Goal: Task Accomplishment & Management: Complete application form

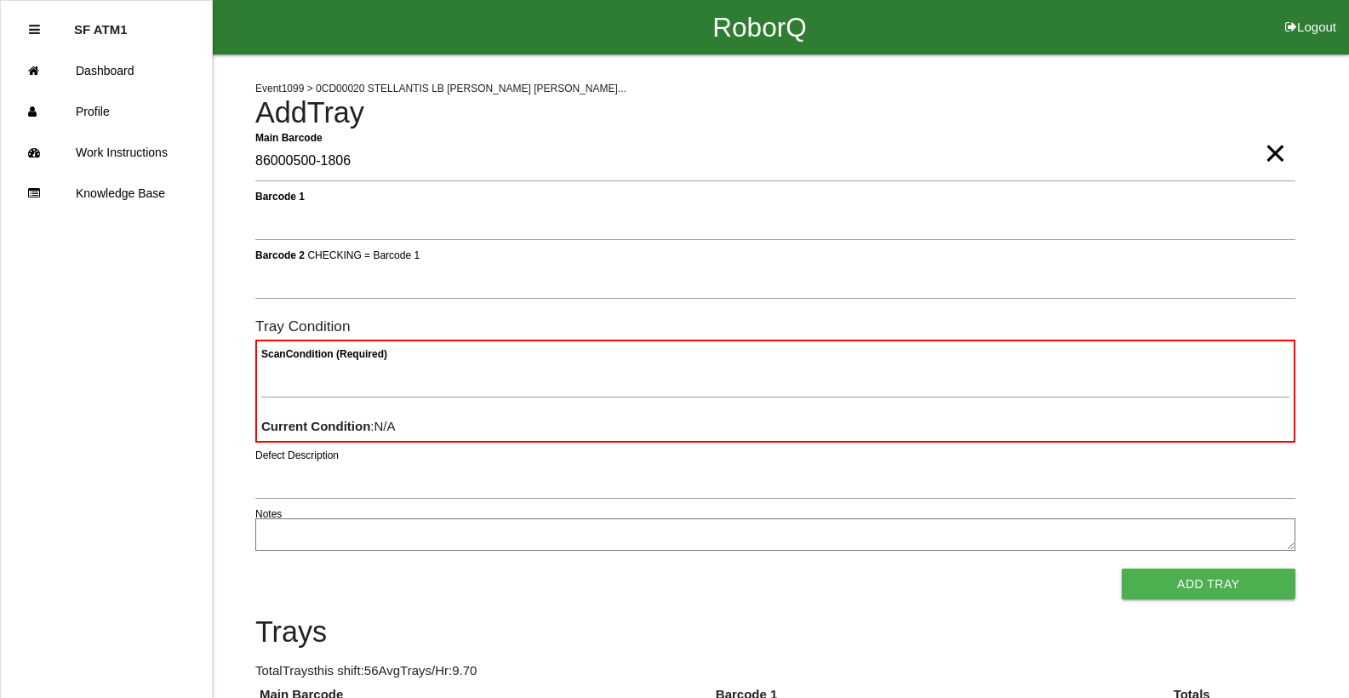
type Barcode "86000500-1806"
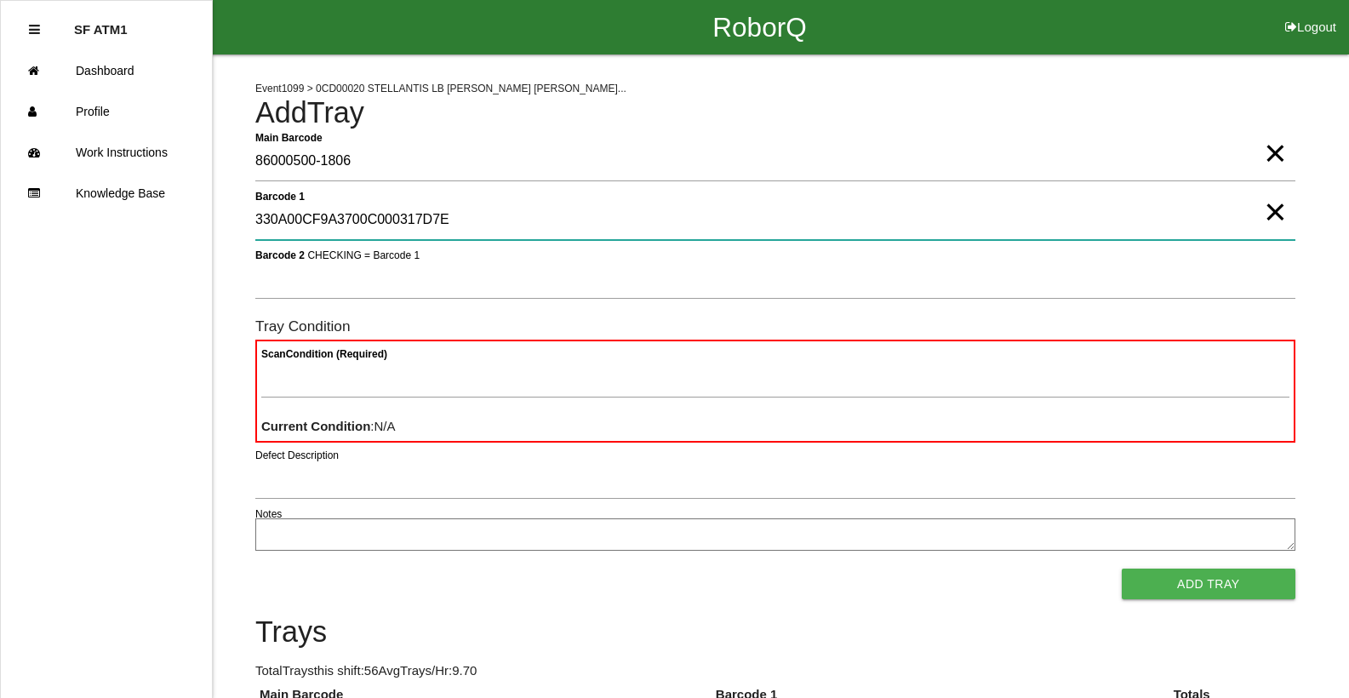
type 1 "330A00CF9A3700C000317D7E"
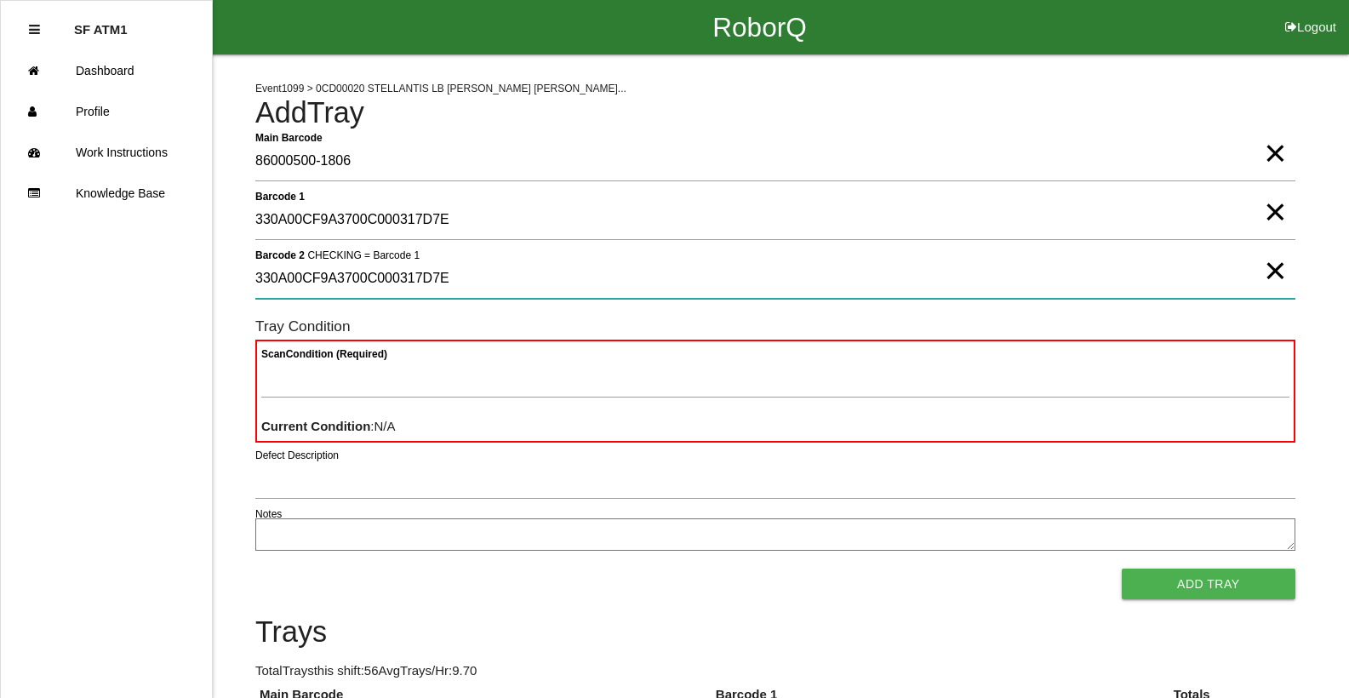
type 2 "330A00CF9A3700C000317D7E"
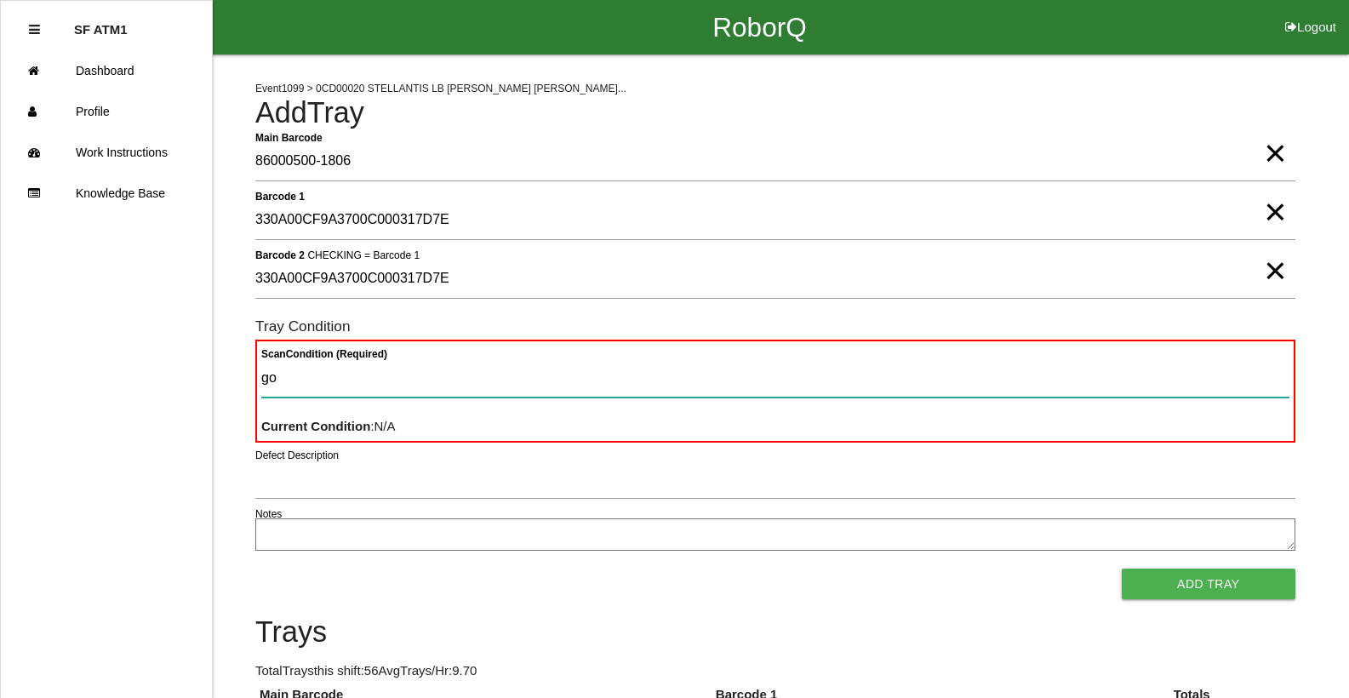
type Condition "goo"
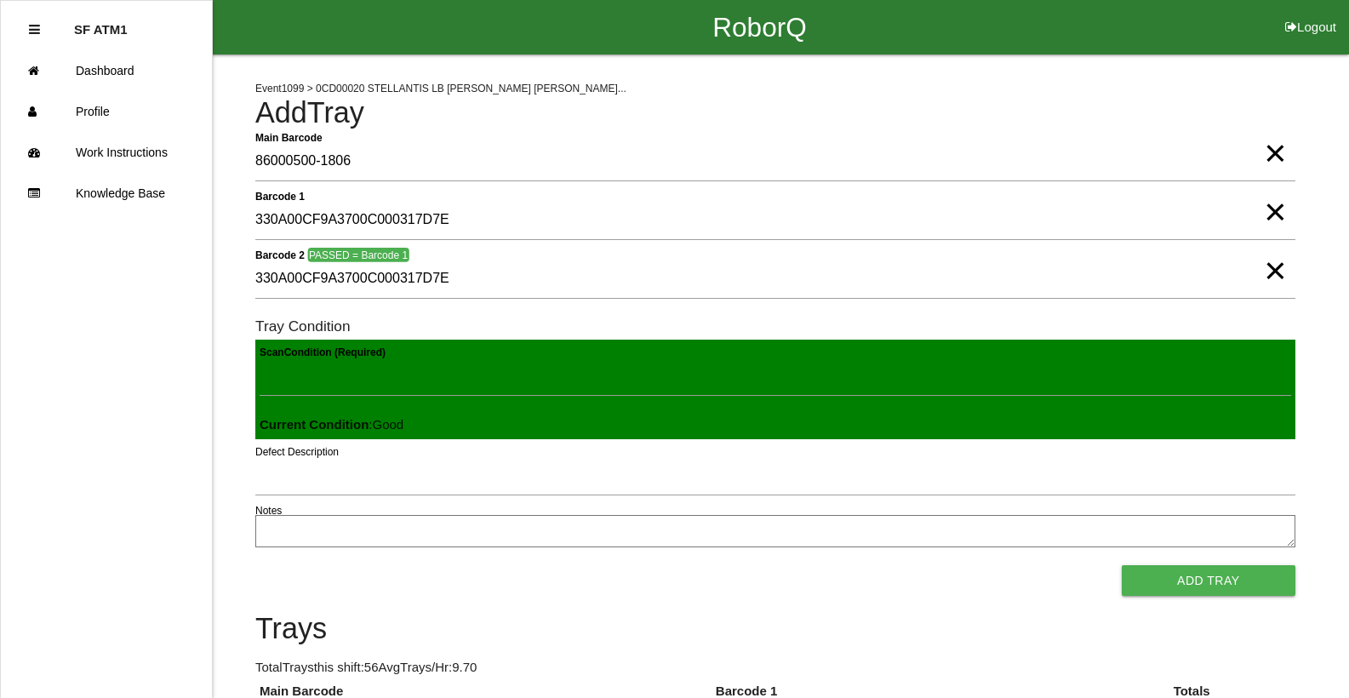
click at [1122, 565] on button "Add Tray" at bounding box center [1209, 580] width 174 height 31
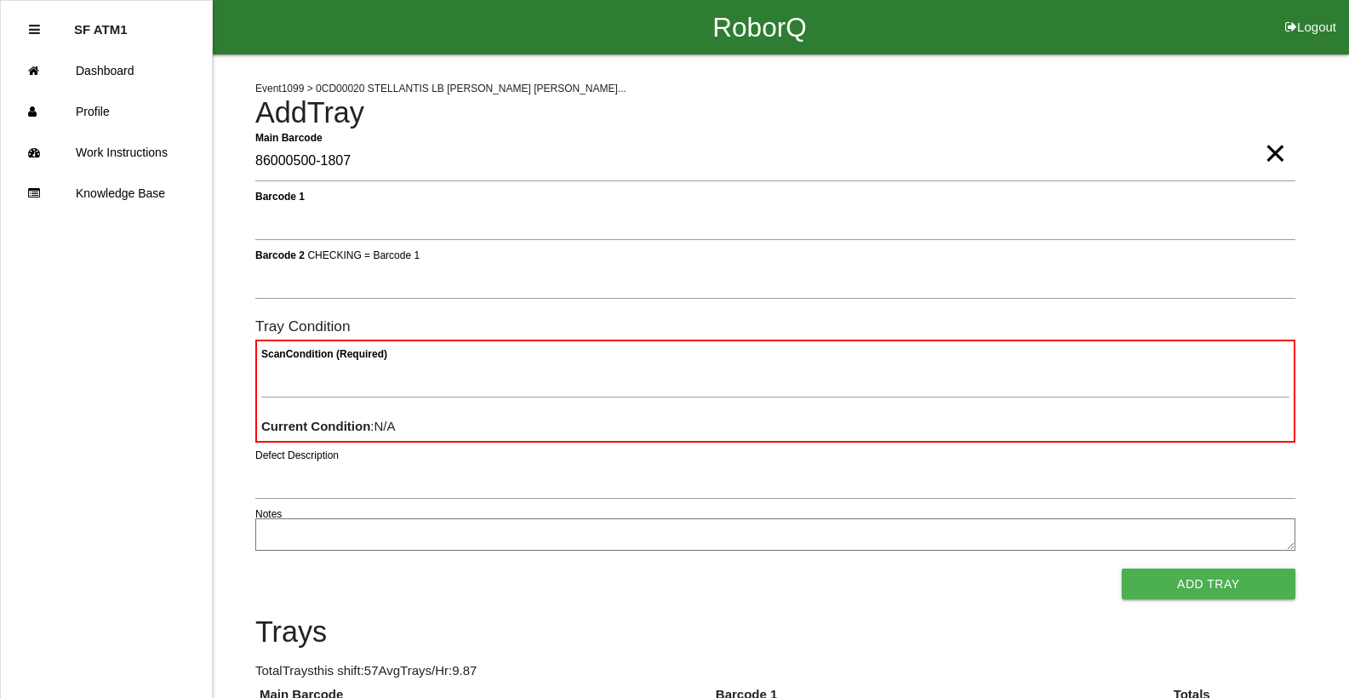
type Barcode "86000500-1807"
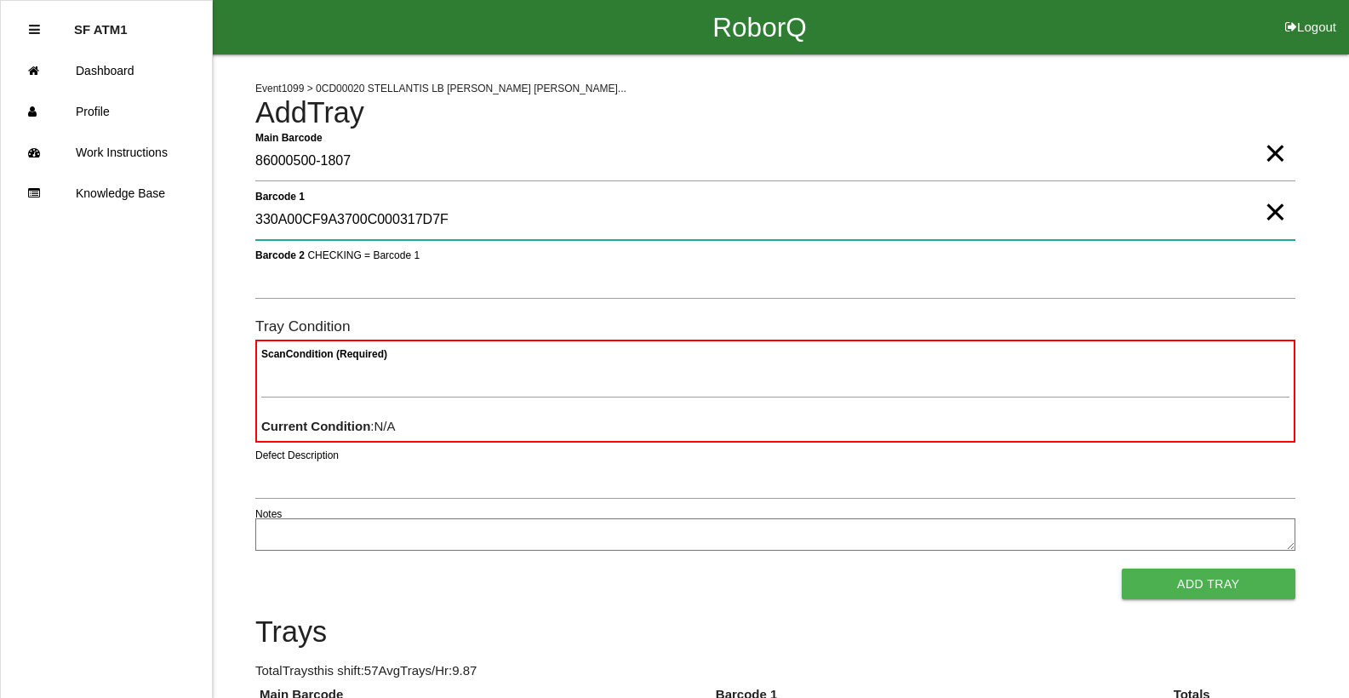
type 1 "330A00CF9A3700C000317D7F"
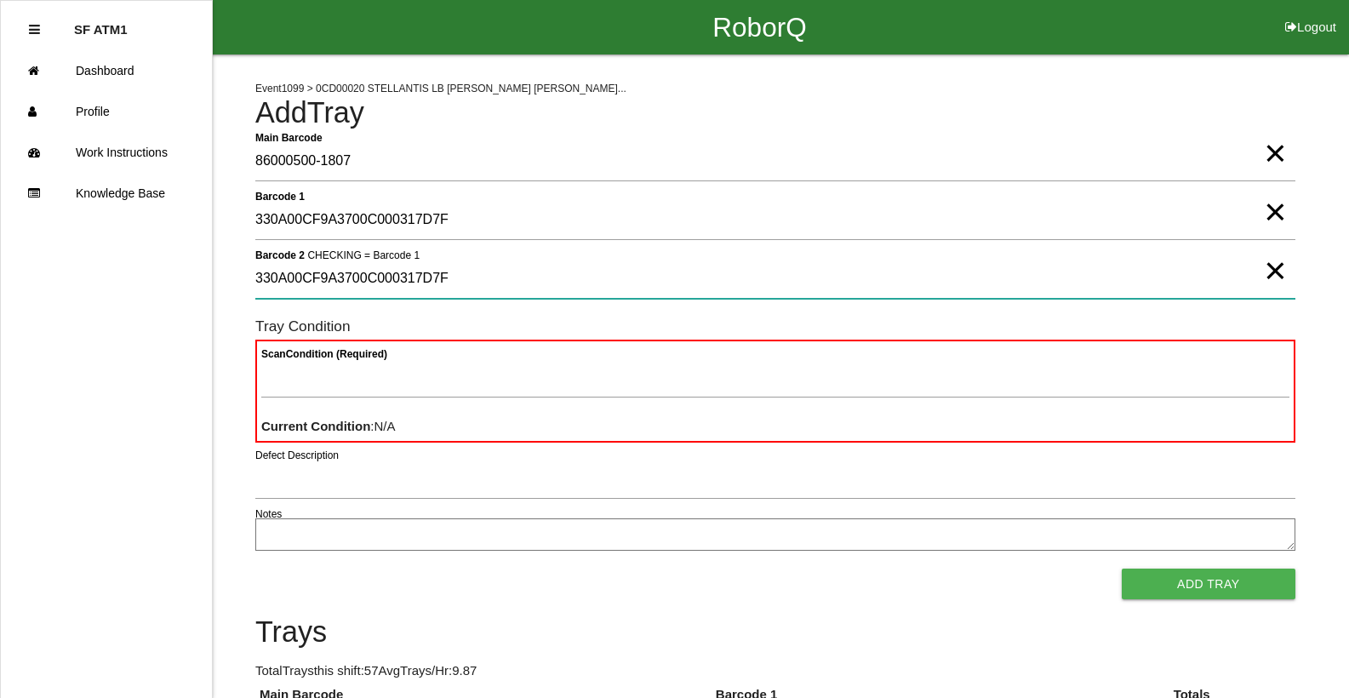
type 2 "330A00CF9A3700C000317D7F"
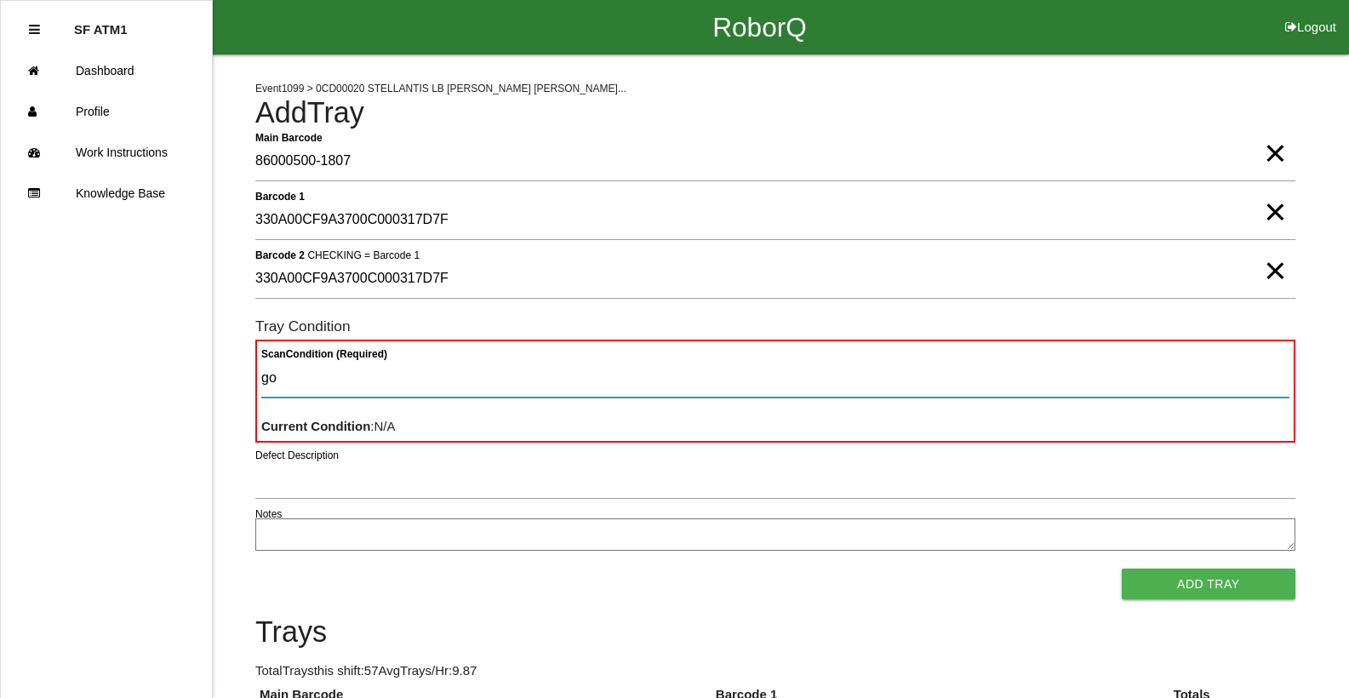
type Condition "goo"
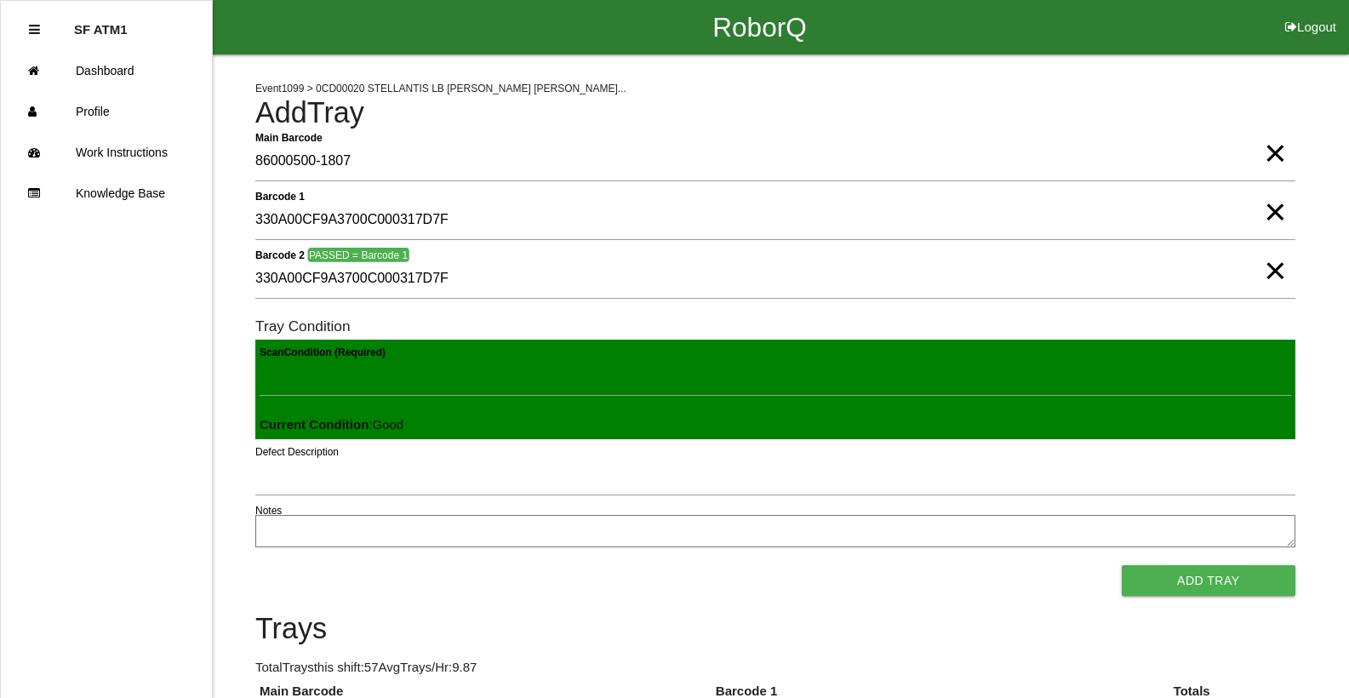
click at [1122, 565] on button "Add Tray" at bounding box center [1209, 580] width 174 height 31
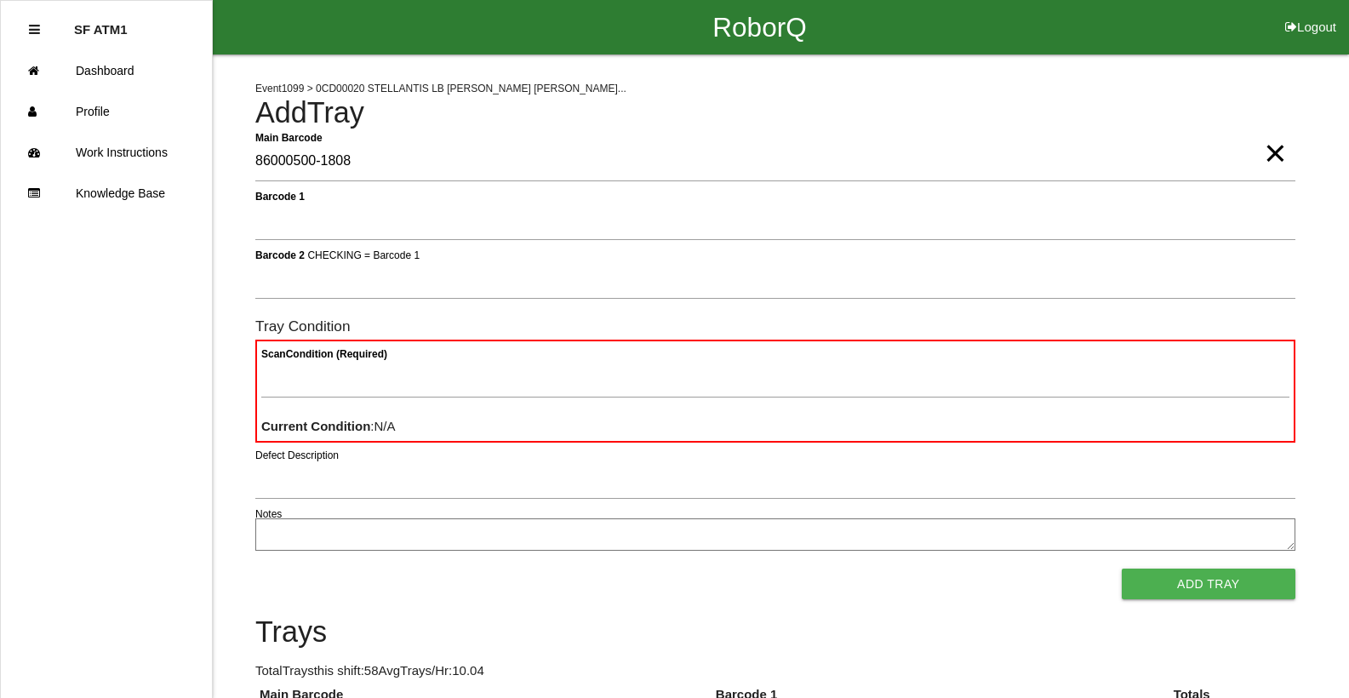
type Barcode "86000500-1808"
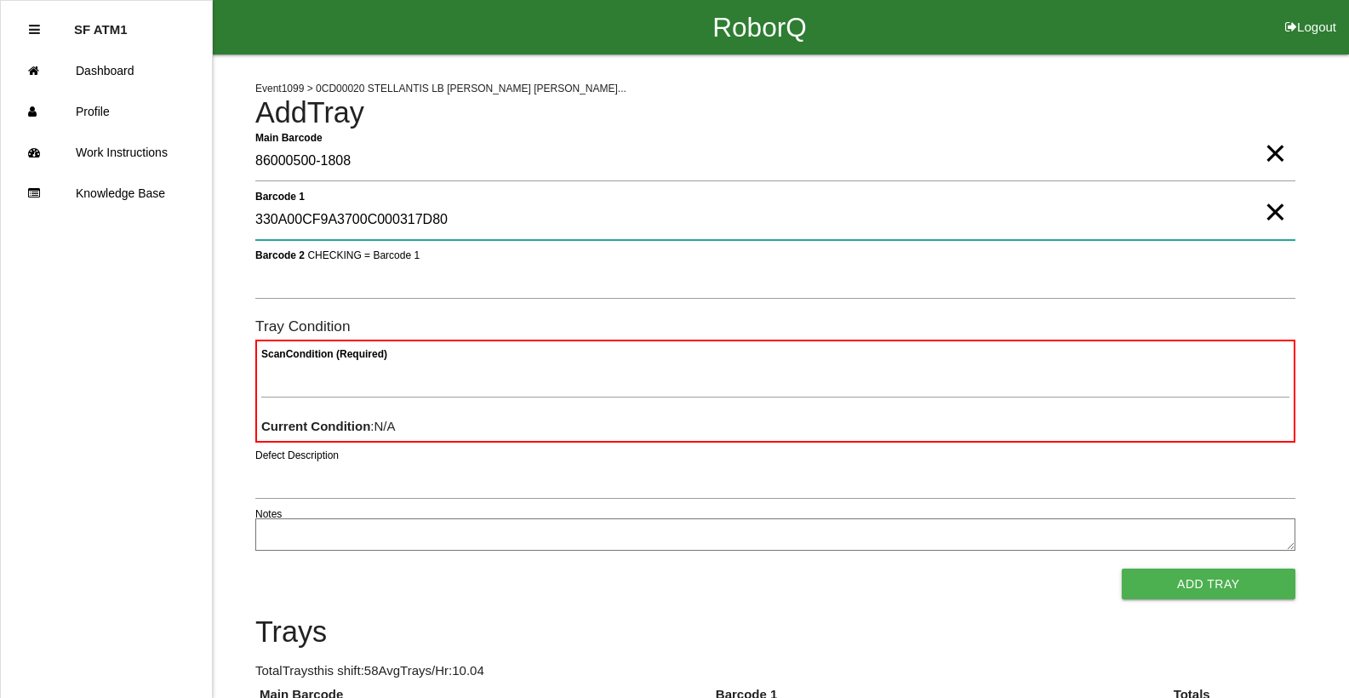
type 1 "330A00CF9A3700C000317D80"
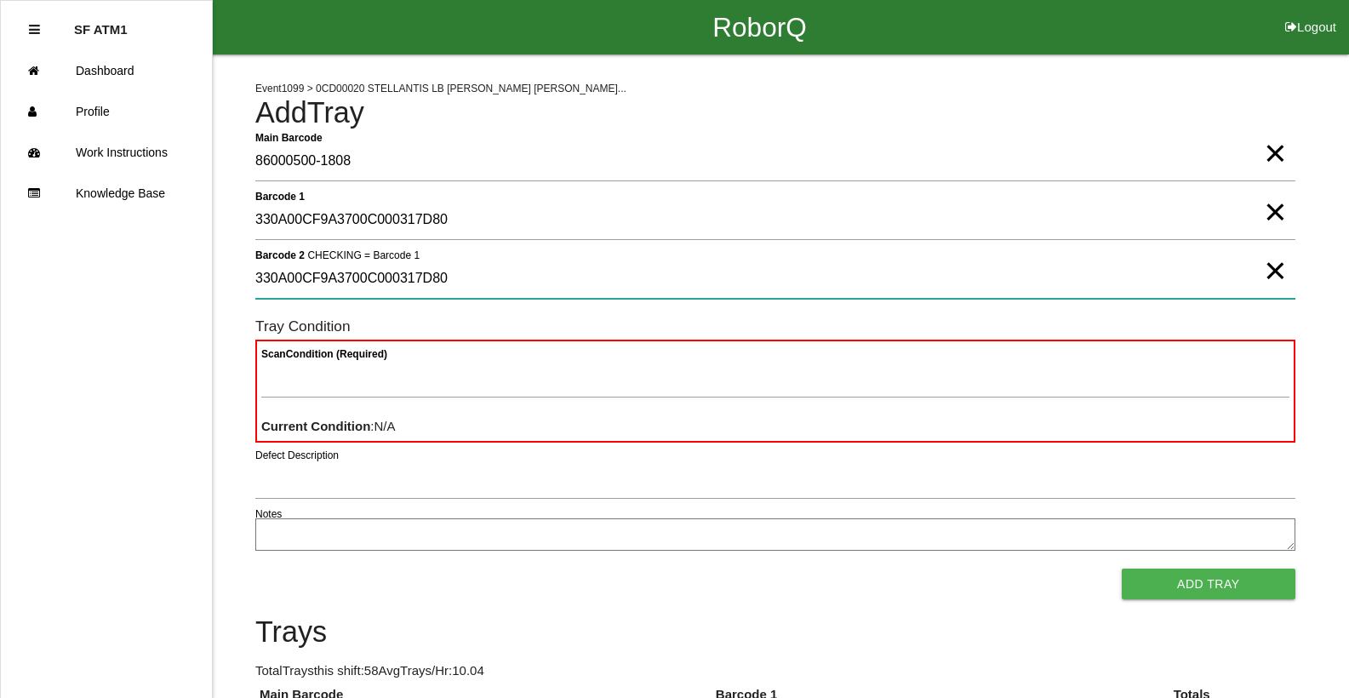
type 2 "330A00CF9A3700C000317D80"
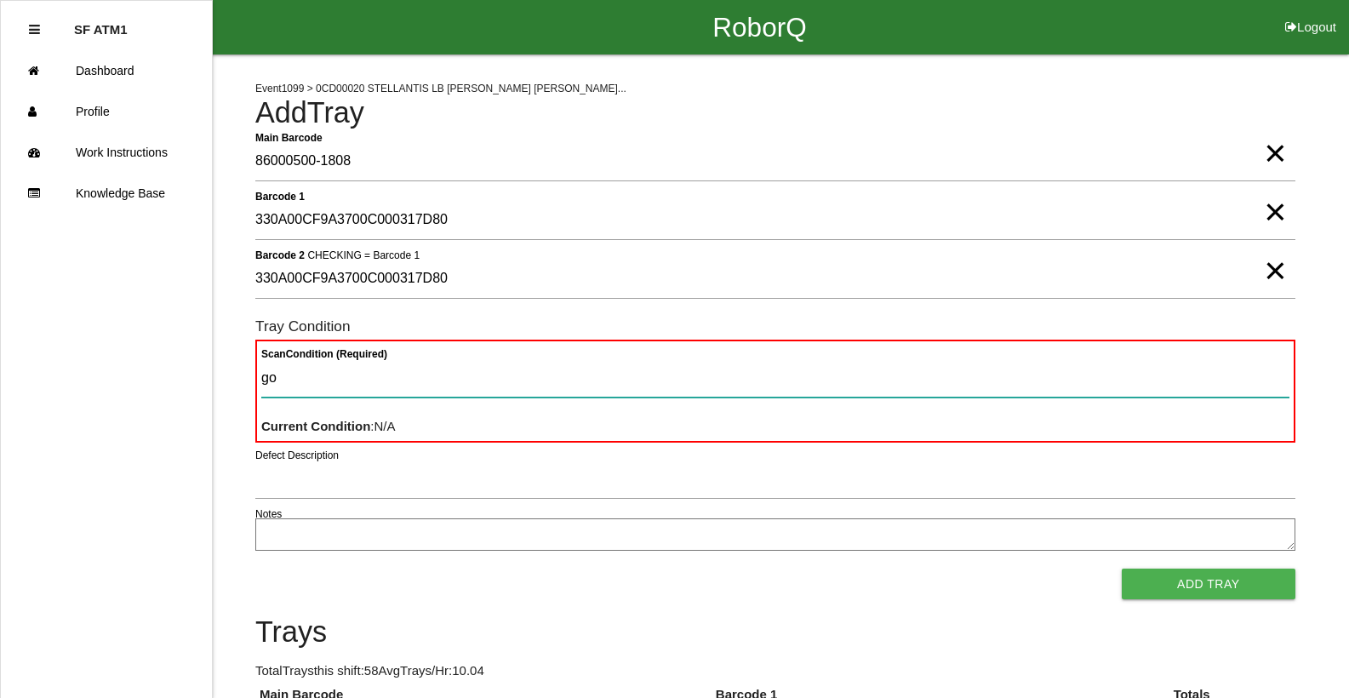
type Condition "goo"
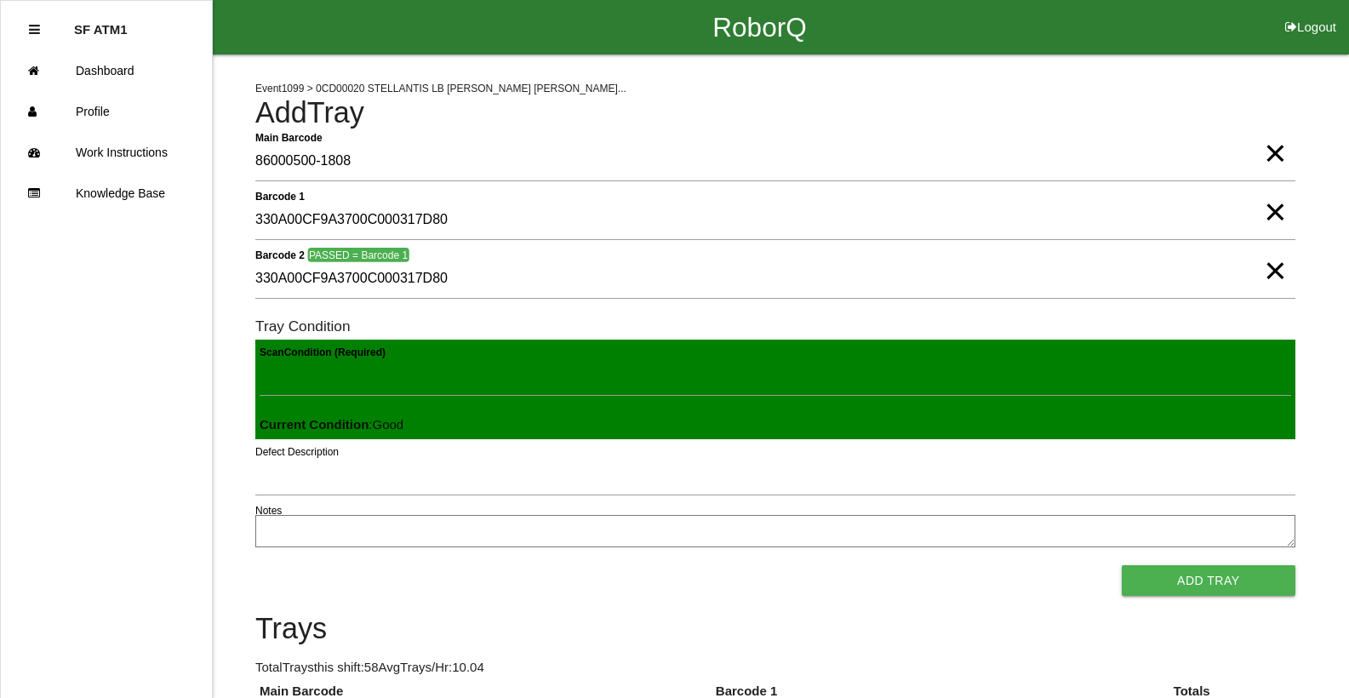
click at [1122, 565] on button "Add Tray" at bounding box center [1209, 580] width 174 height 31
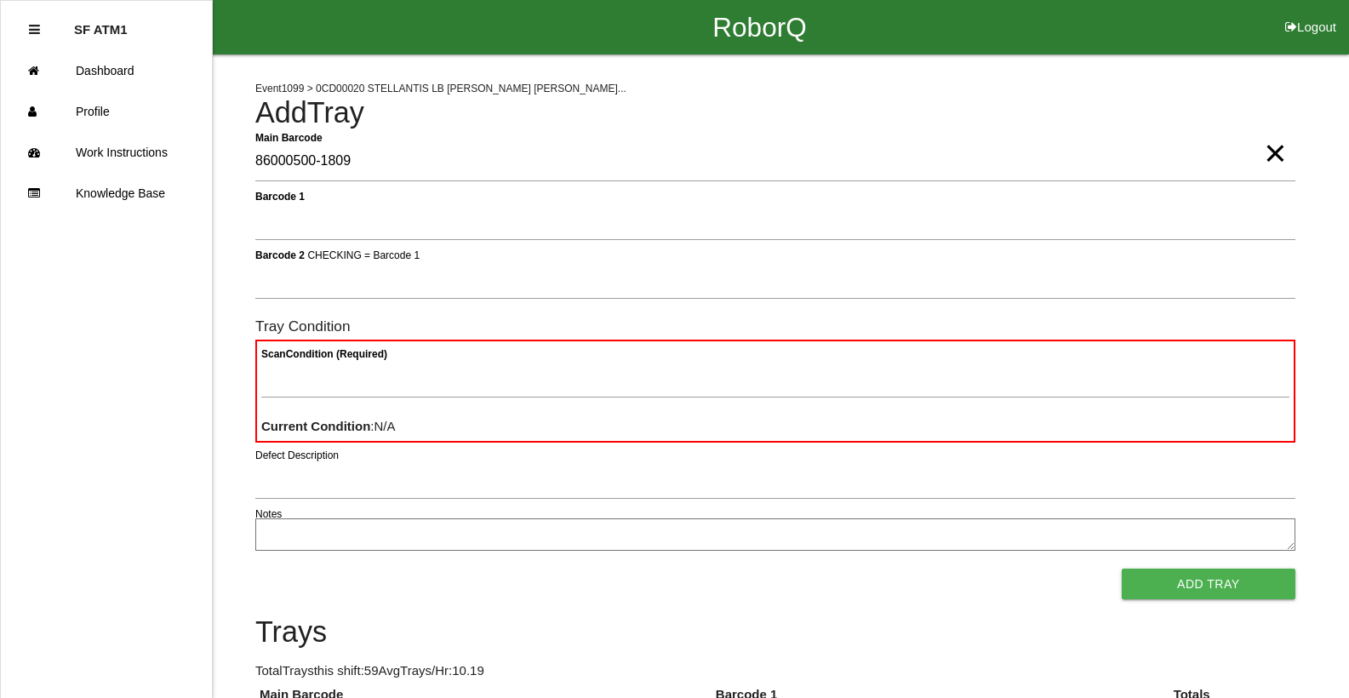
type Barcode "86000500-1809"
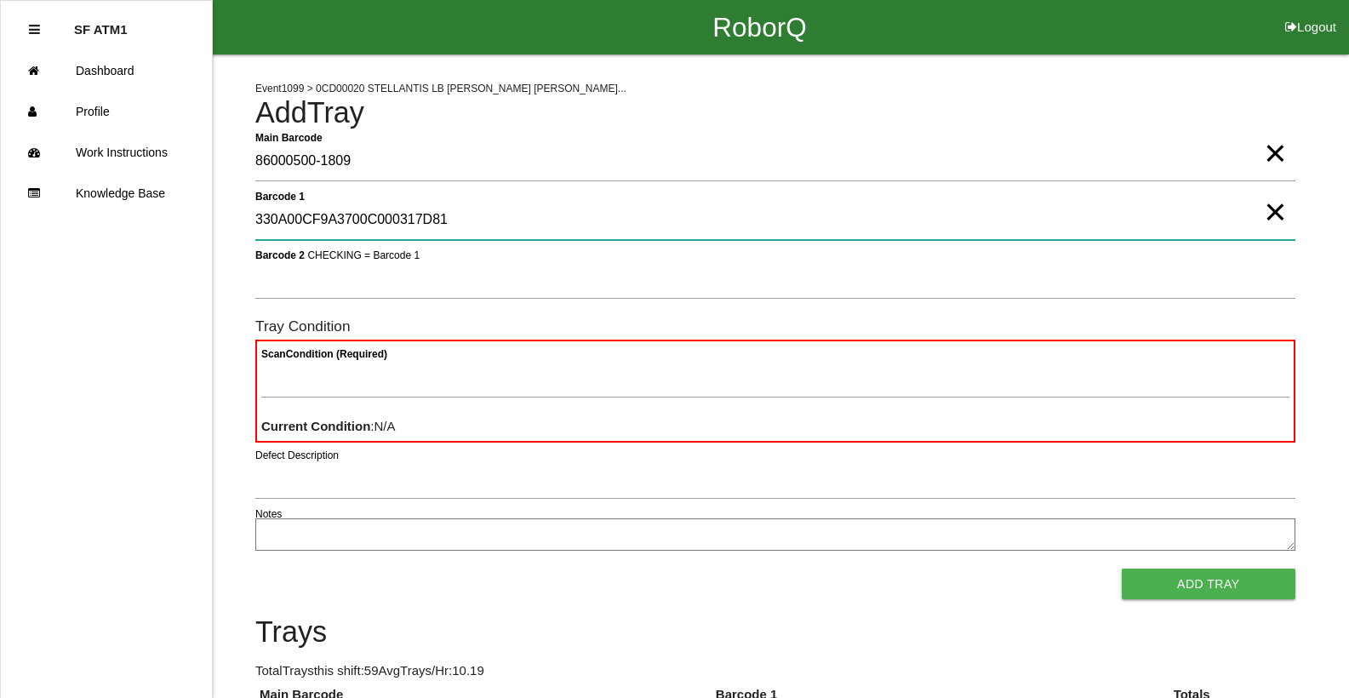
type 1 "330A00CF9A3700C000317D81"
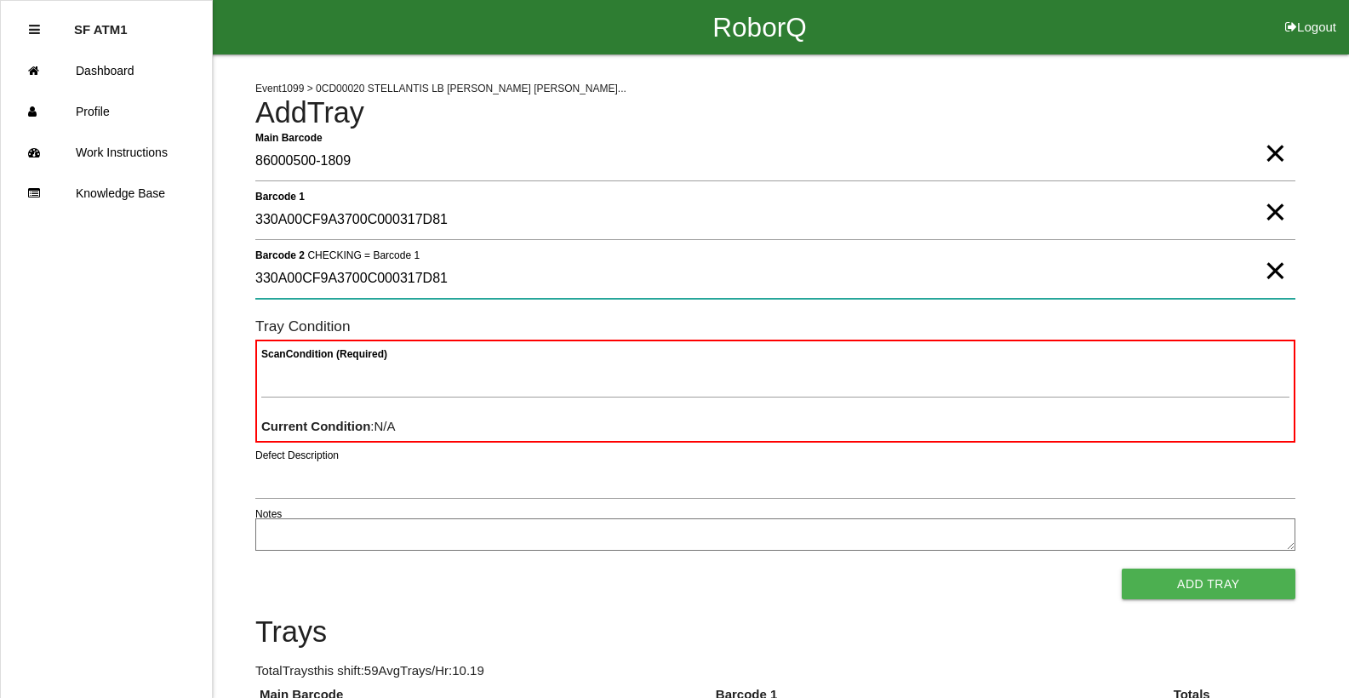
type 2 "330A00CF9A3700C000317D81"
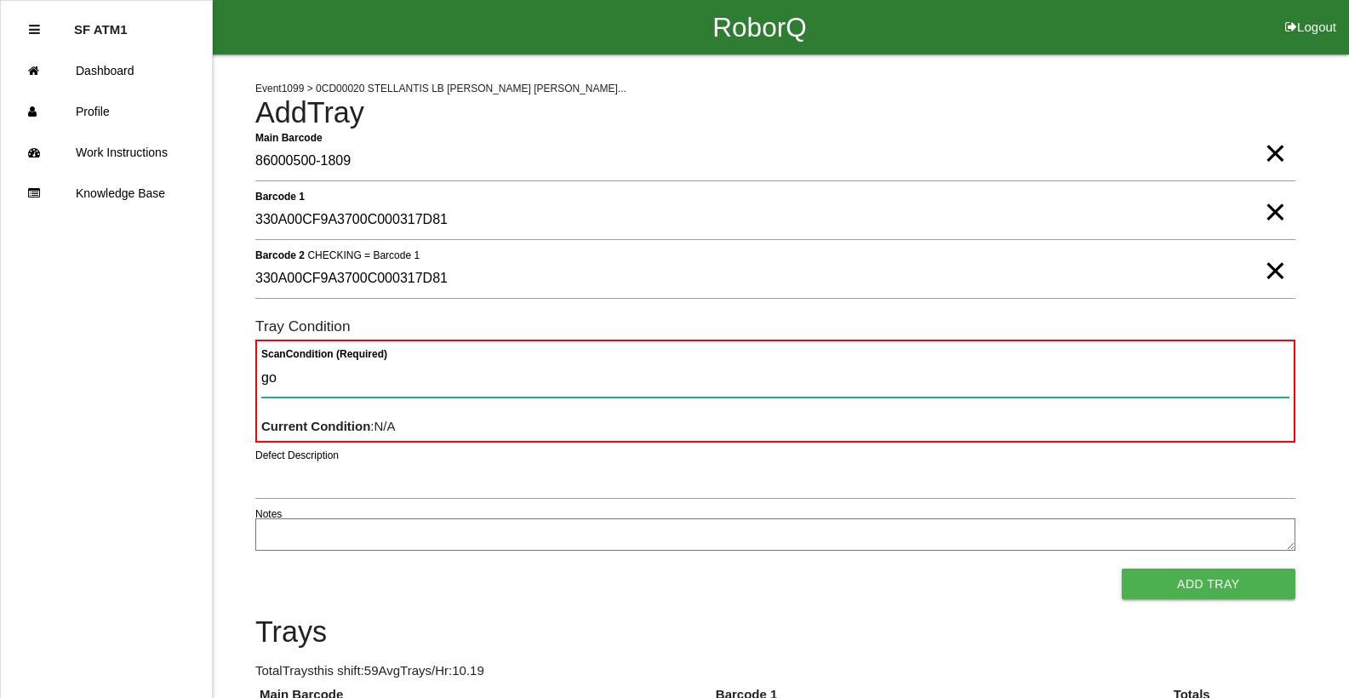
type Condition "goo"
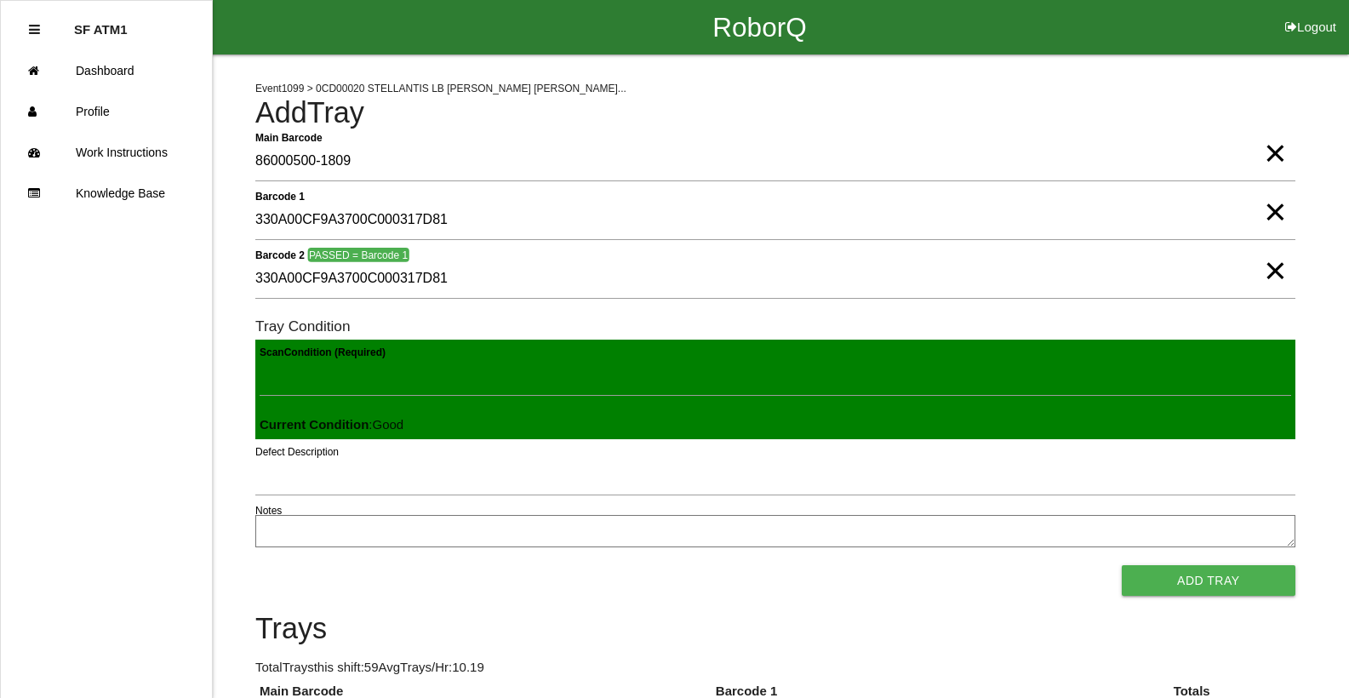
click at [1122, 565] on button "Add Tray" at bounding box center [1209, 580] width 174 height 31
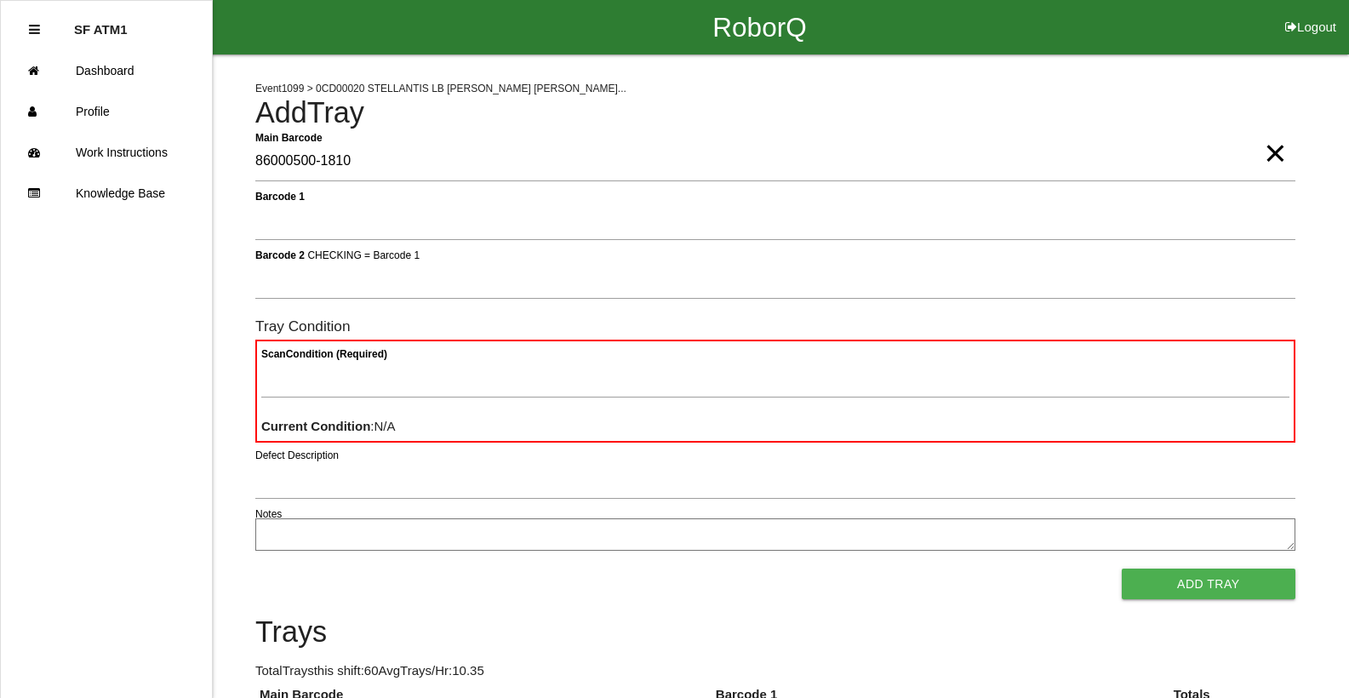
type Barcode "86000500-1810"
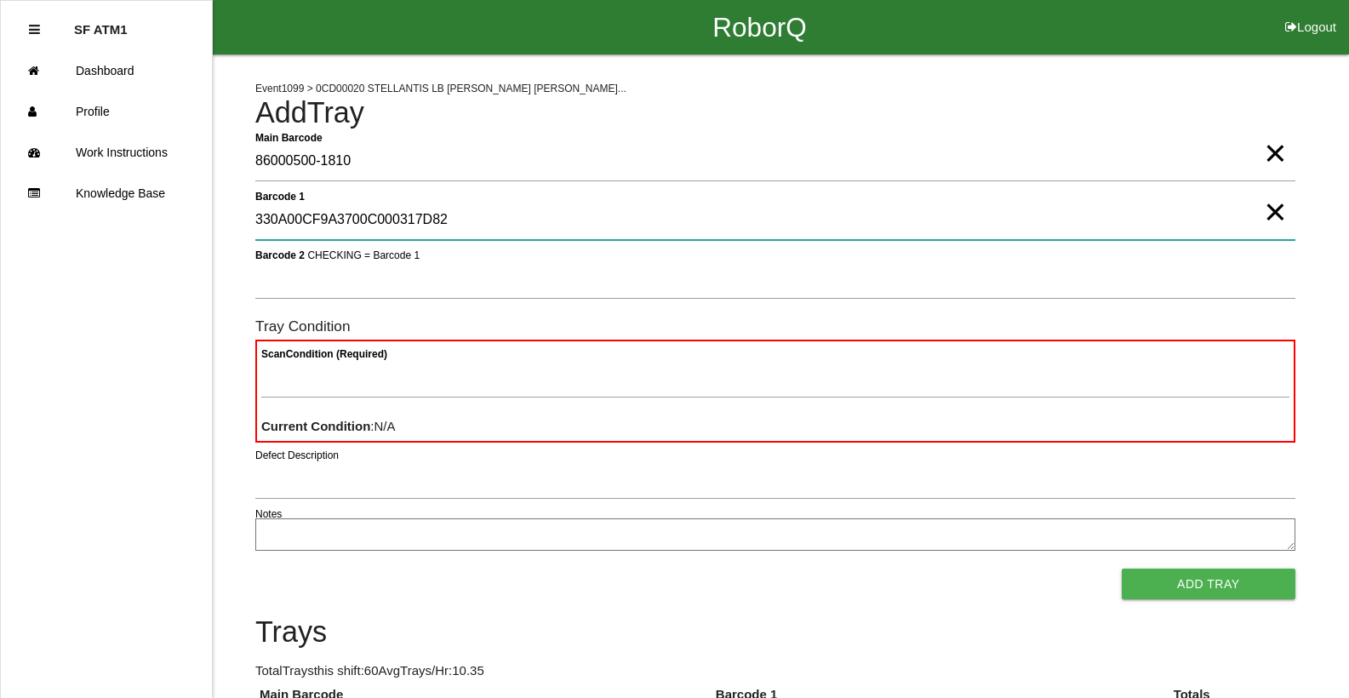
type 1 "330A00CF9A3700C000317D82"
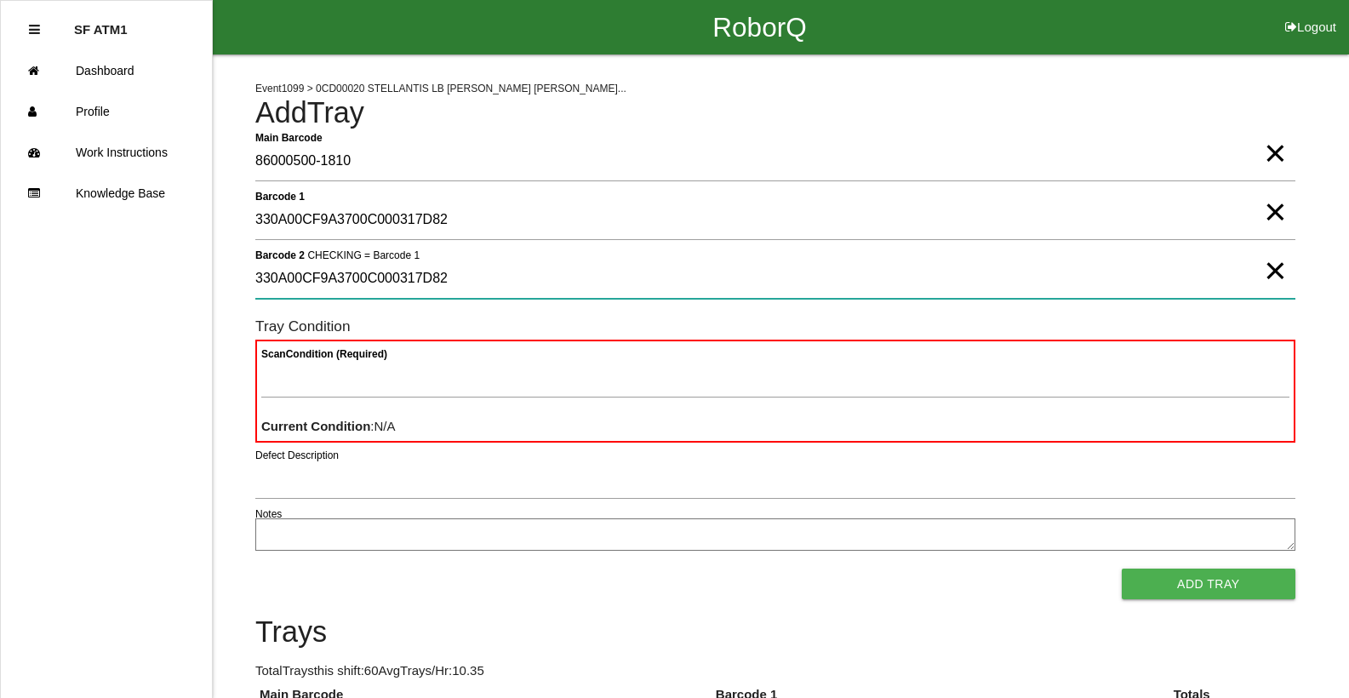
type 2 "330A00CF9A3700C000317D82"
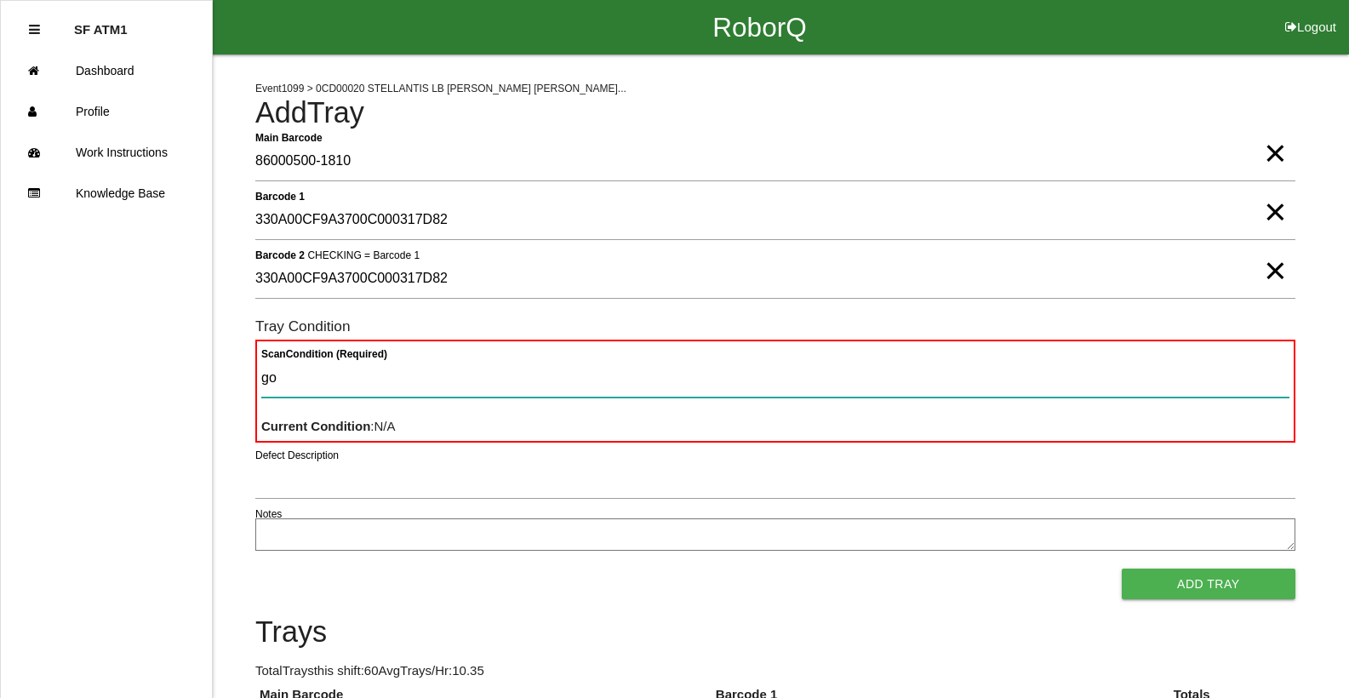
type Condition "goo"
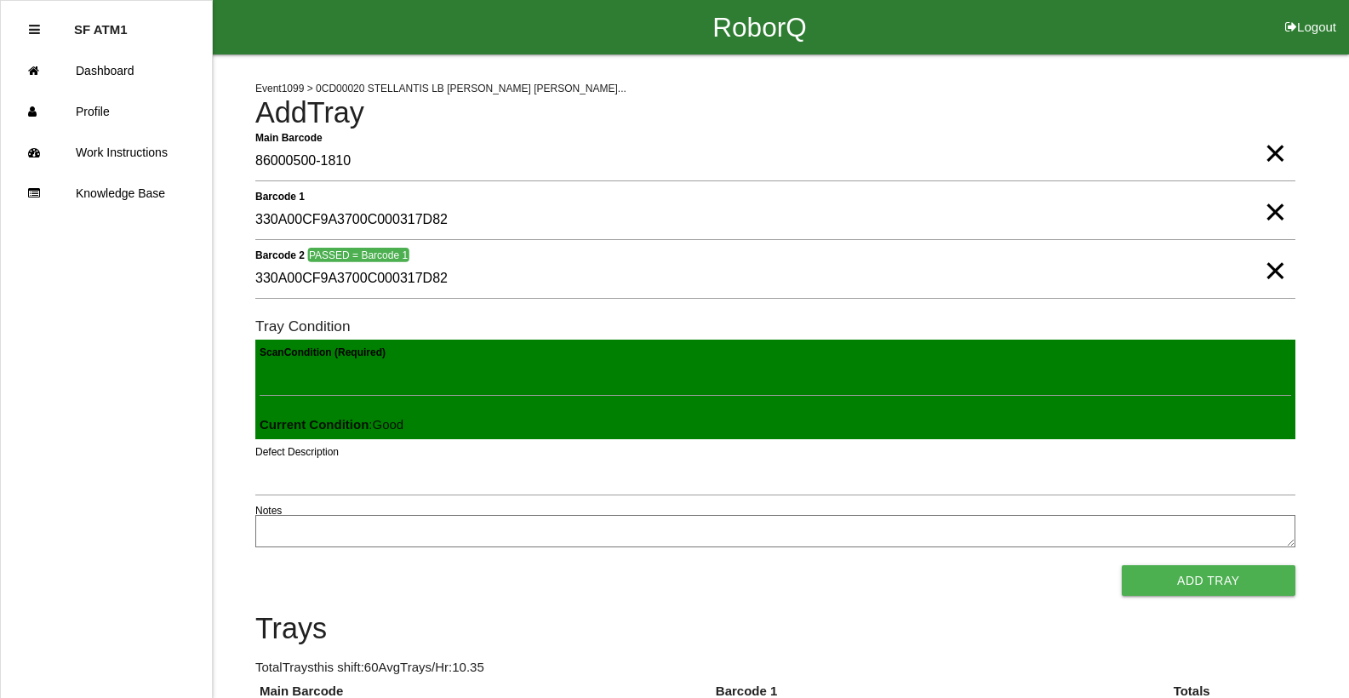
click at [1122, 565] on button "Add Tray" at bounding box center [1209, 580] width 174 height 31
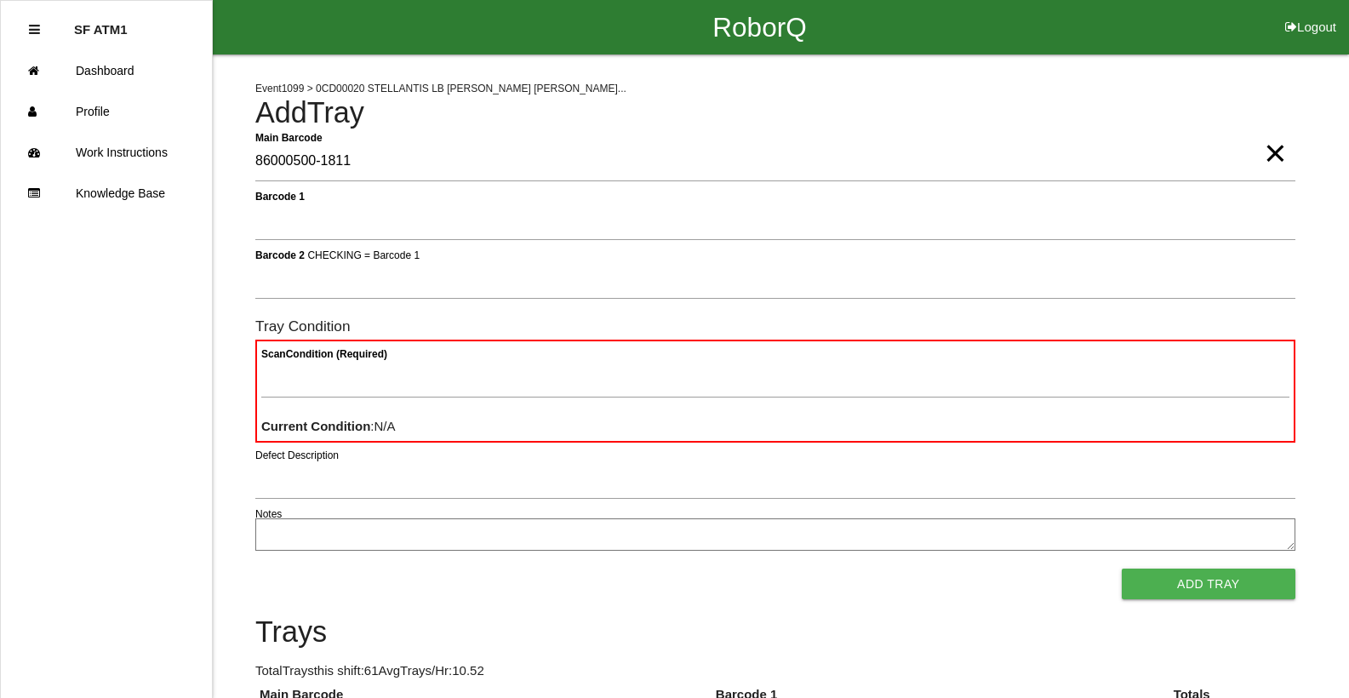
type Barcode "86000500-1811"
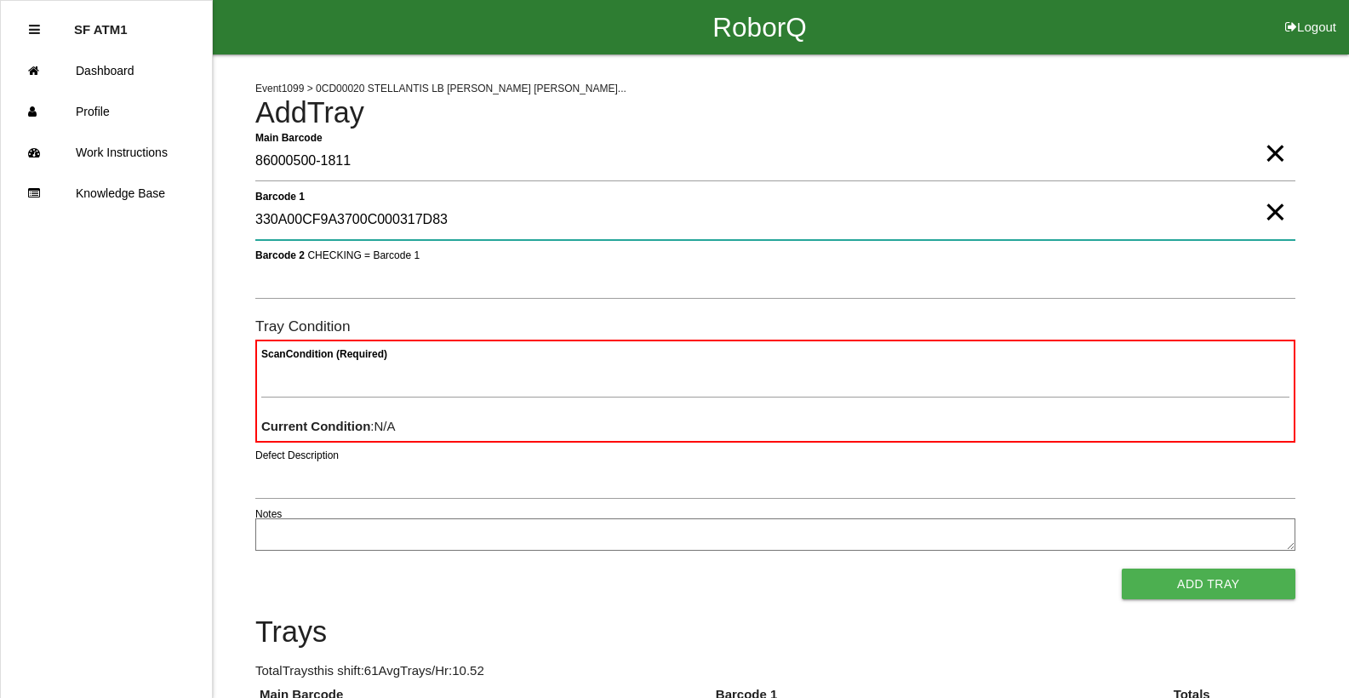
type 1 "330A00CF9A3700C000317D83"
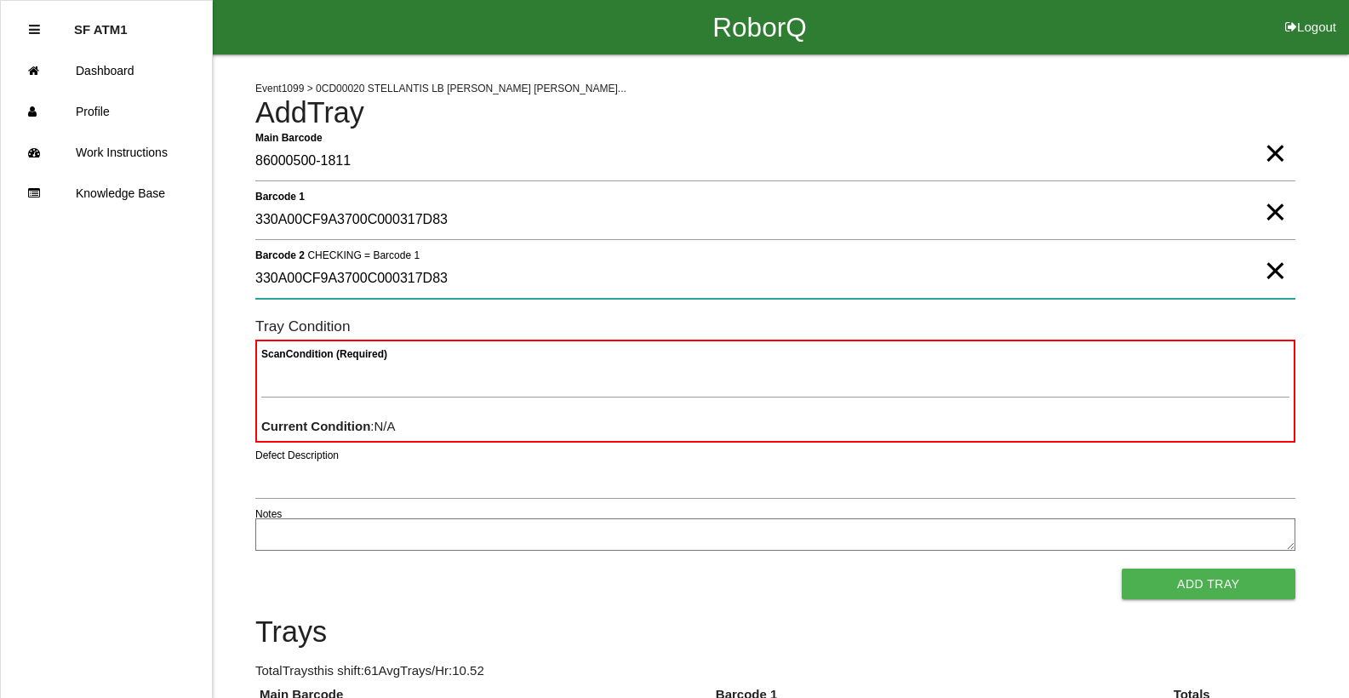
type 2 "330A00CF9A3700C000317D83"
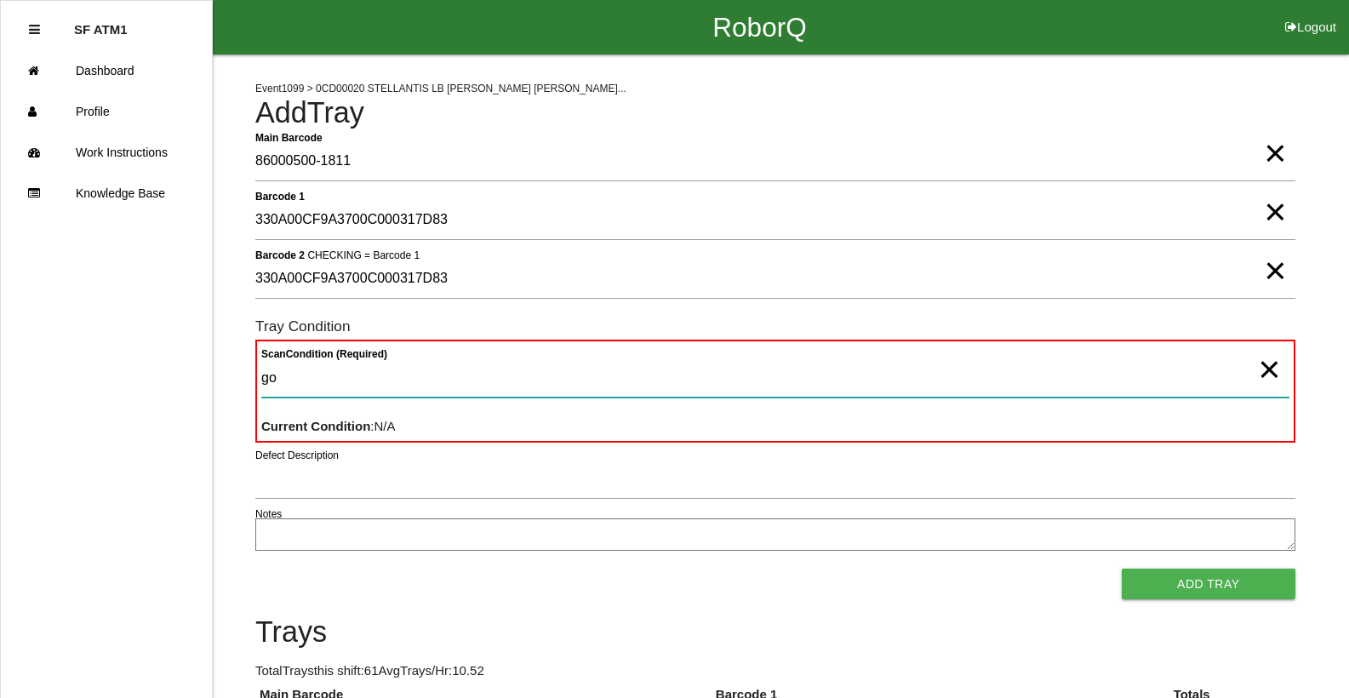
type Condition "goo"
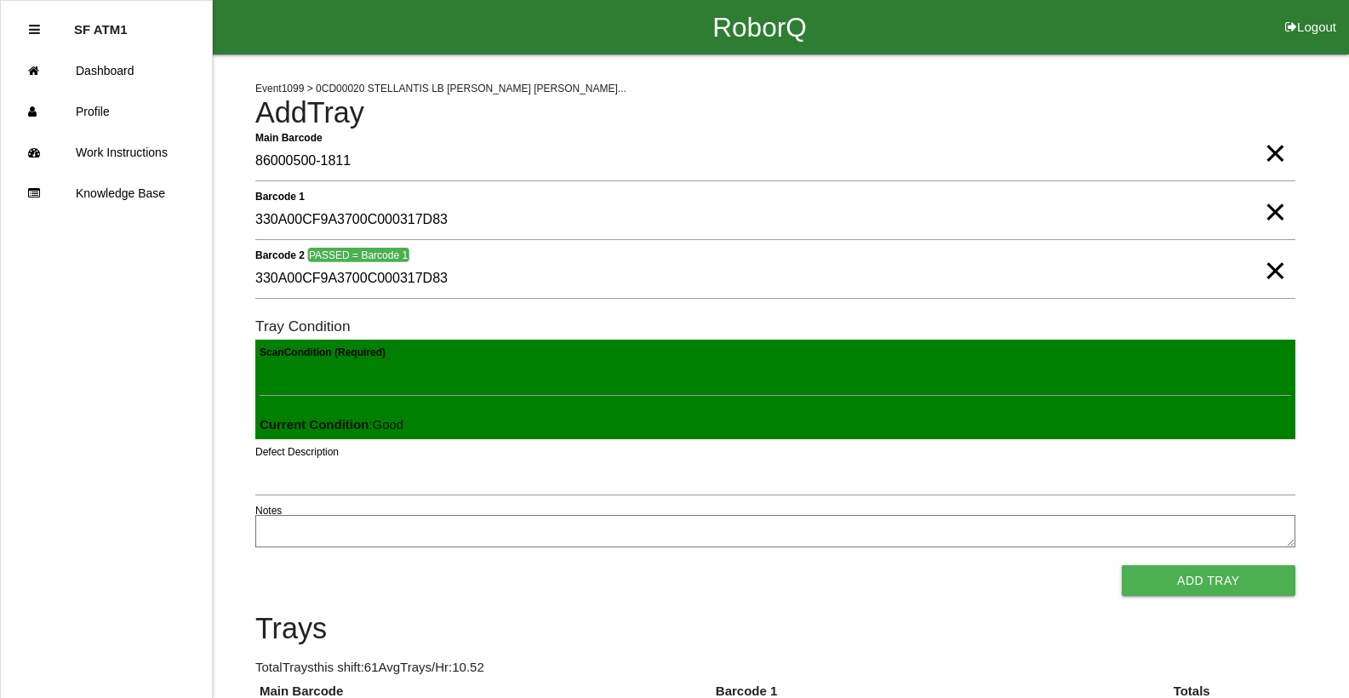
click at [1122, 565] on button "Add Tray" at bounding box center [1209, 580] width 174 height 31
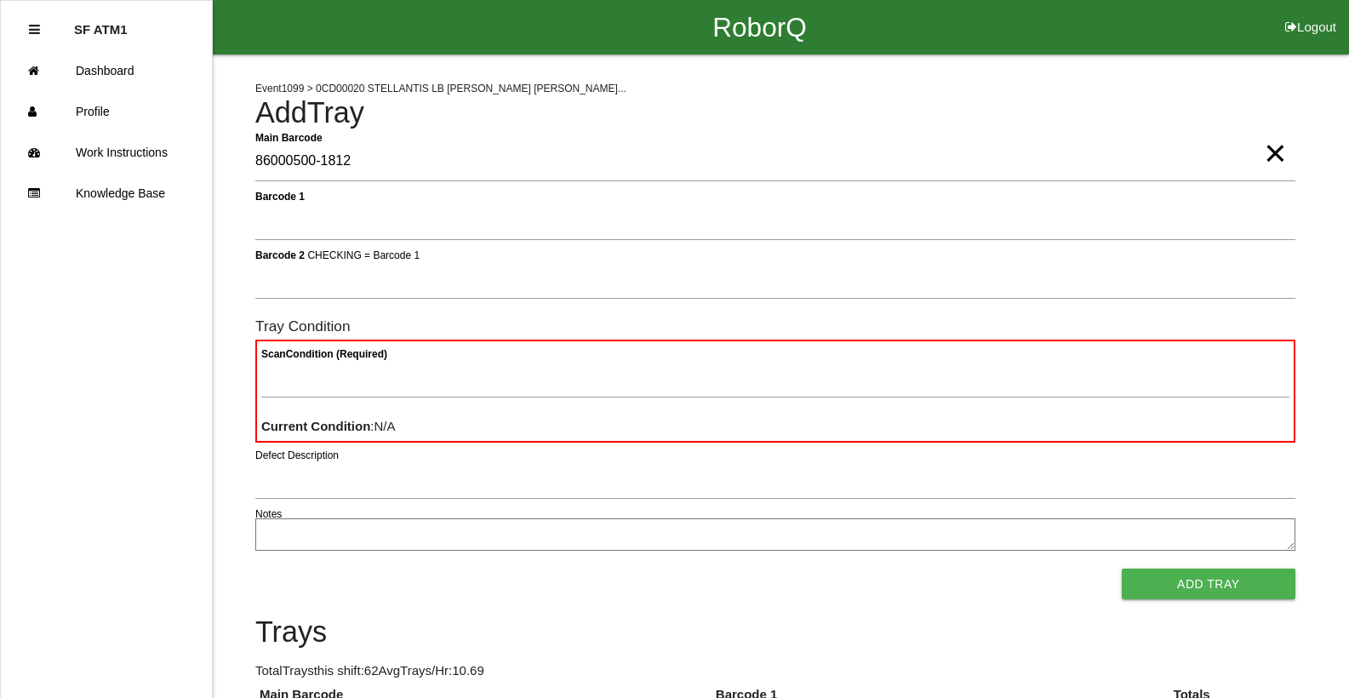
type Barcode "86000500-1812"
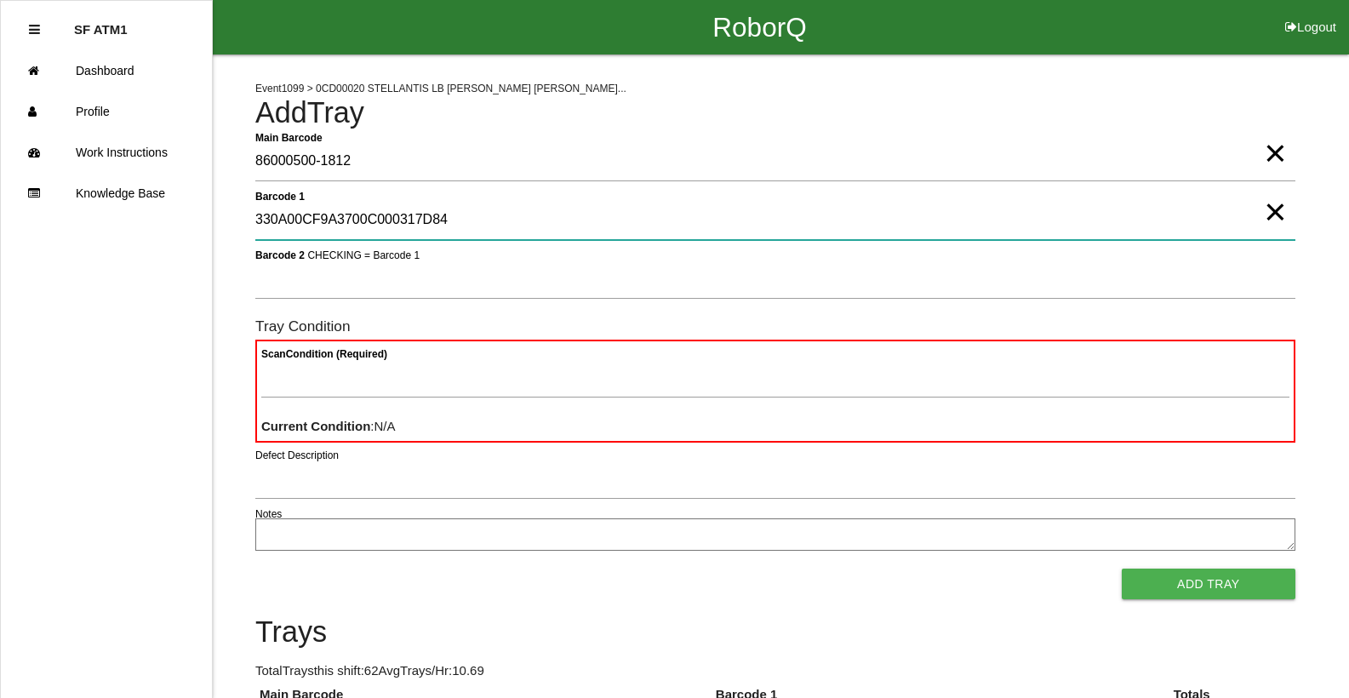
type 1 "330A00CF9A3700C000317D84"
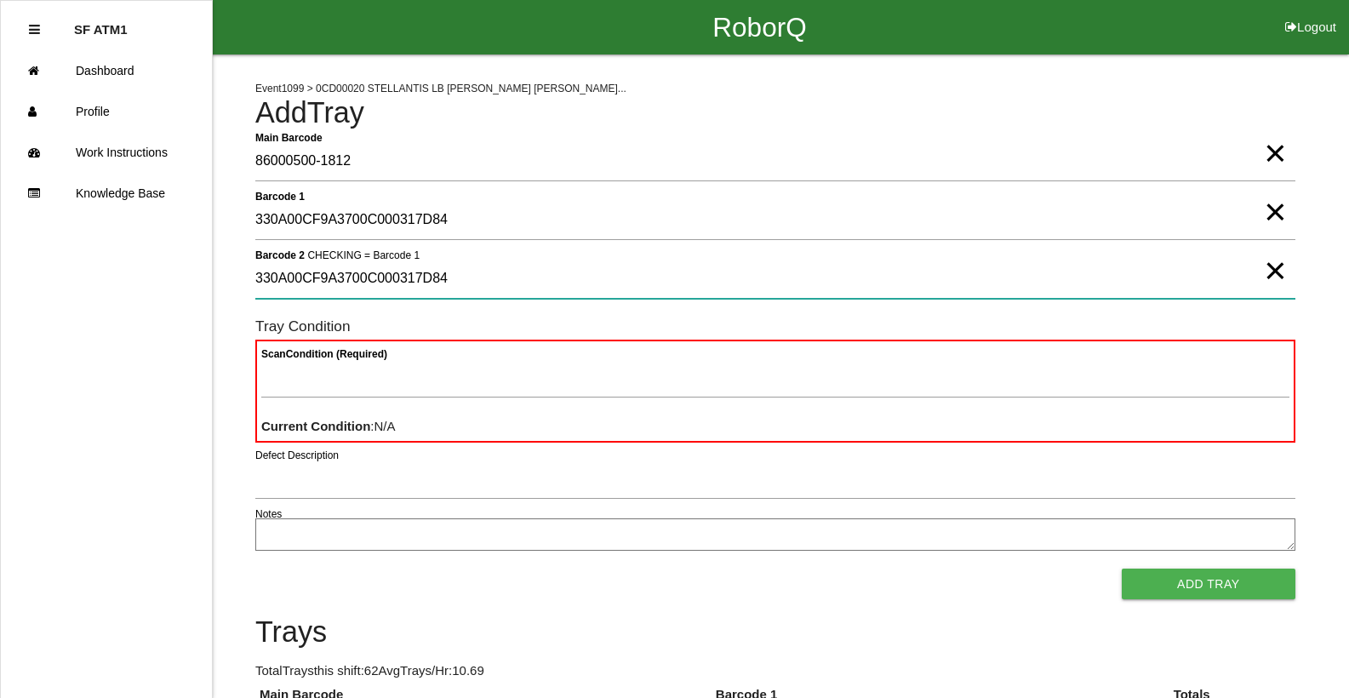
type 2 "330A00CF9A3700C000317D84"
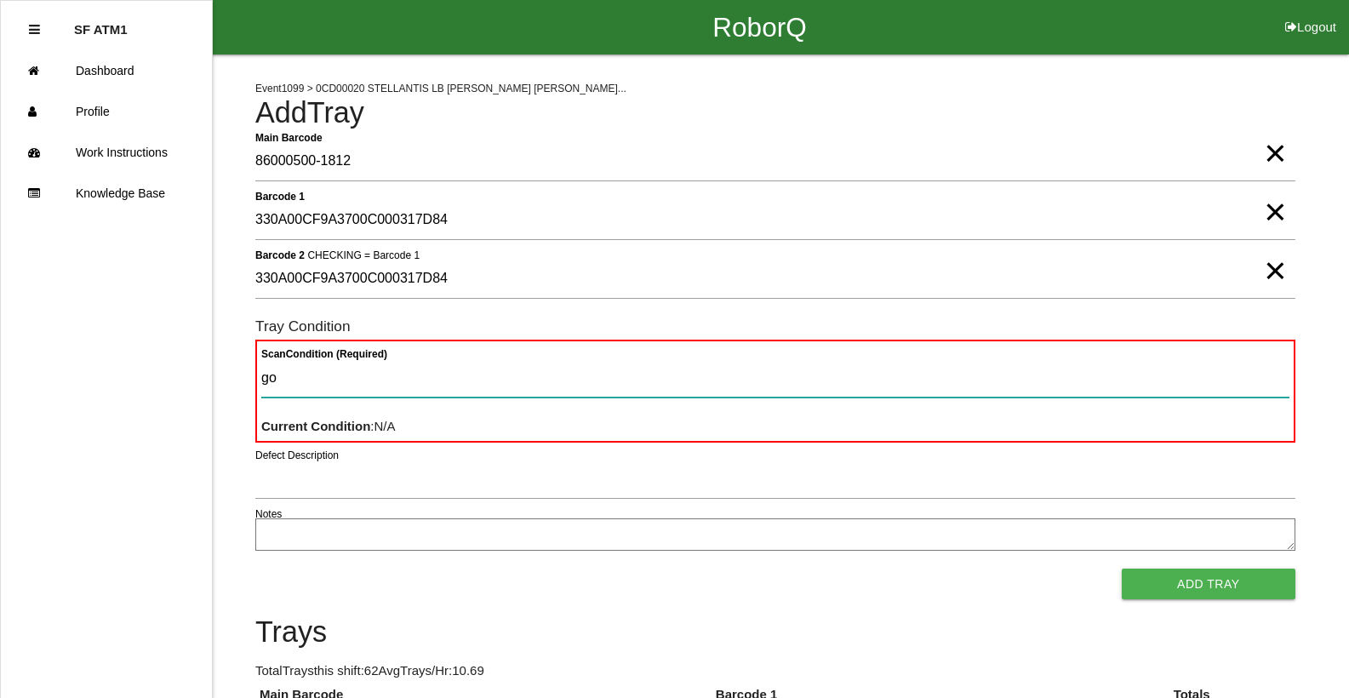
type Condition "goo"
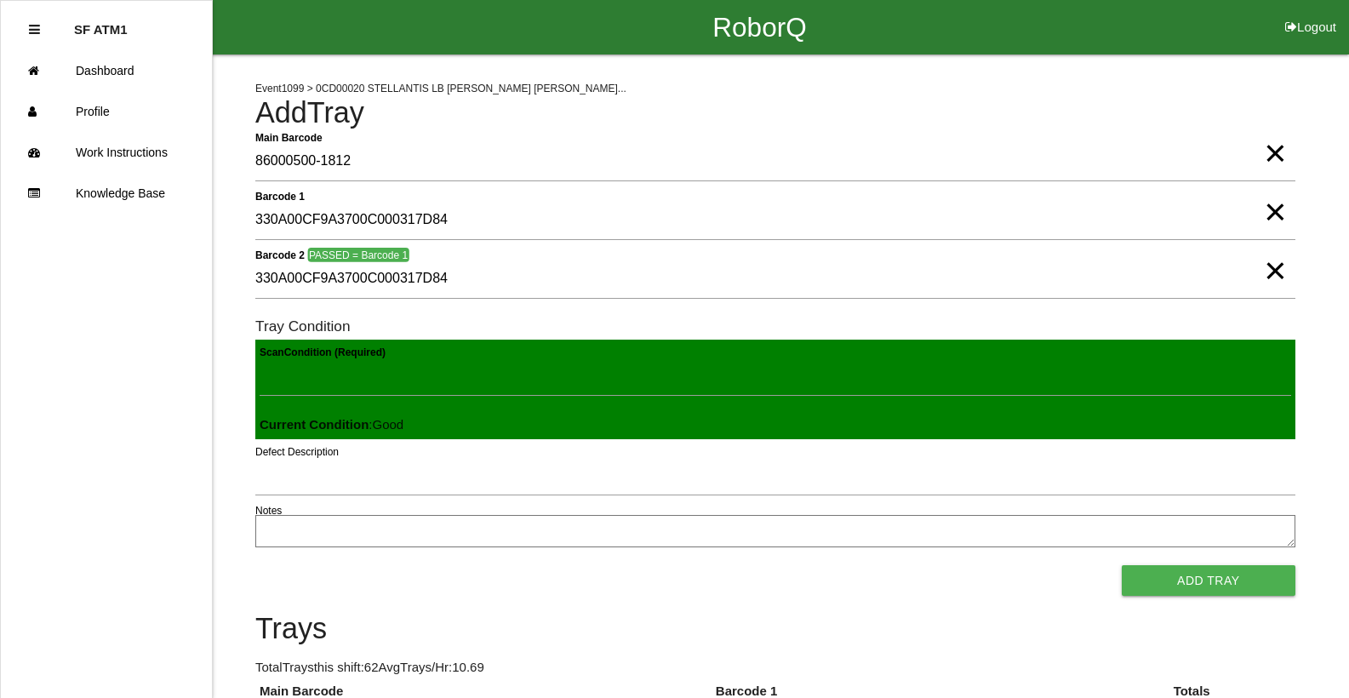
click at [1122, 565] on button "Add Tray" at bounding box center [1209, 580] width 174 height 31
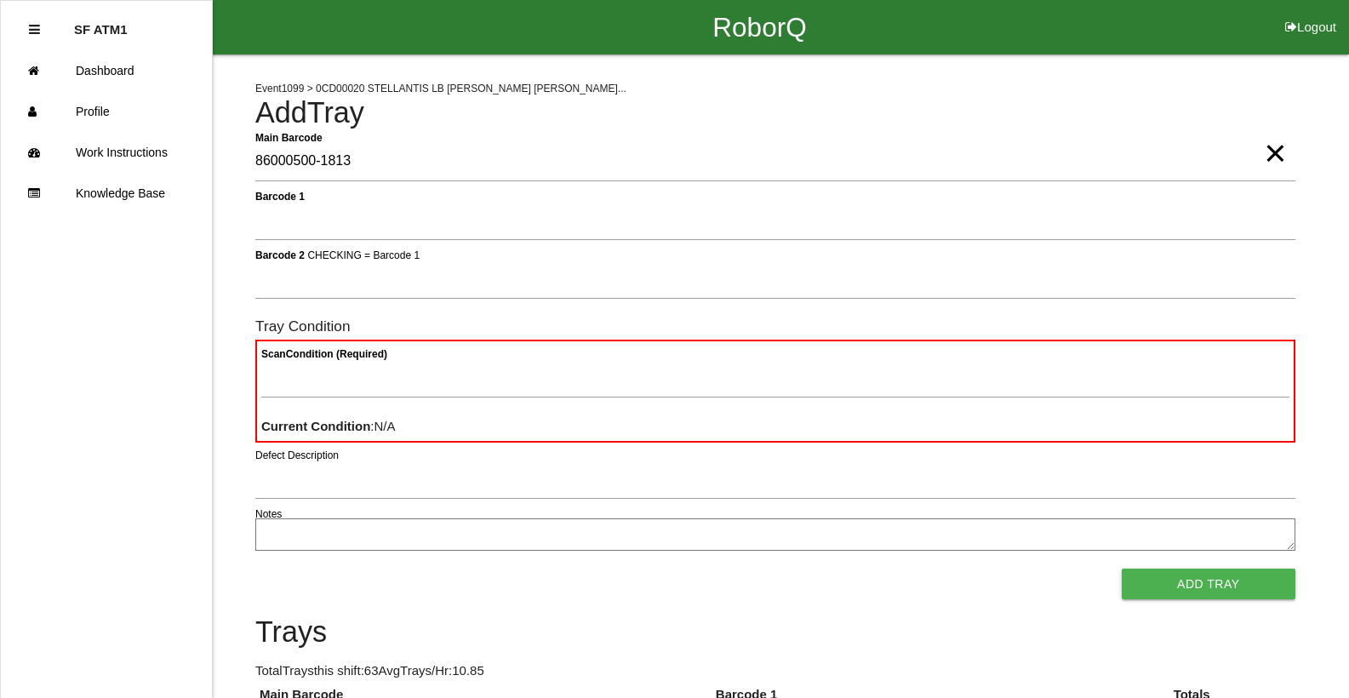
type Barcode "86000500-1813"
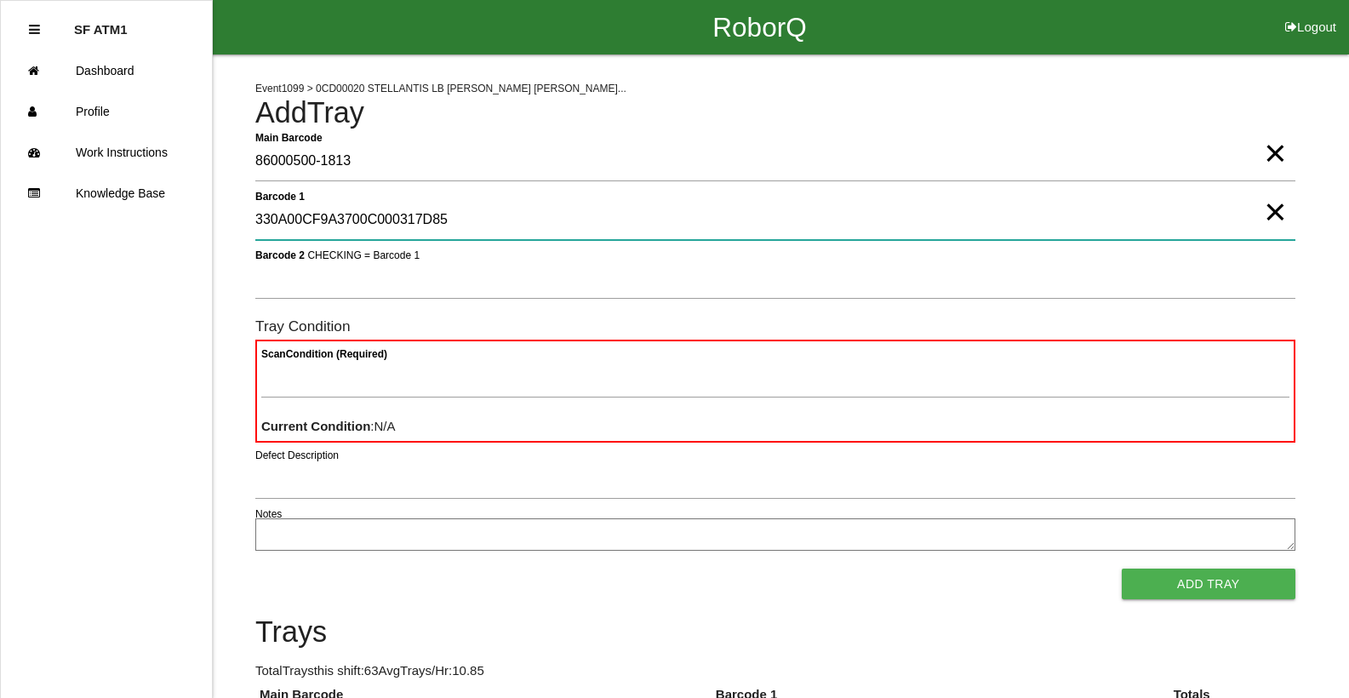
type 1 "330A00CF9A3700C000317D85"
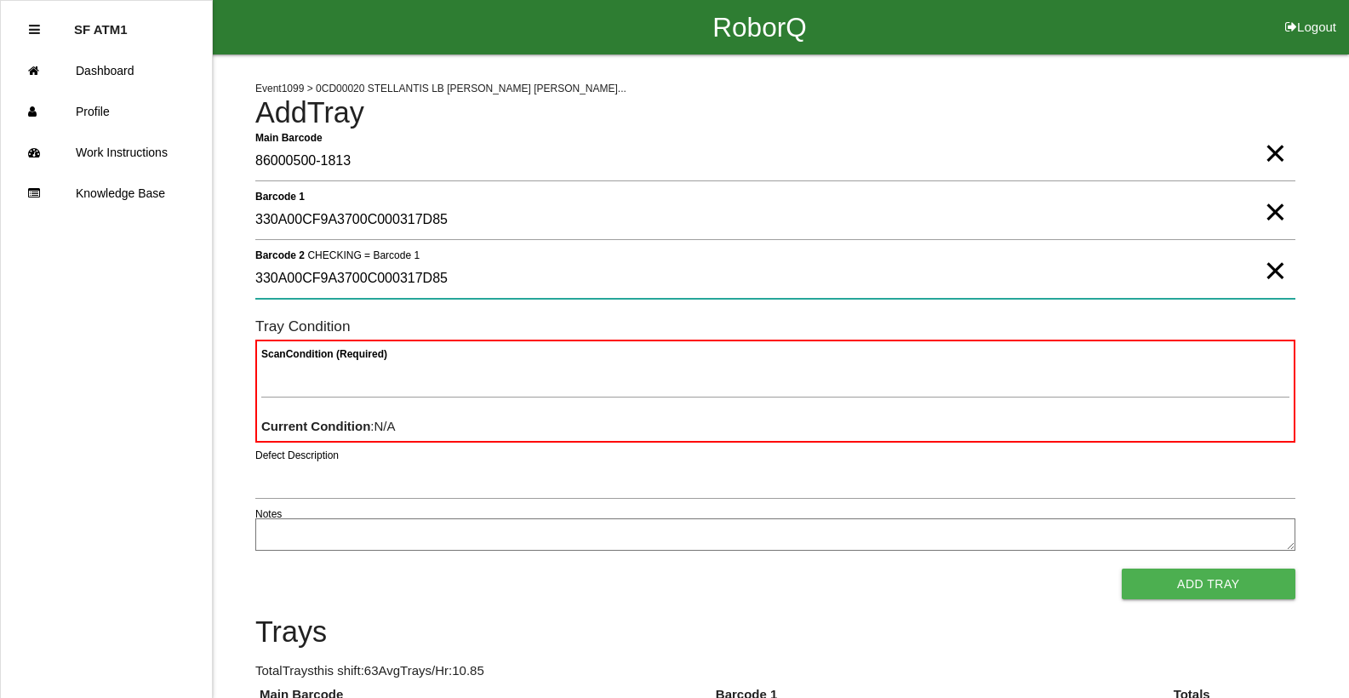
type 2 "330A00CF9A3700C000317D85"
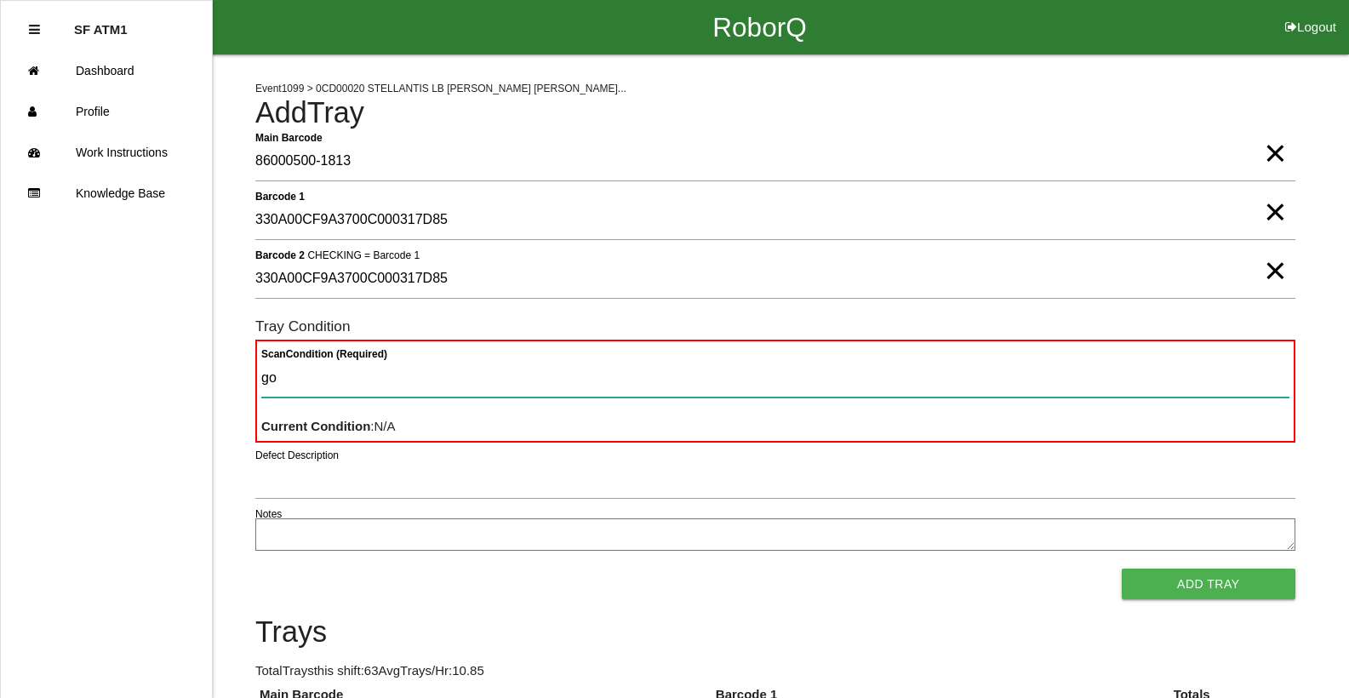
type Condition "goo"
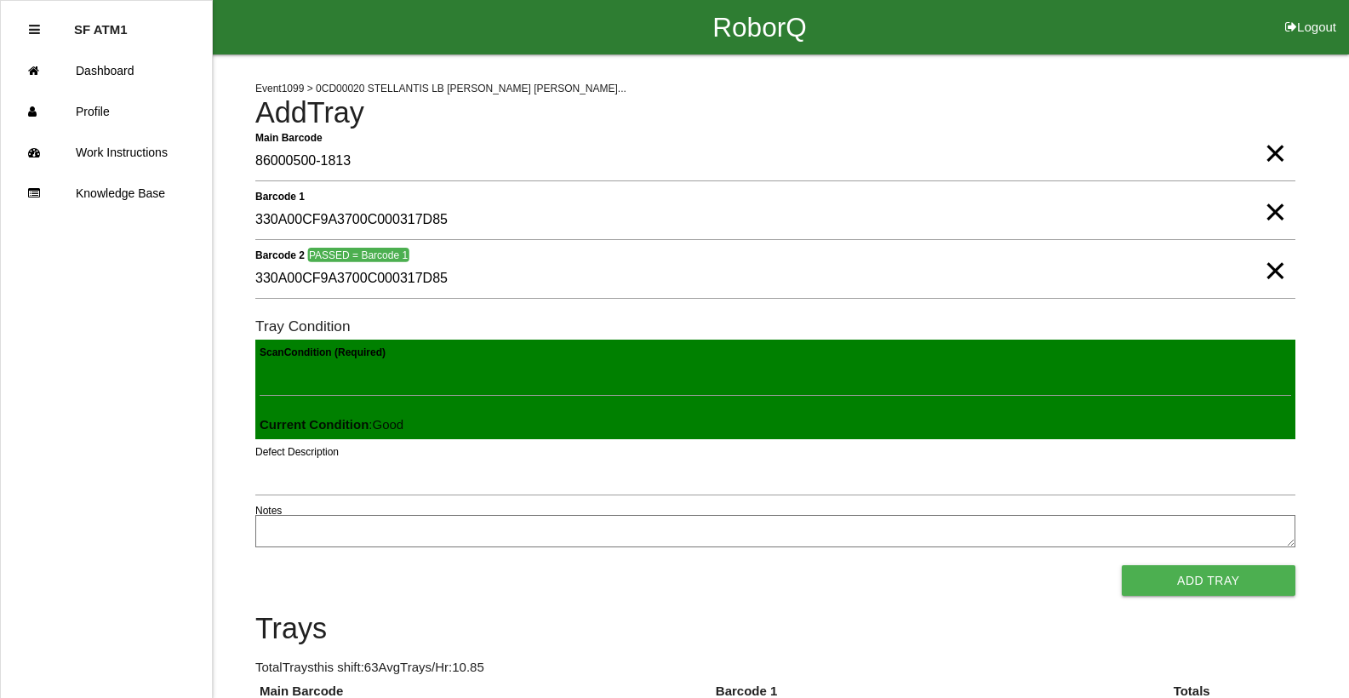
click at [1122, 565] on button "Add Tray" at bounding box center [1209, 580] width 174 height 31
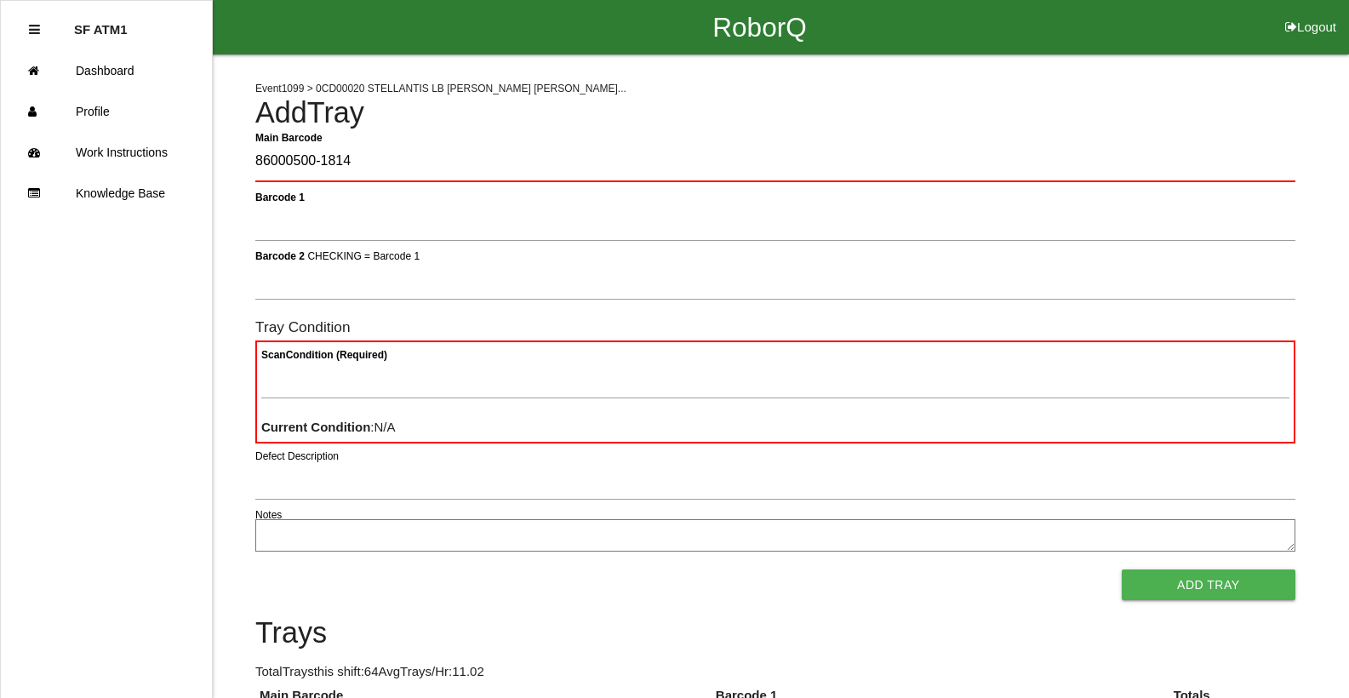
type Barcode "86000500-1814"
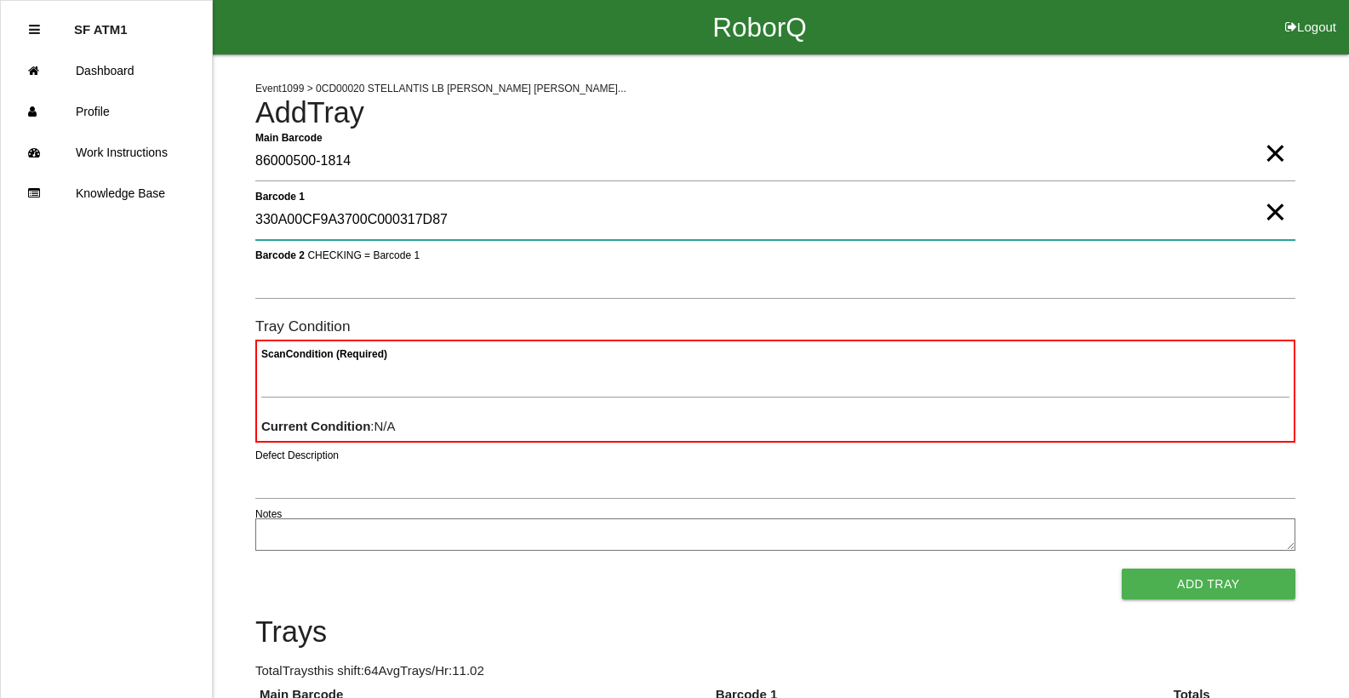
type 1 "330A00CF9A3700C000317D87"
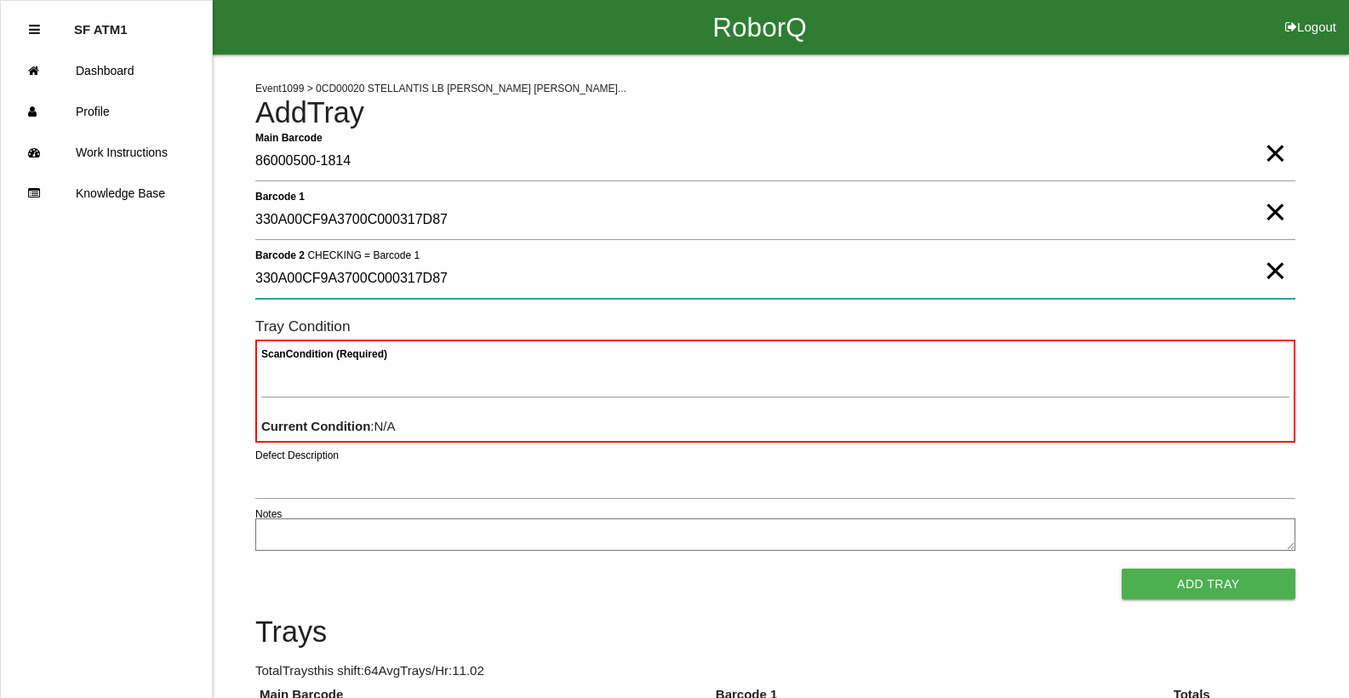
type 2 "330A00CF9A3700C000317D87"
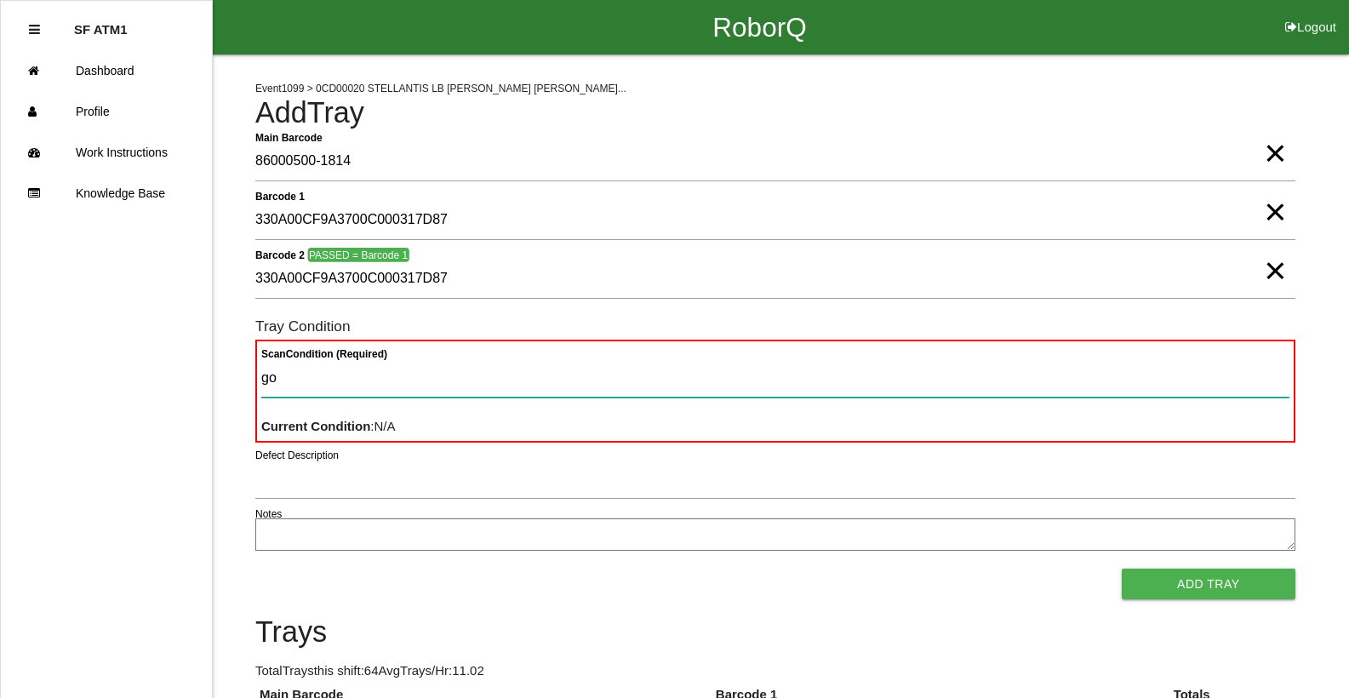
type Condition "goo"
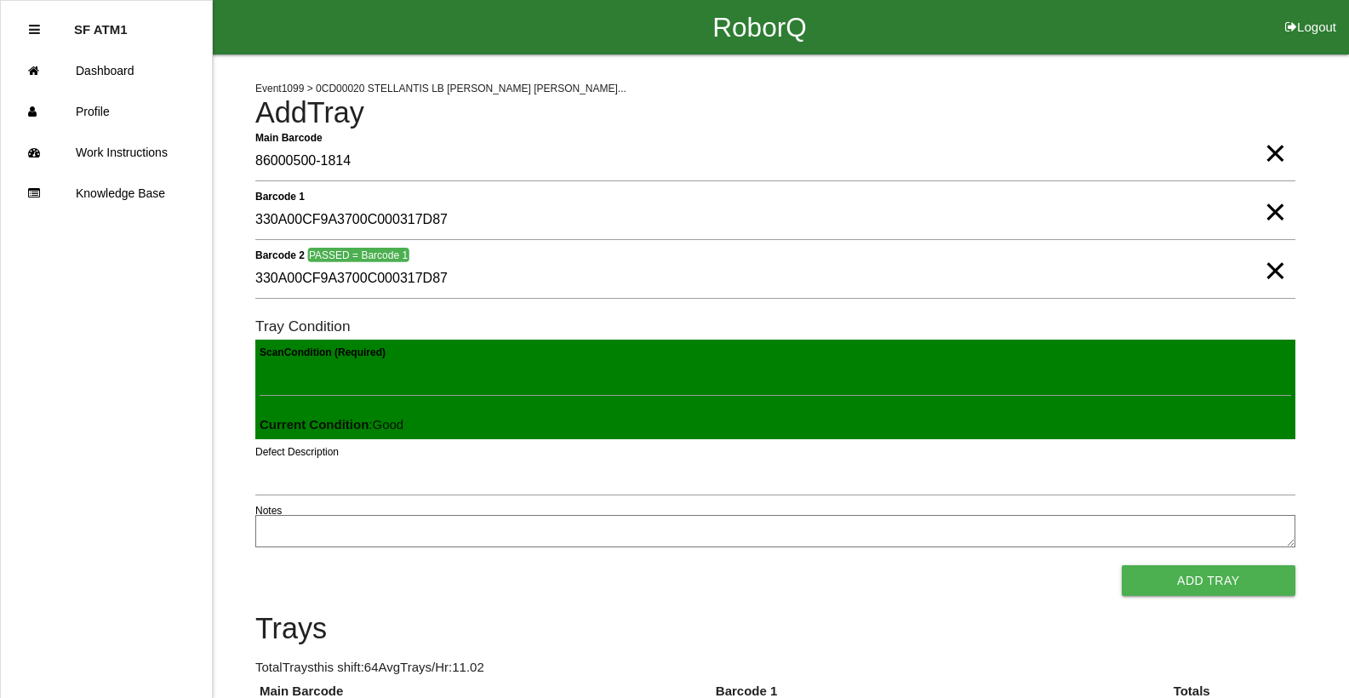
click at [1122, 565] on button "Add Tray" at bounding box center [1209, 580] width 174 height 31
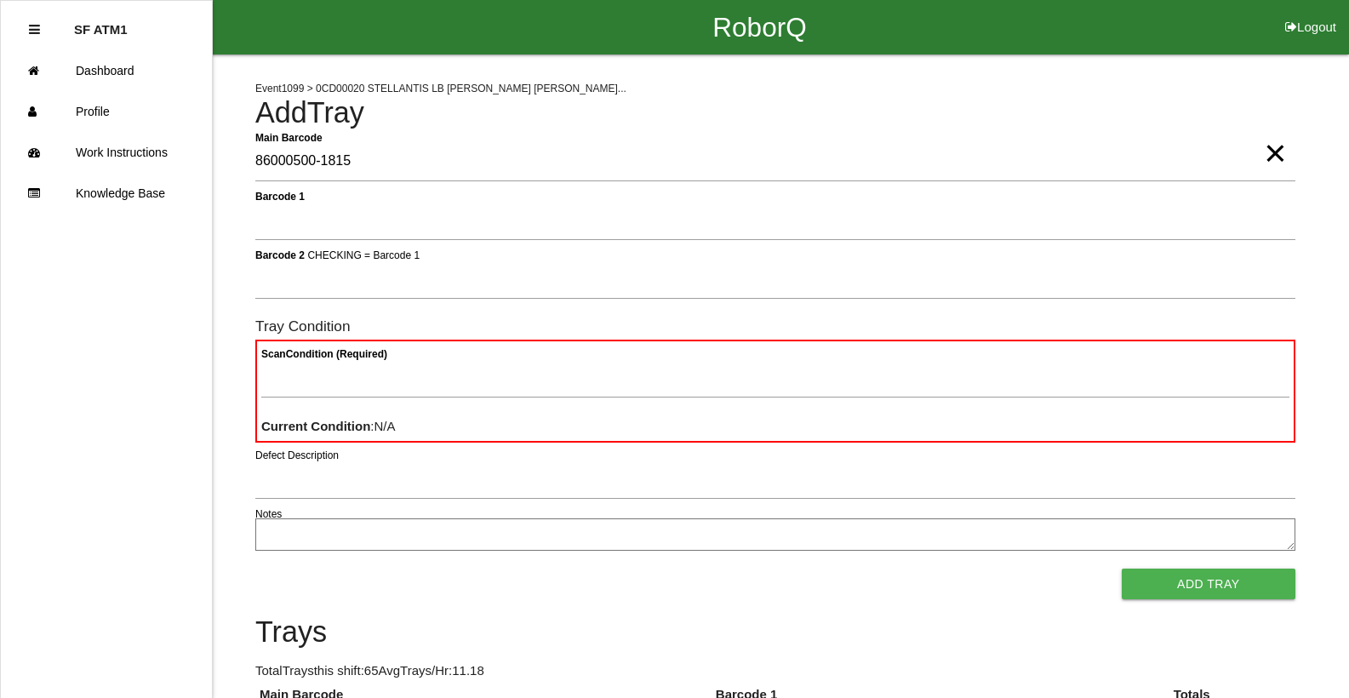
type Barcode "86000500-1815"
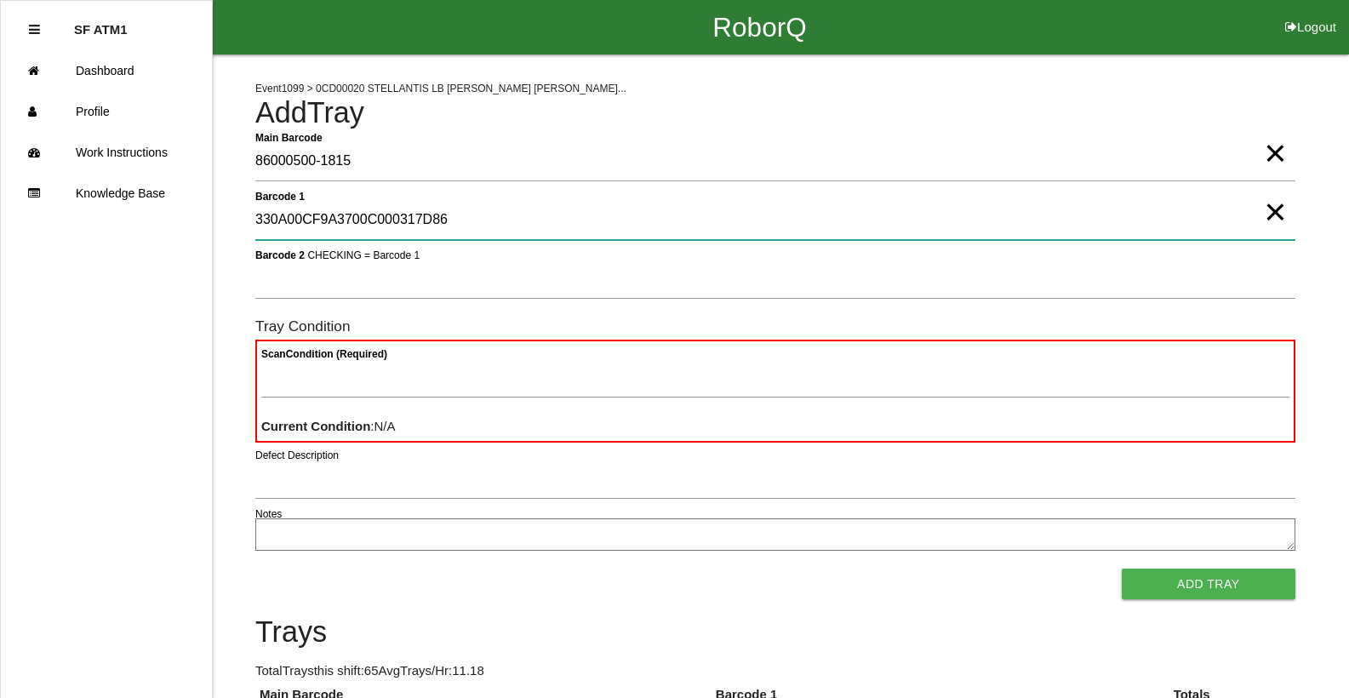
type 1 "330A00CF9A3700C000317D86"
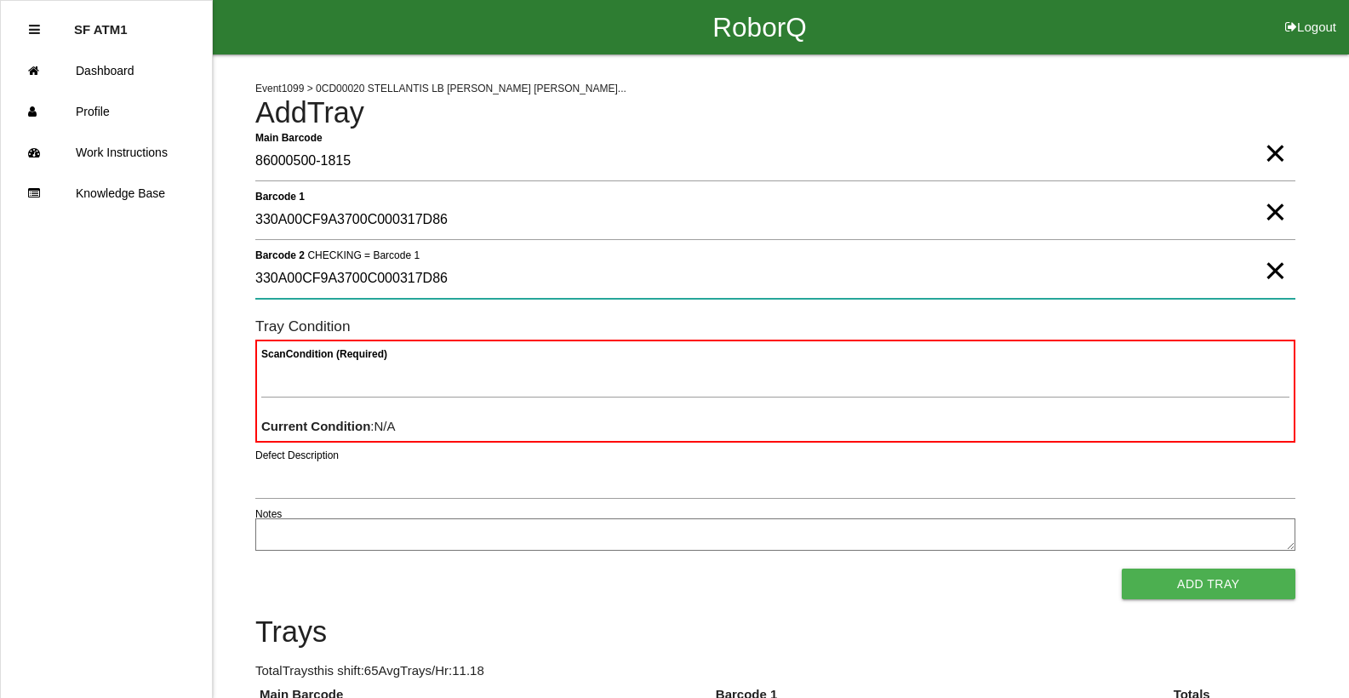
type 2 "330A00CF9A3700C000317D86"
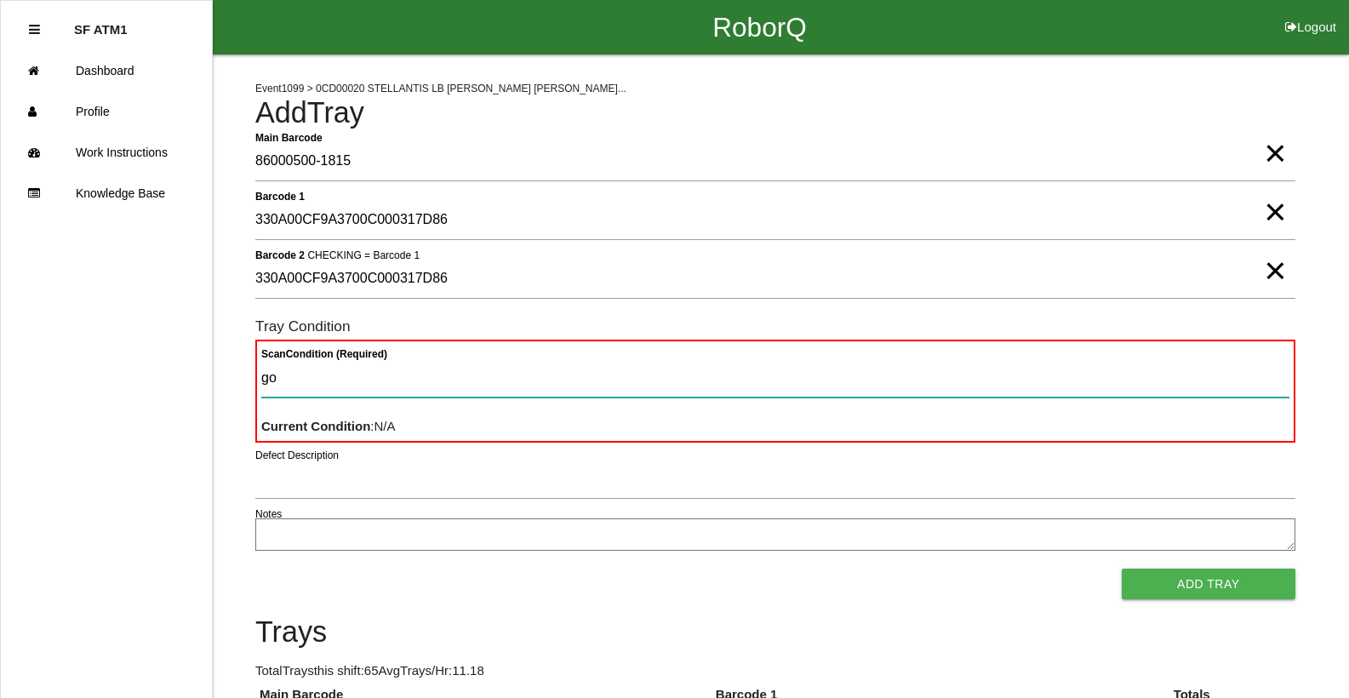
type Condition "goo"
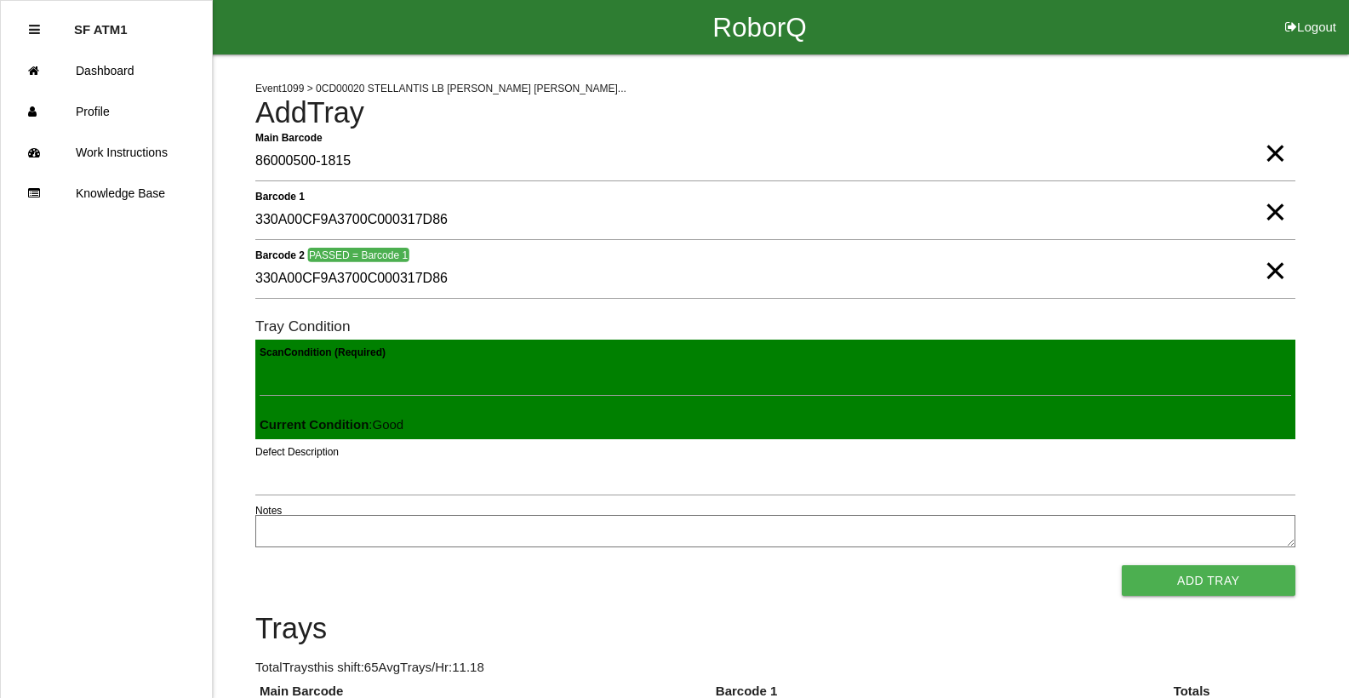
click at [1122, 565] on button "Add Tray" at bounding box center [1209, 580] width 174 height 31
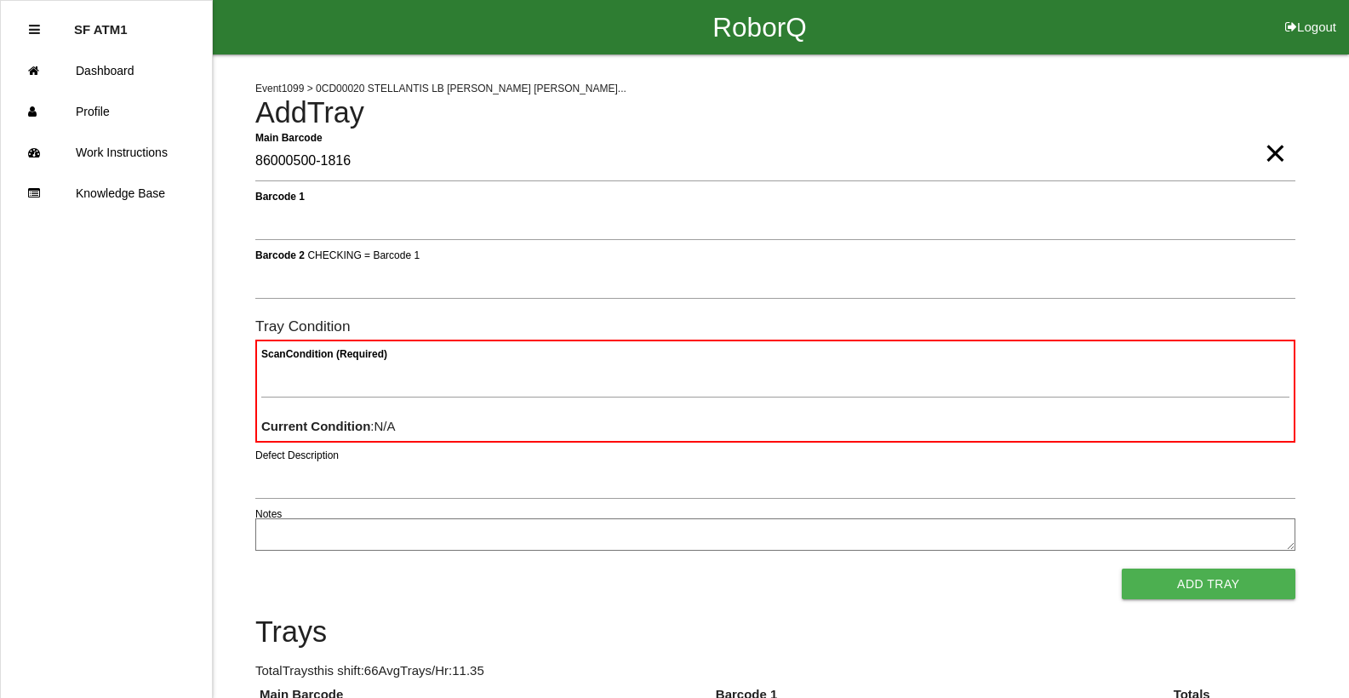
type Barcode "86000500-1816"
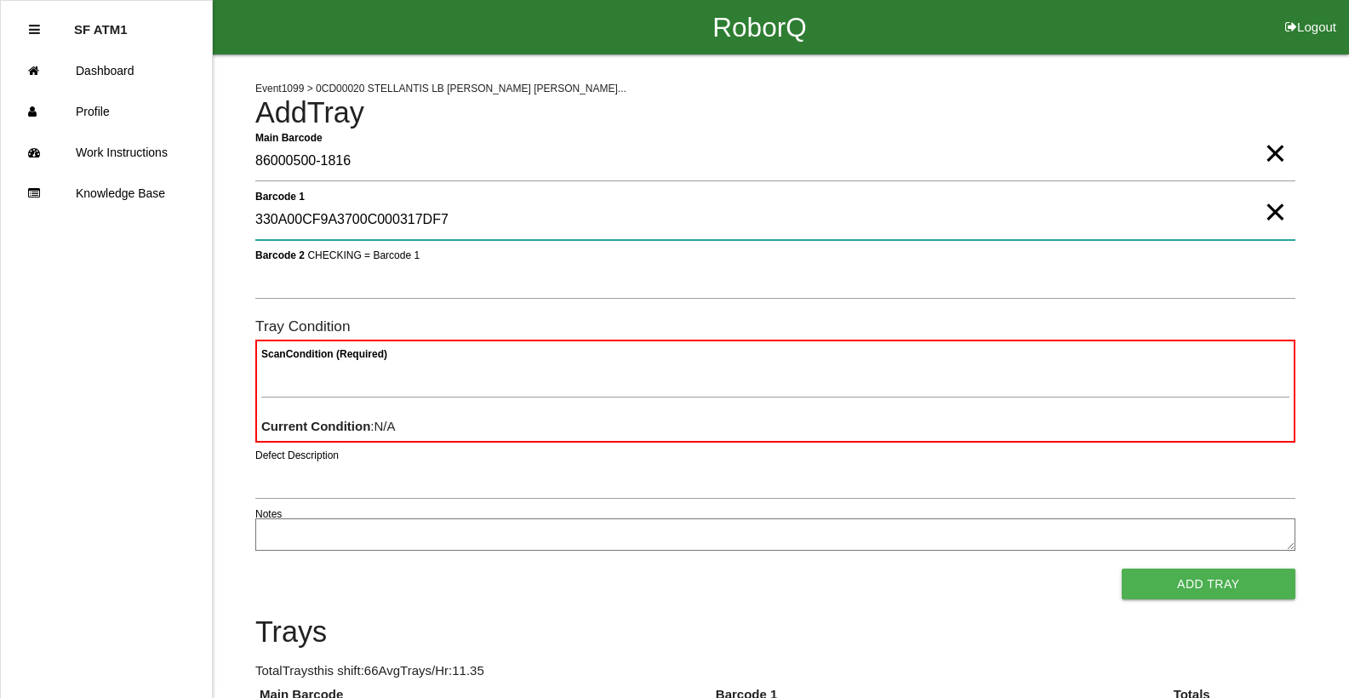
type 1 "330A00CF9A3700C000317DF7"
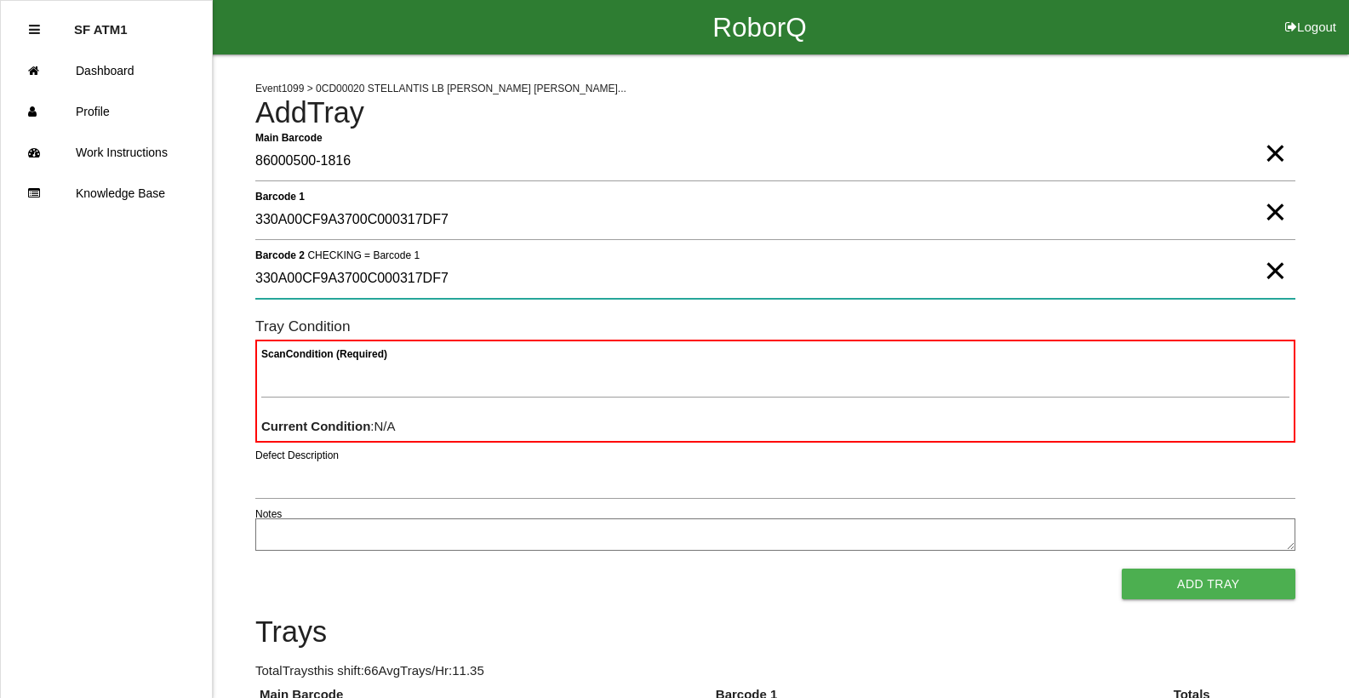
type 2 "330A00CF9A3700C000317DF7"
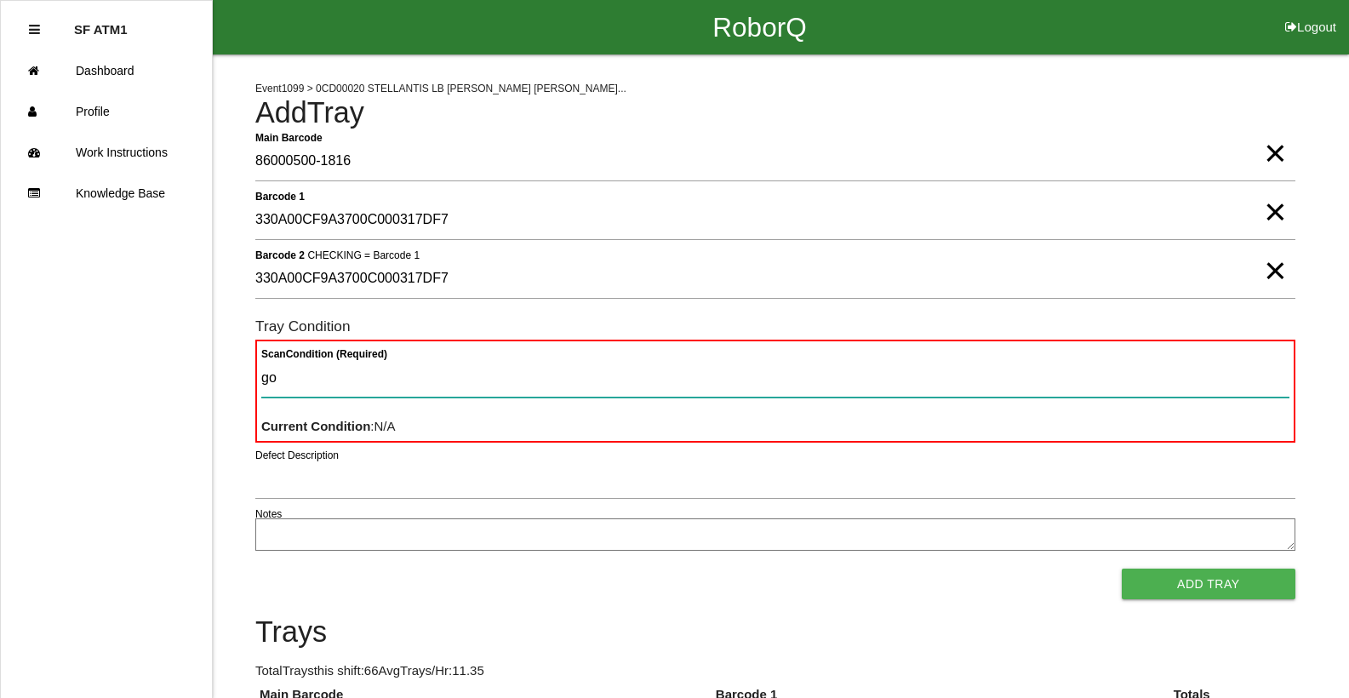
type Condition "goo"
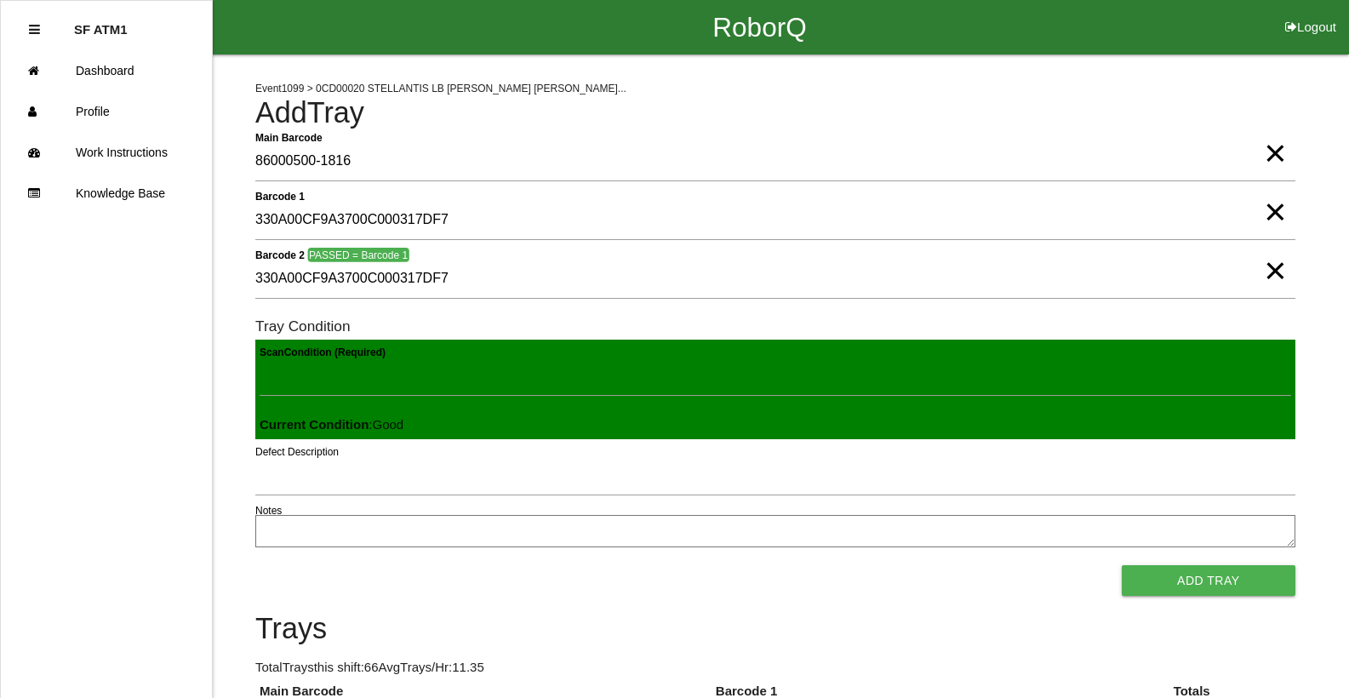
click at [1122, 565] on button "Add Tray" at bounding box center [1209, 580] width 174 height 31
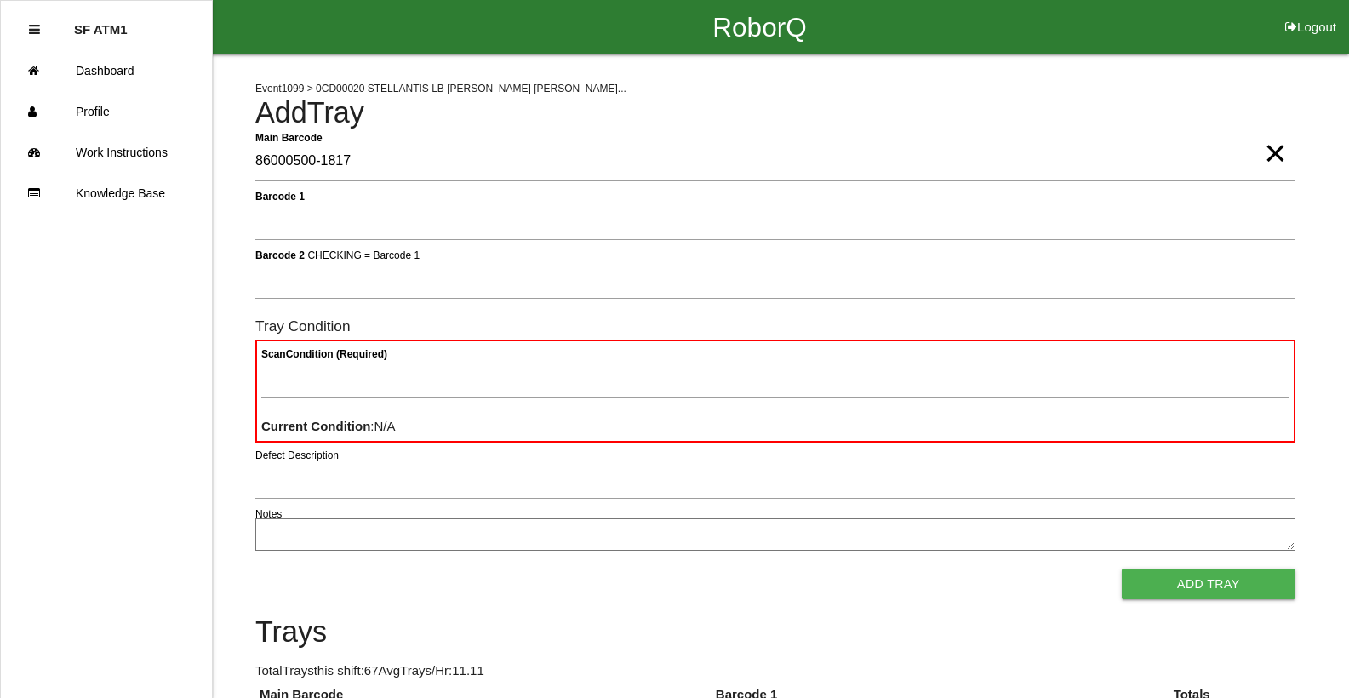
type Barcode "86000500-1817"
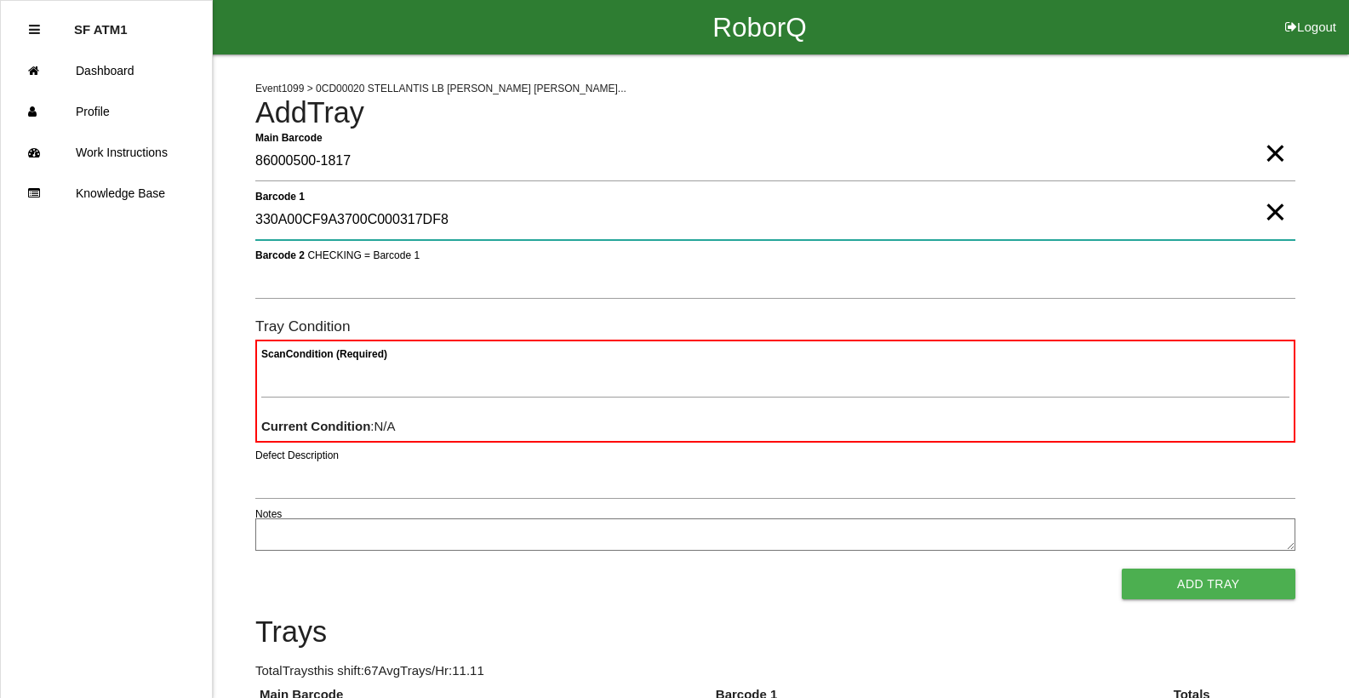
type 1 "330A00CF9A3700C000317DF8"
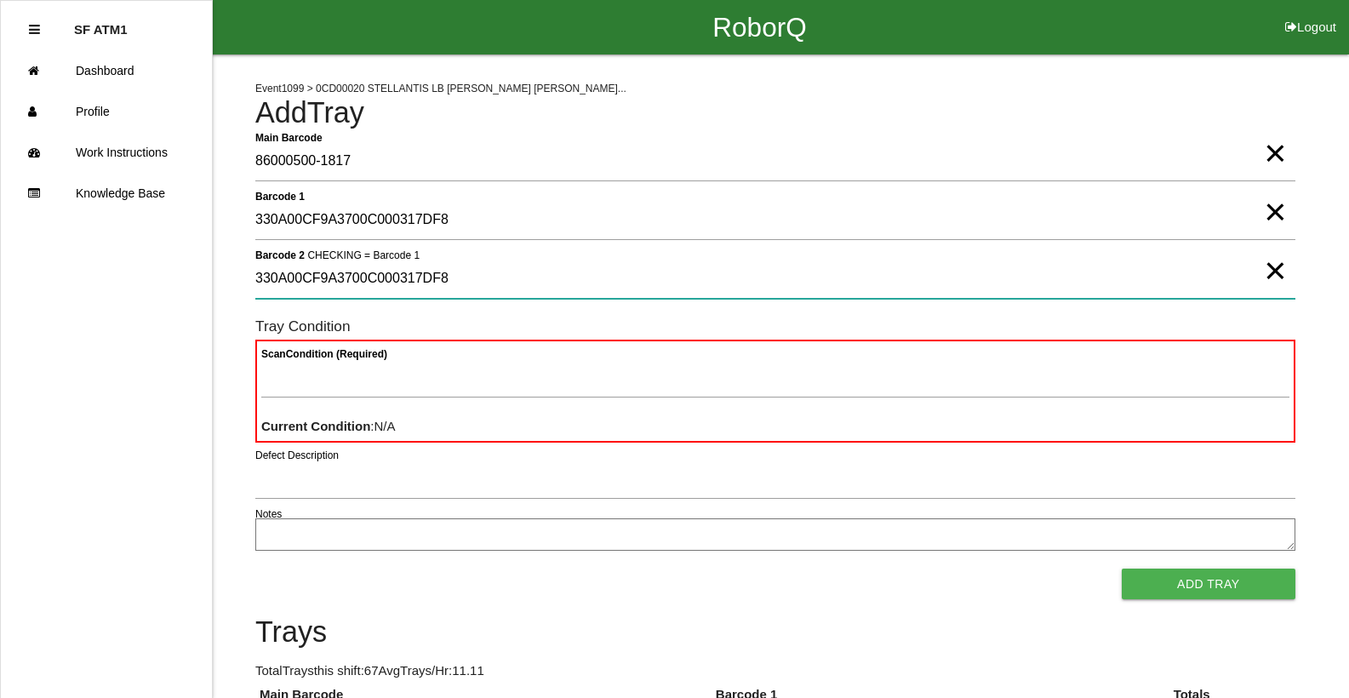
type 2 "330A00CF9A3700C000317DF8"
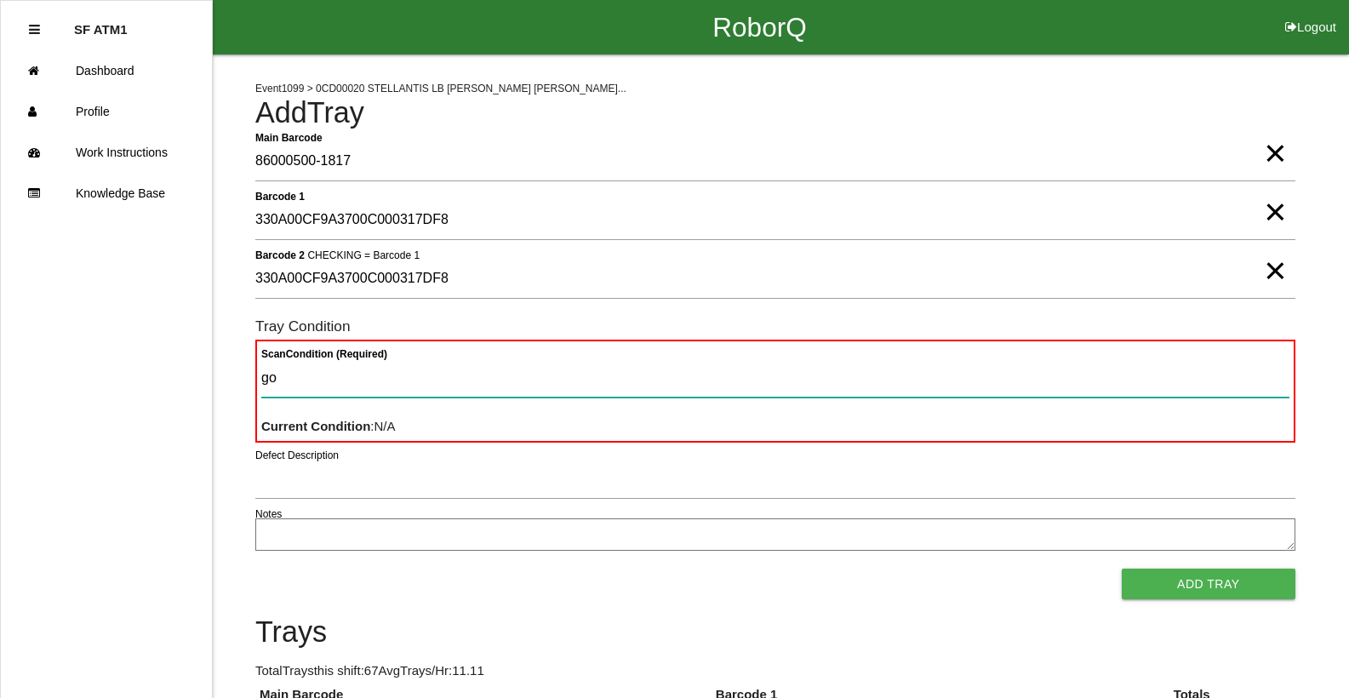
type Condition "goo"
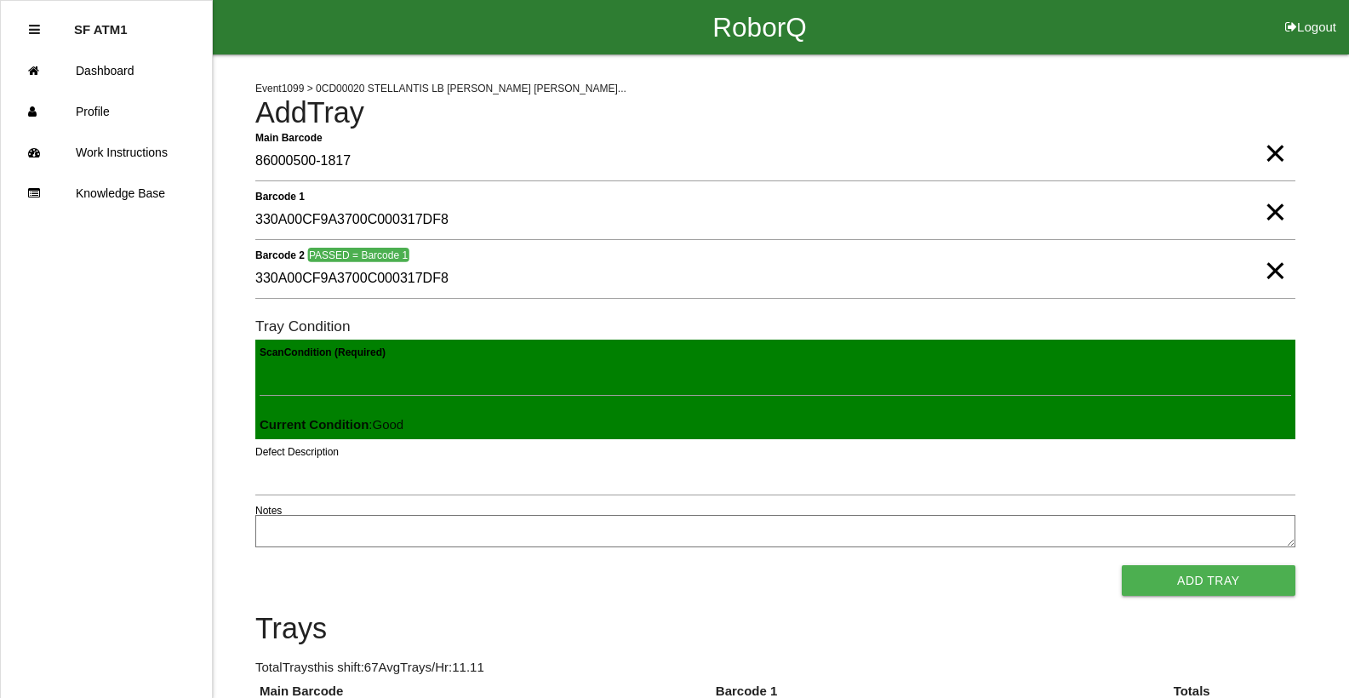
click at [1122, 565] on button "Add Tray" at bounding box center [1209, 580] width 174 height 31
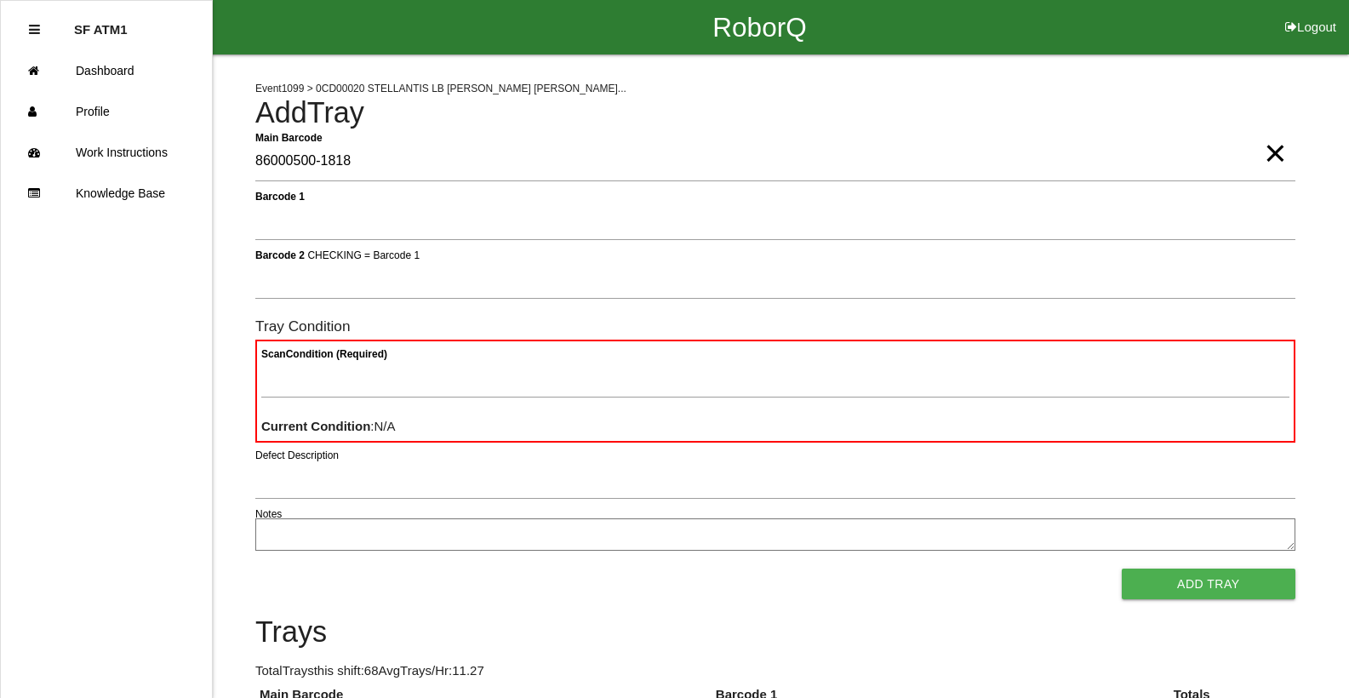
type Barcode "86000500-1818"
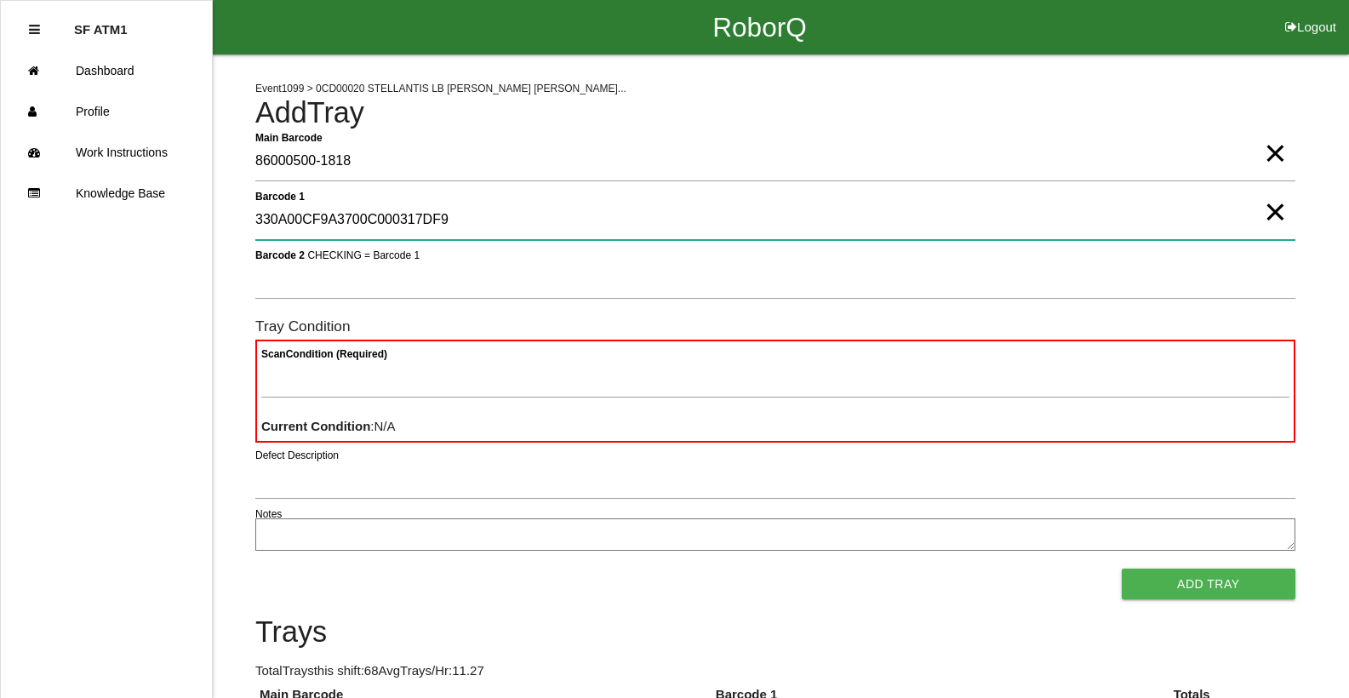
type 1 "330A00CF9A3700C000317DF9"
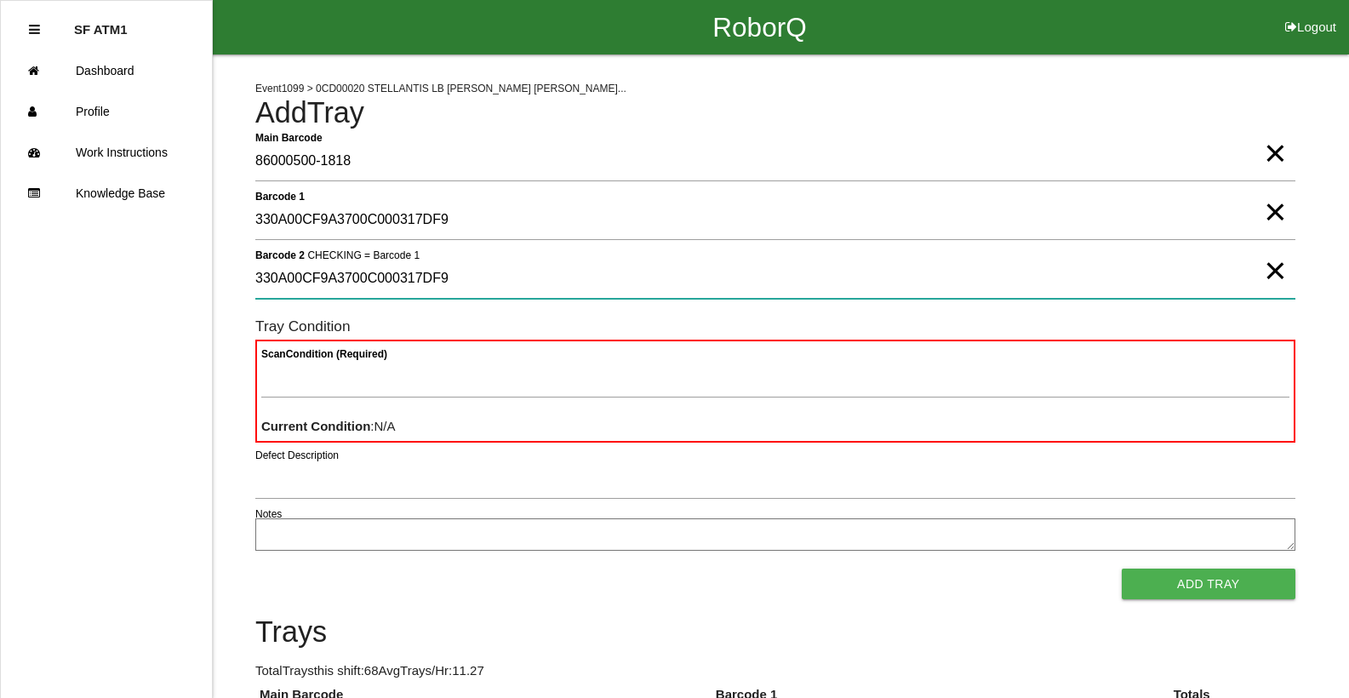
type 2 "330A00CF9A3700C000317DF9"
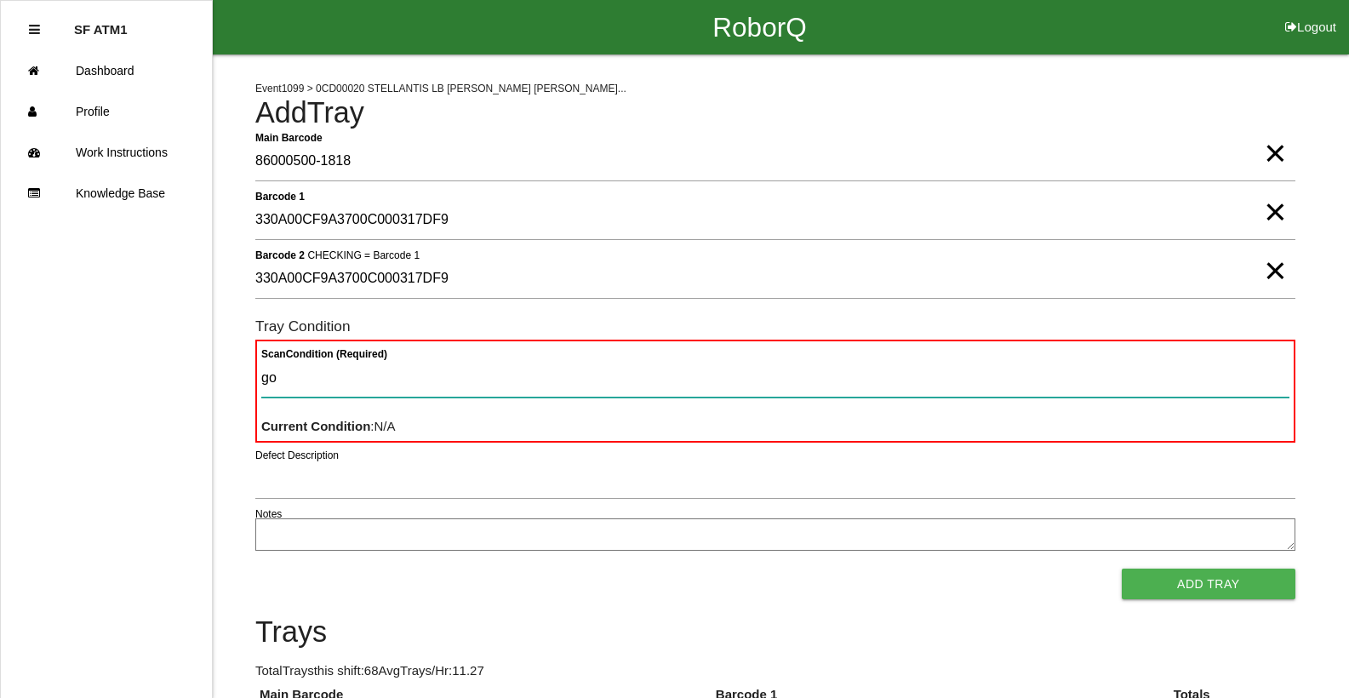
type Condition "goo"
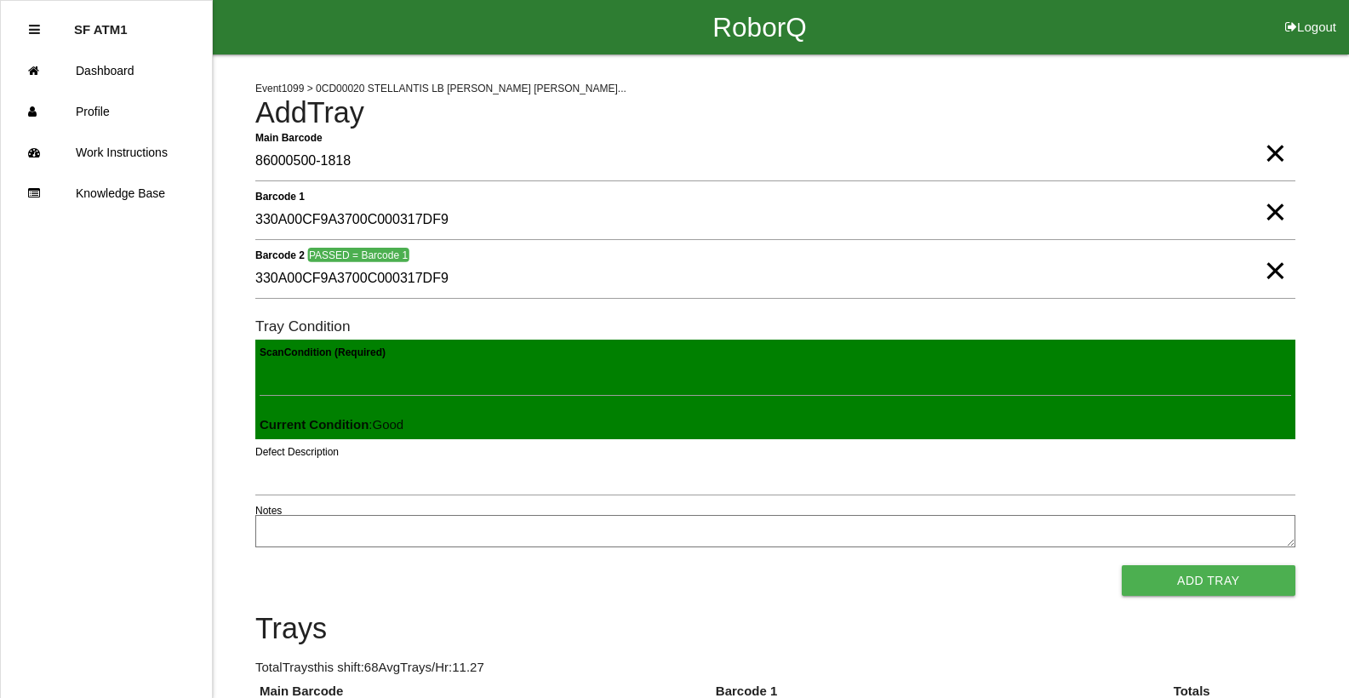
click at [1122, 565] on button "Add Tray" at bounding box center [1209, 580] width 174 height 31
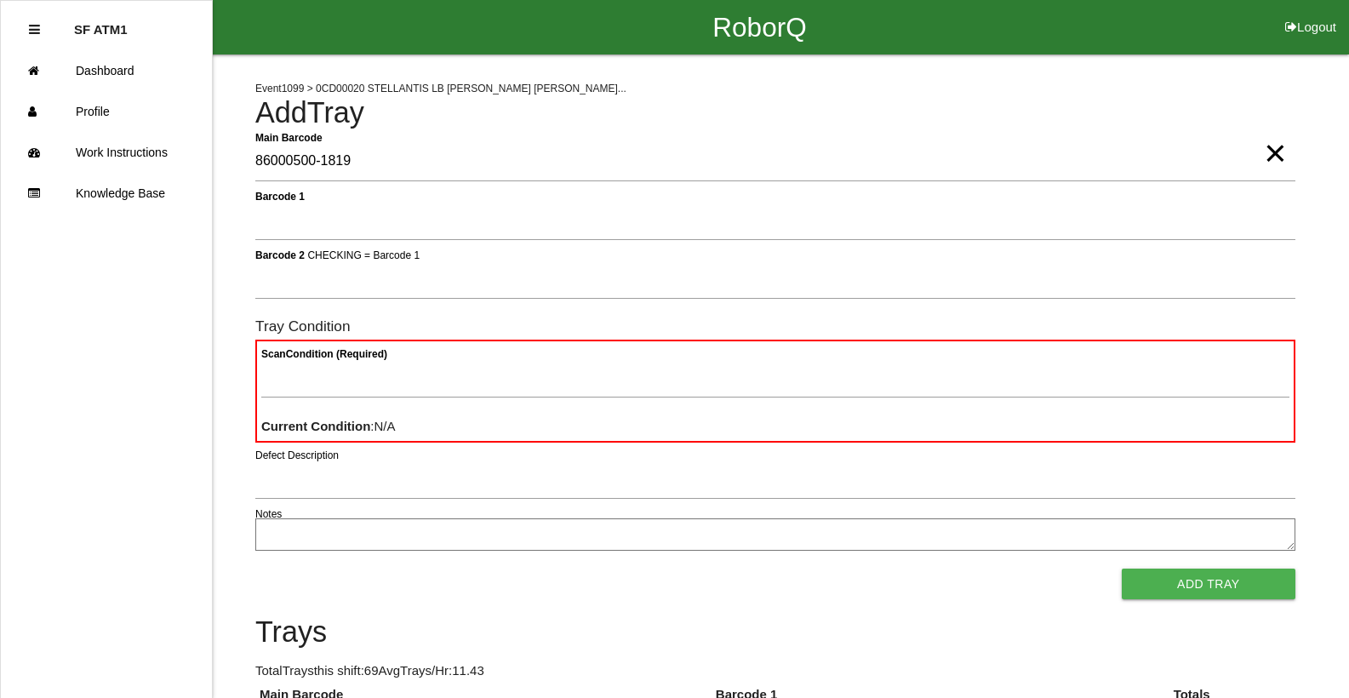
type Barcode "86000500-1819"
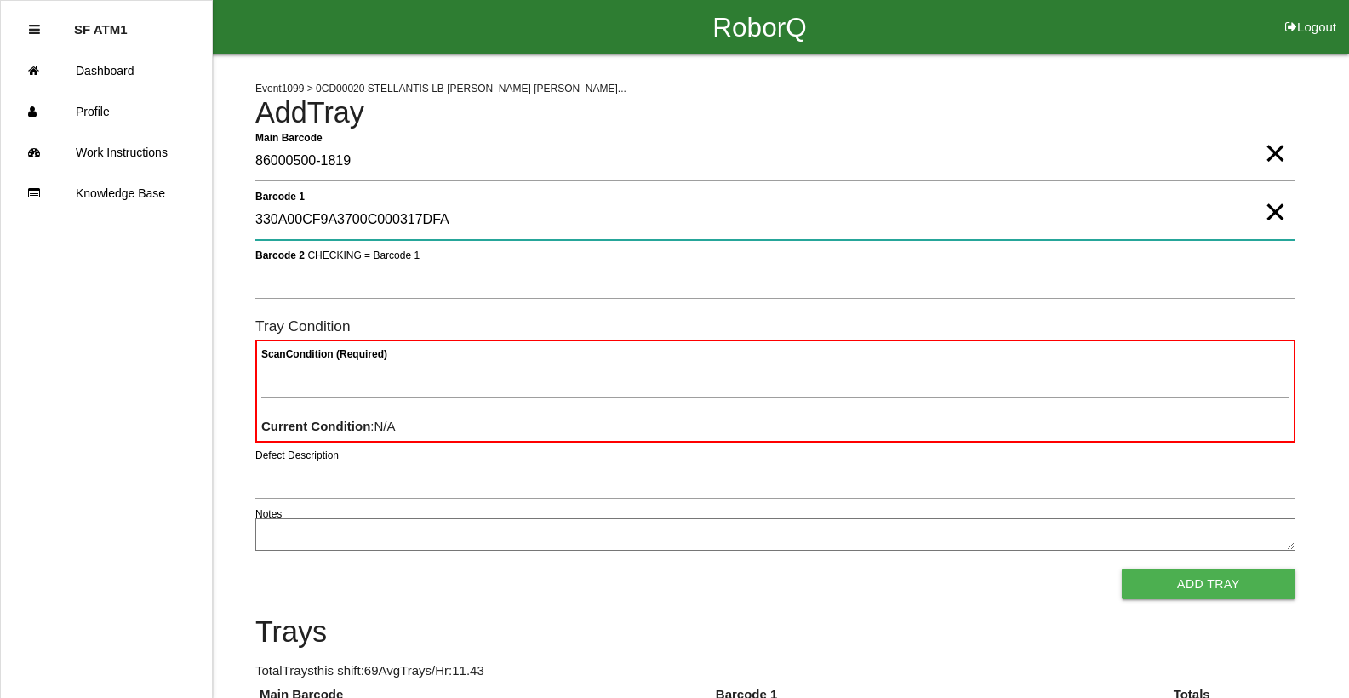
type 1 "330A00CF9A3700C000317DFA"
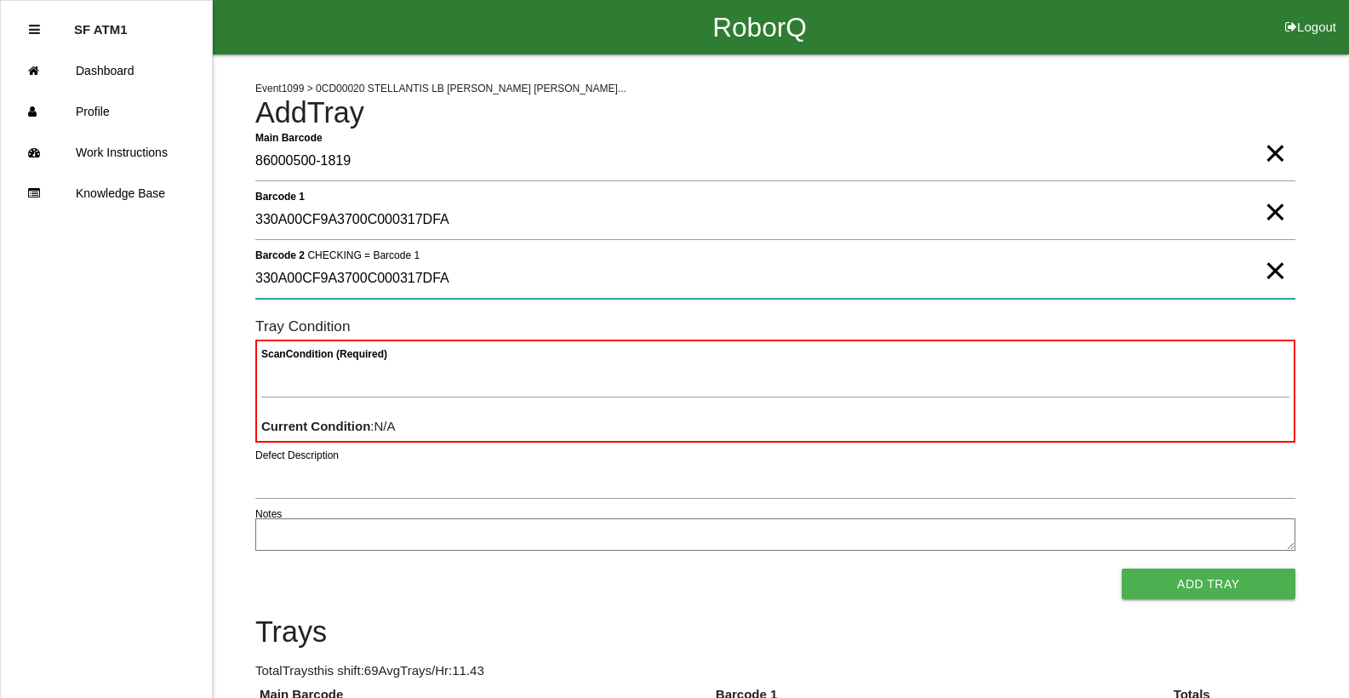
type 2 "330A00CF9A3700C000317DFA"
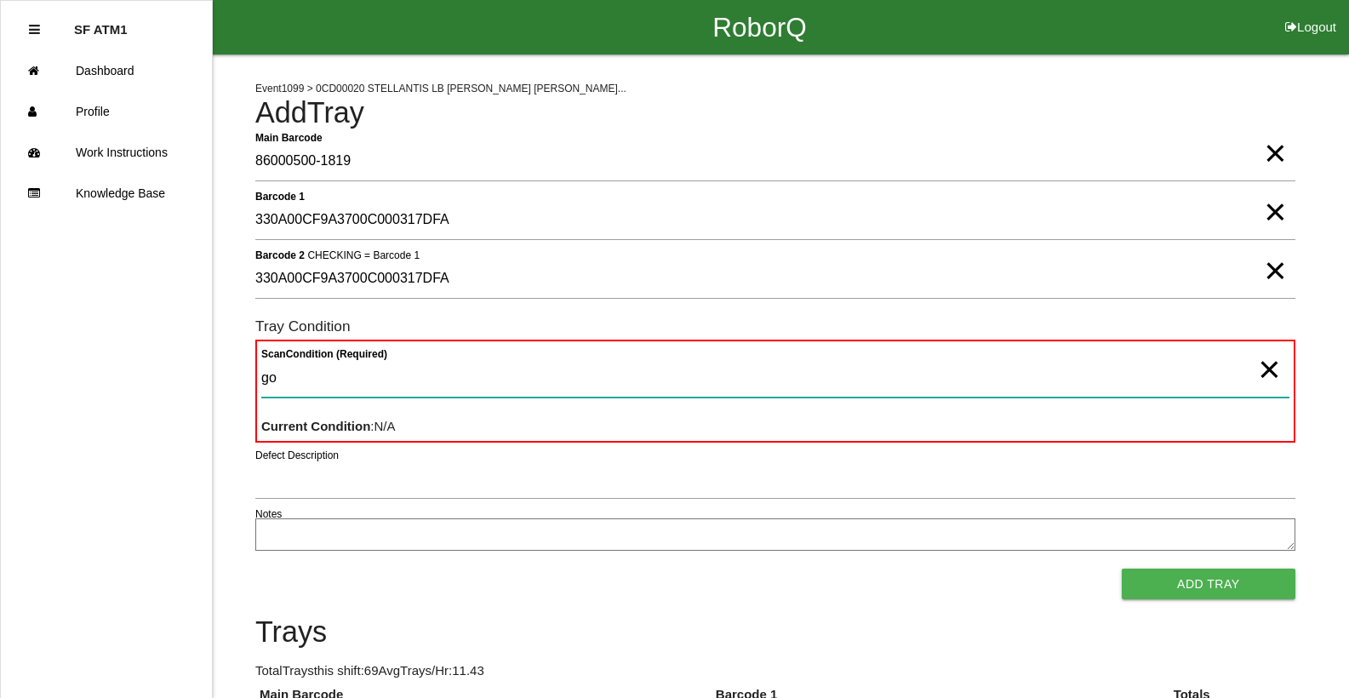
type Condition "goo"
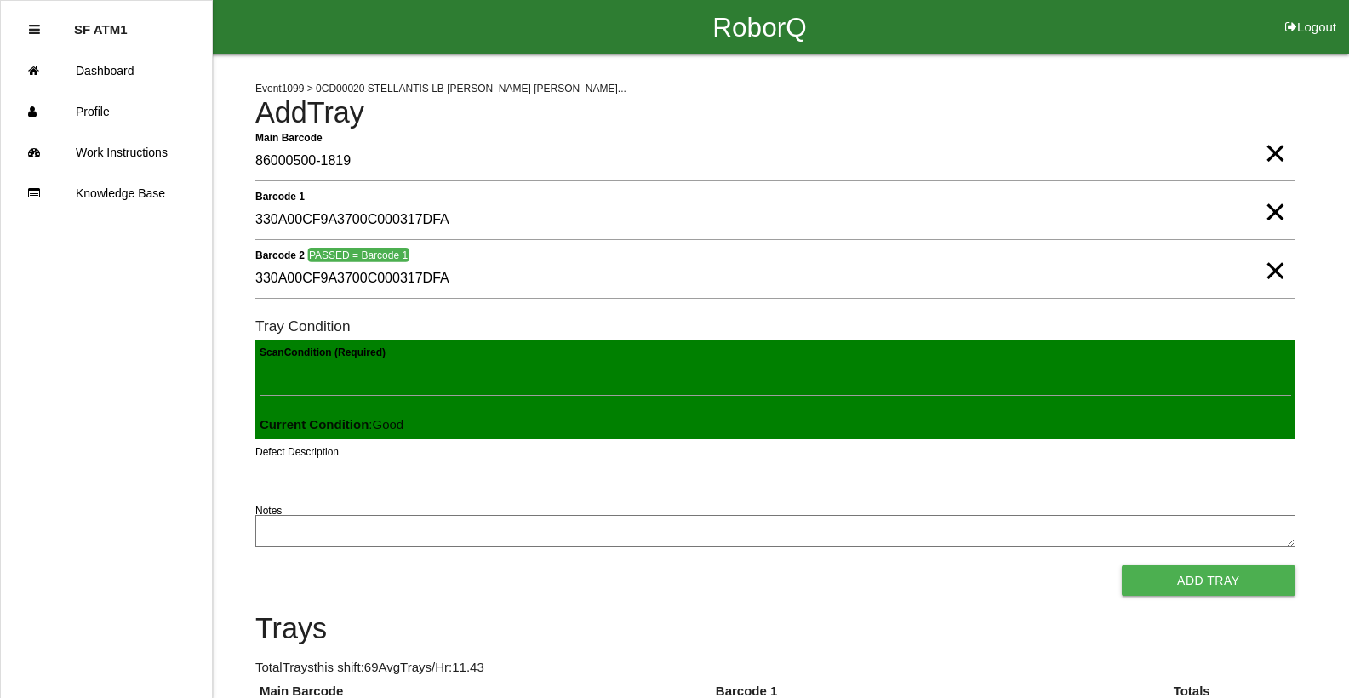
click at [1122, 565] on button "Add Tray" at bounding box center [1209, 580] width 174 height 31
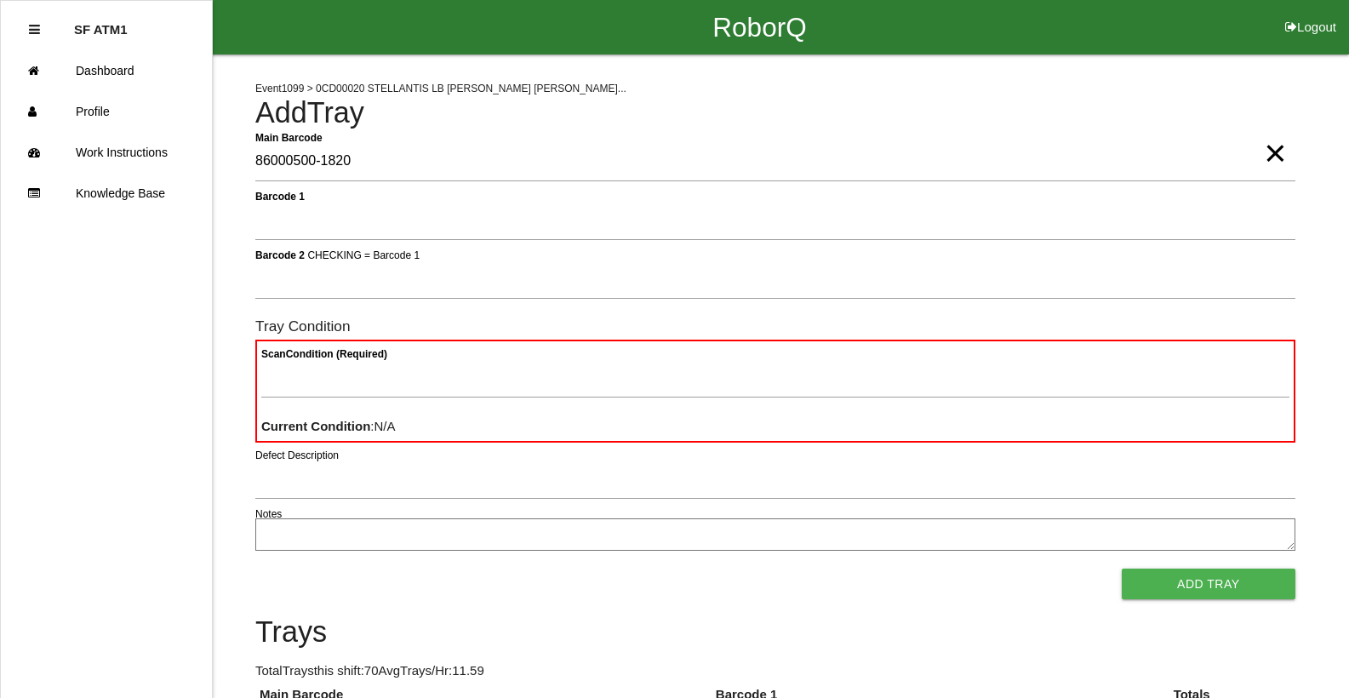
type Barcode "86000500-1820"
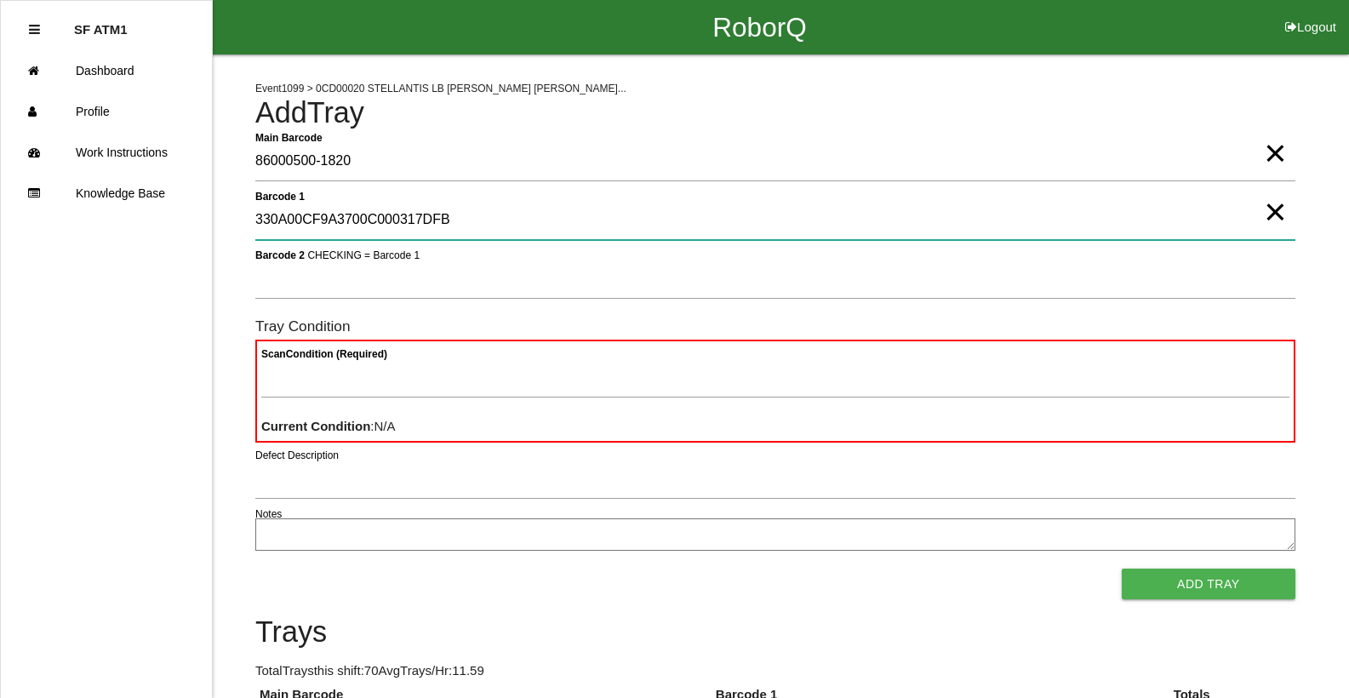
type 1 "330A00CF9A3700C000317DFB"
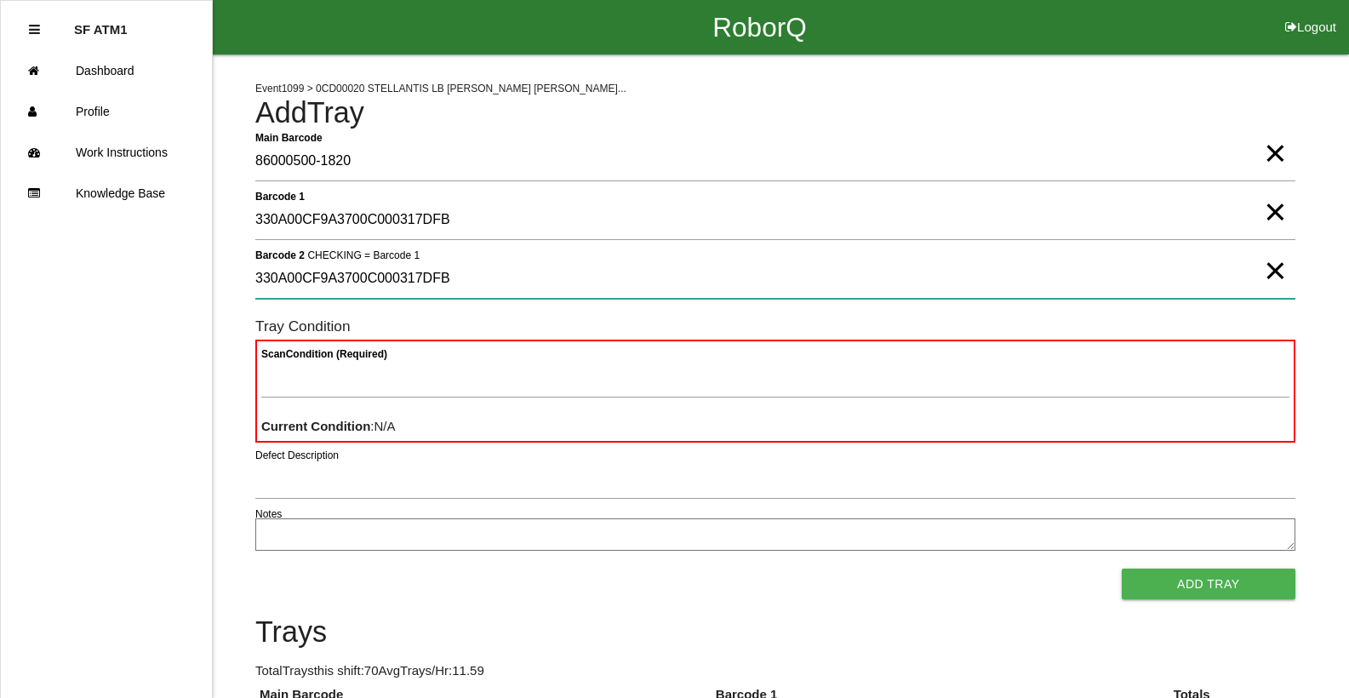
type 2 "330A00CF9A3700C000317DFB"
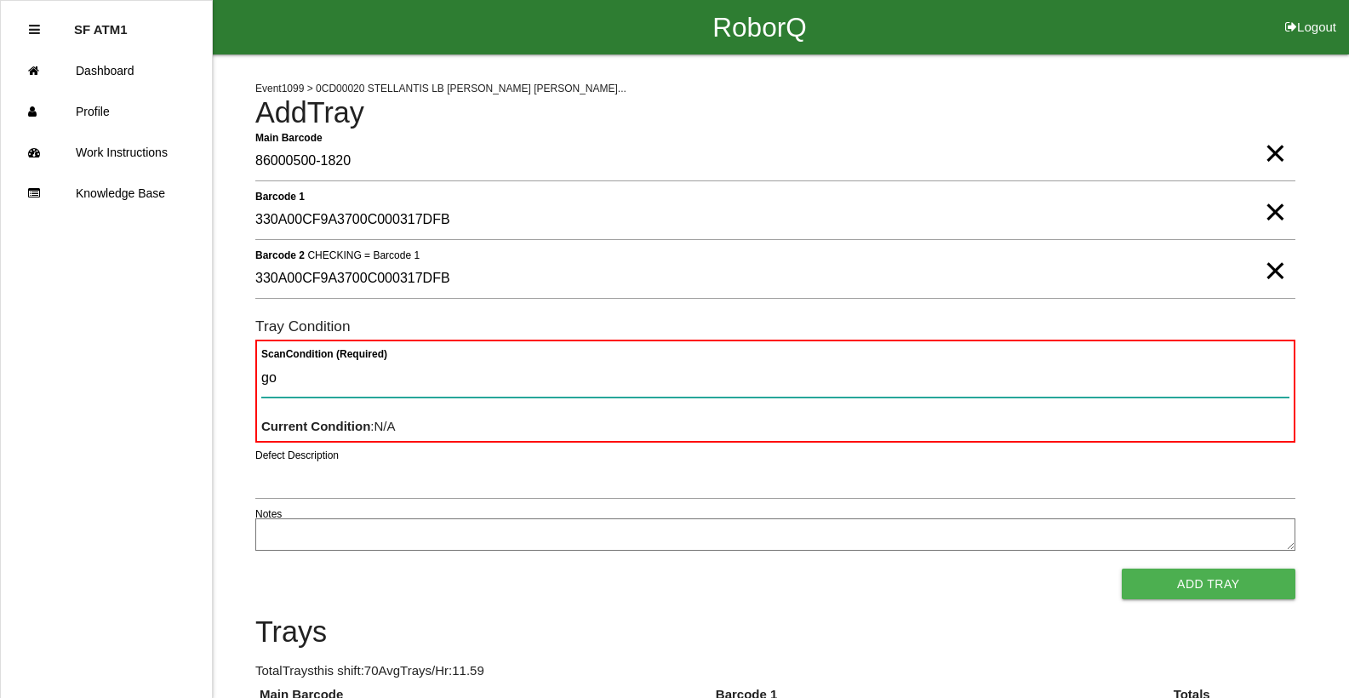
type Condition "goo"
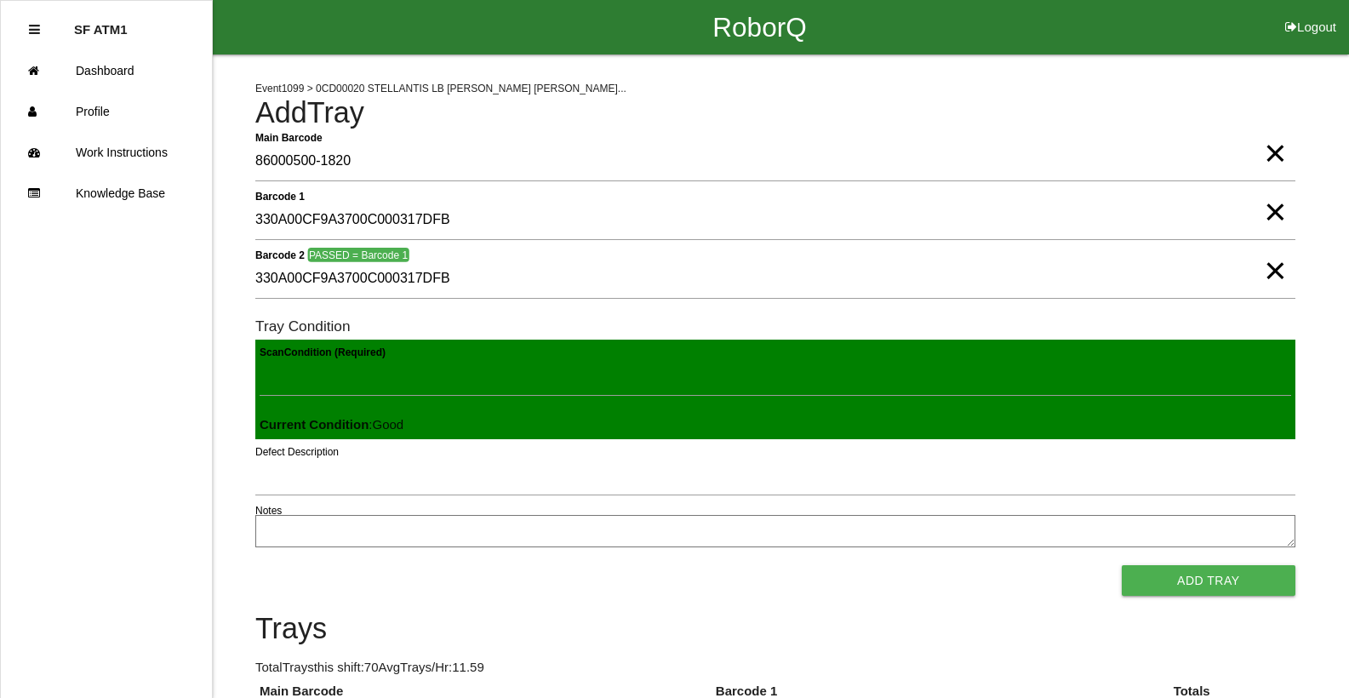
click button "Add Tray" at bounding box center [1209, 580] width 174 height 31
